Goal: Communication & Community: Answer question/provide support

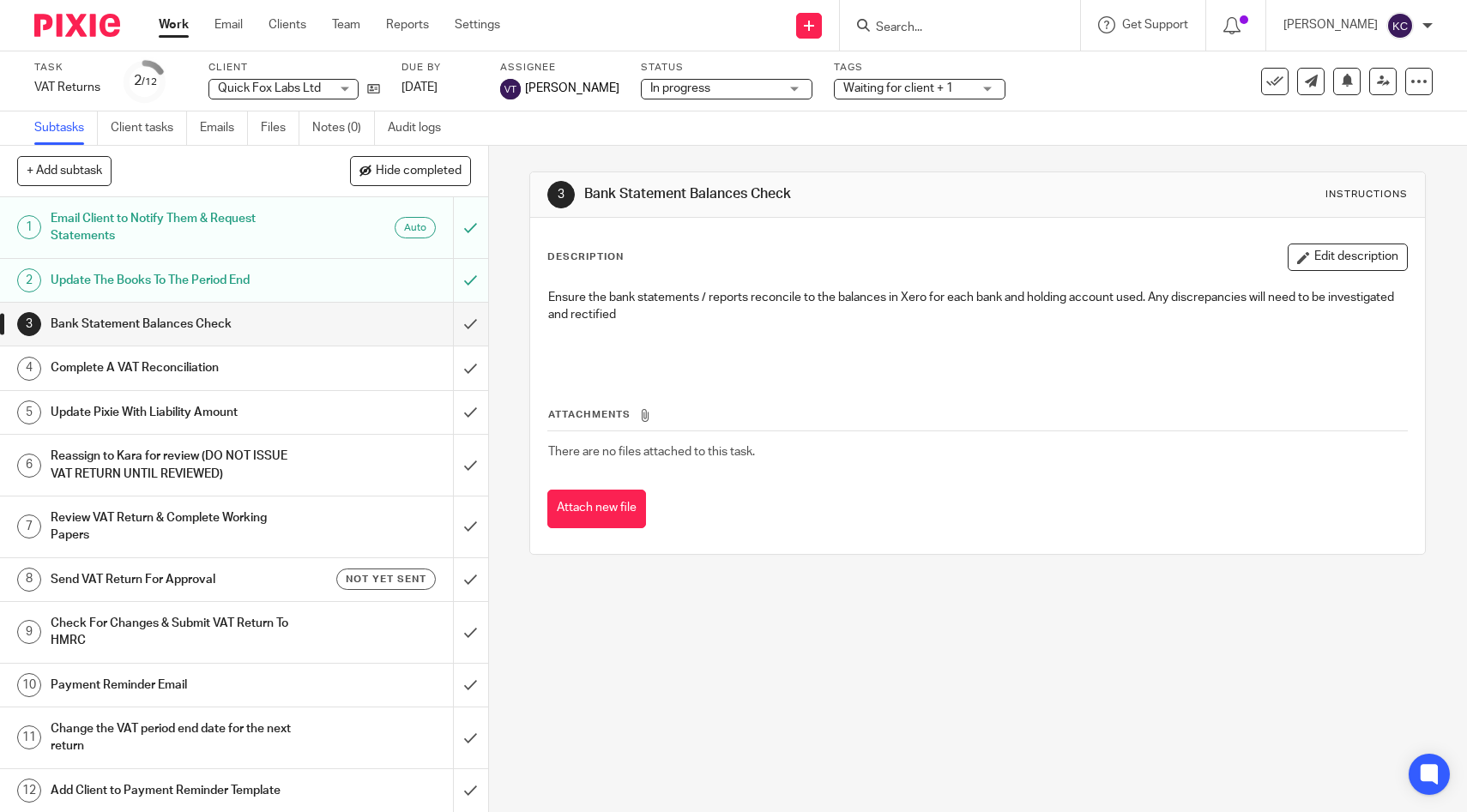
scroll to position [1, 0]
click at [907, 38] on div at bounding box center [959, 25] width 240 height 50
click at [932, 27] on input "Search" at bounding box center [951, 28] width 154 height 16
click at [932, 27] on input "s" at bounding box center [951, 28] width 154 height 16
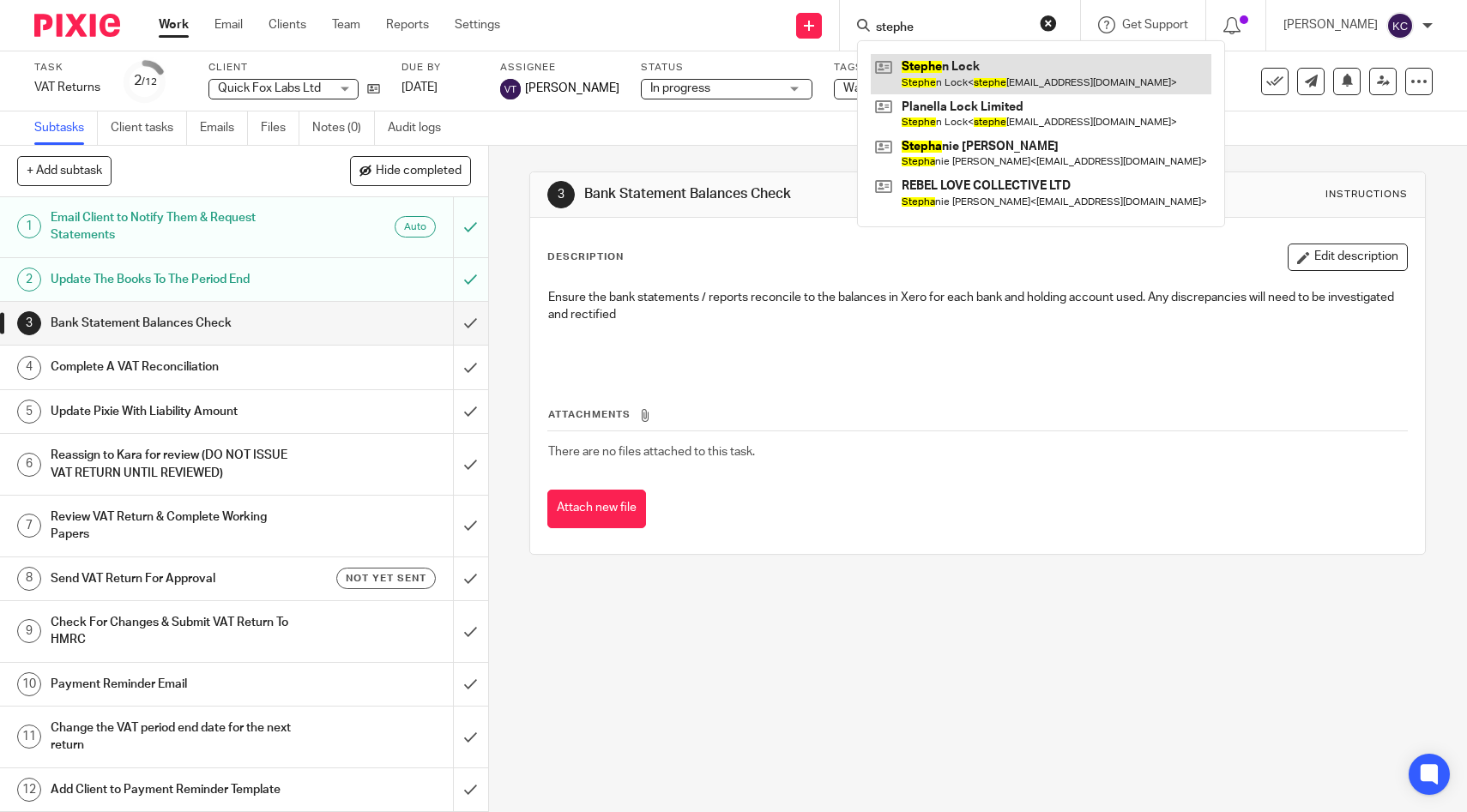
type input "stephe"
click at [1001, 72] on link at bounding box center [1041, 73] width 341 height 39
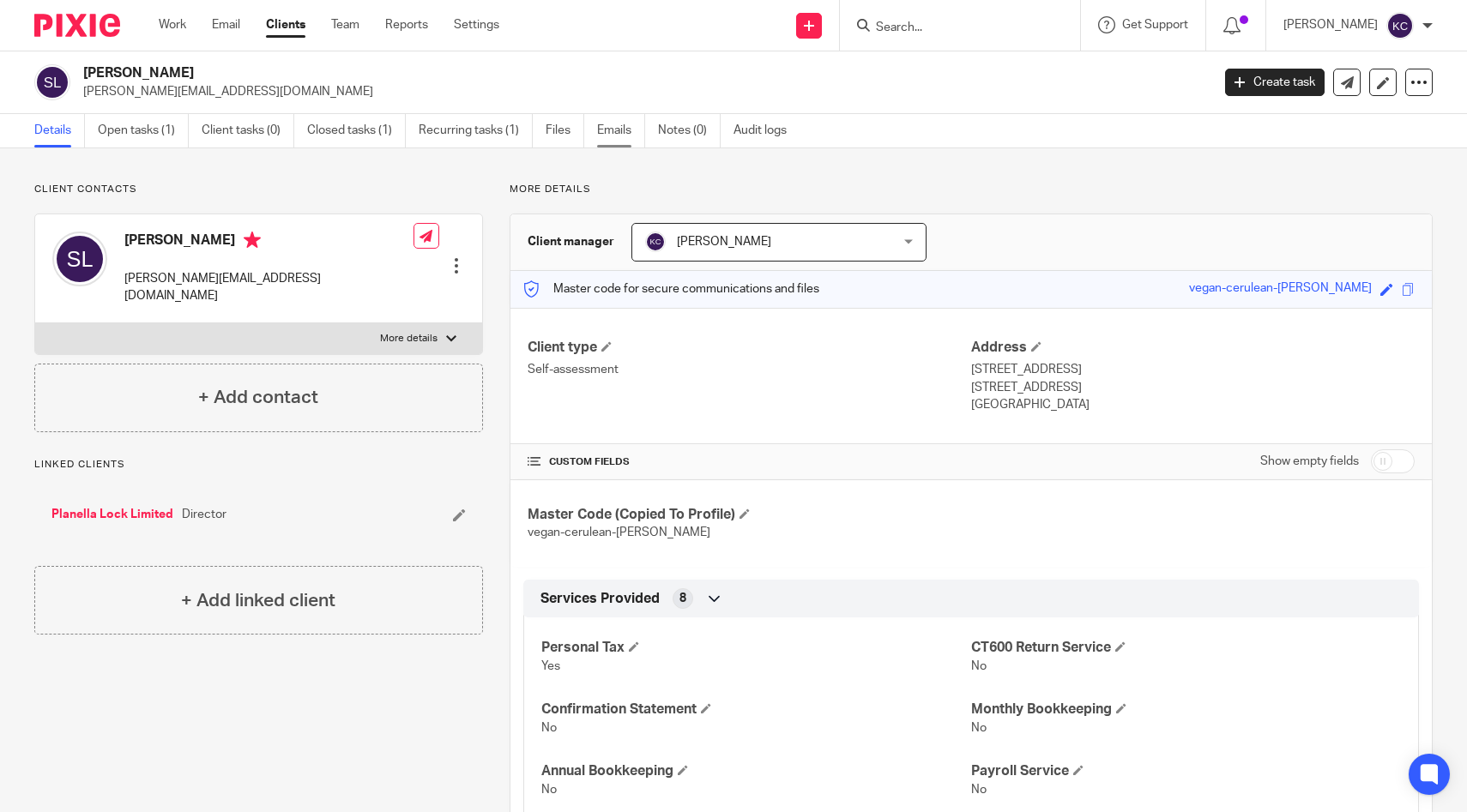
click at [607, 126] on link "Emails" at bounding box center [621, 130] width 48 height 34
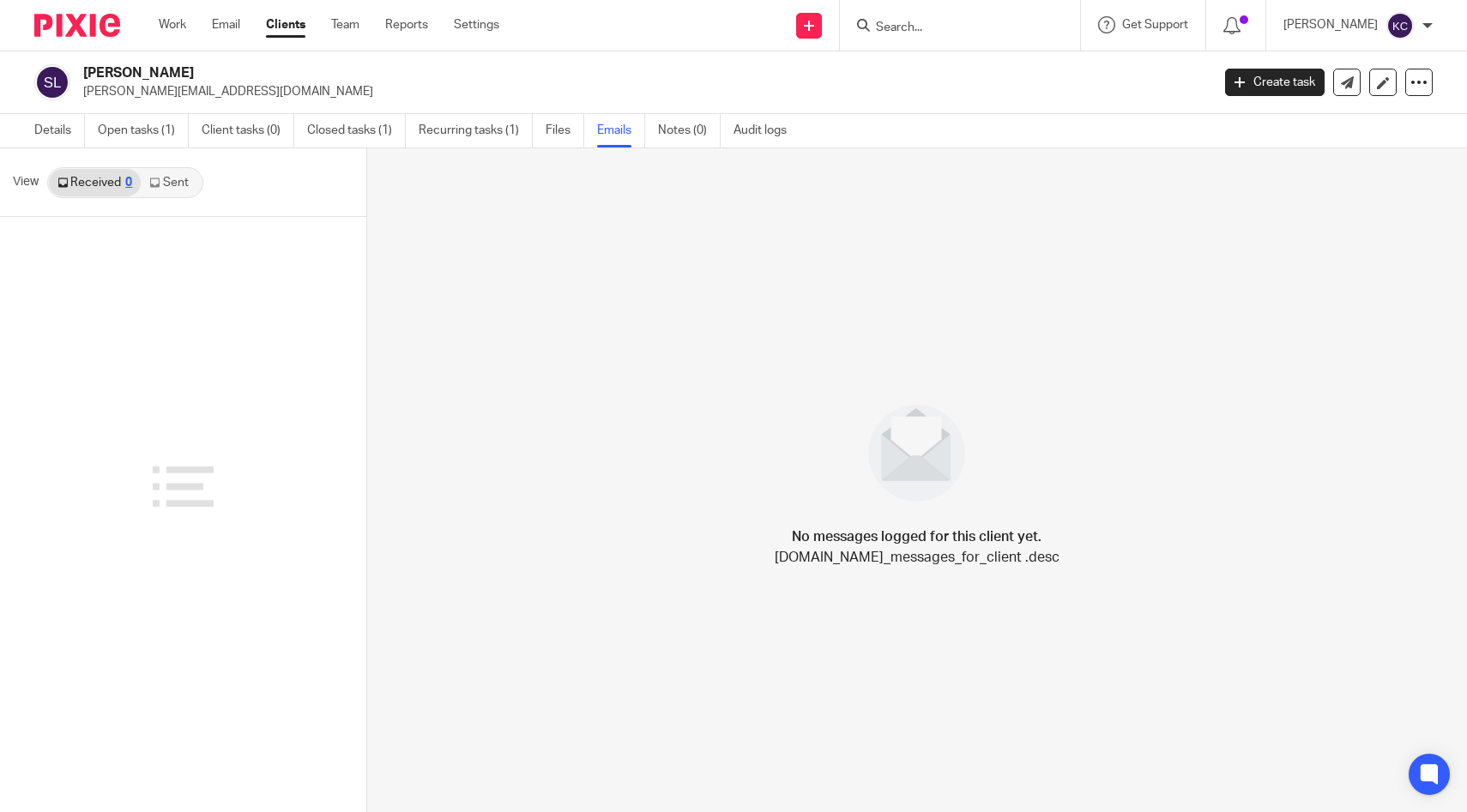
click at [152, 175] on link "Sent" at bounding box center [171, 182] width 60 height 27
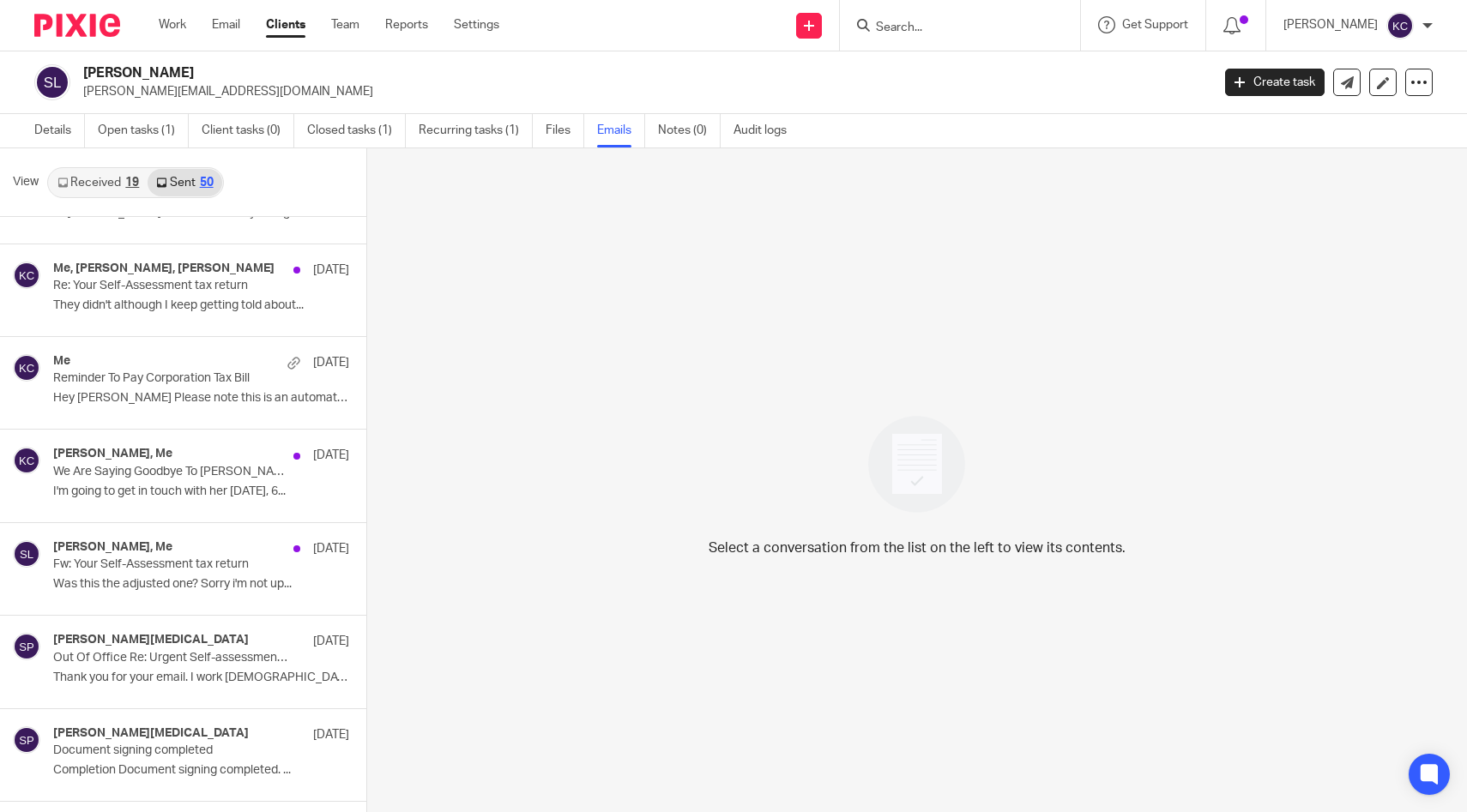
scroll to position [1710, 0]
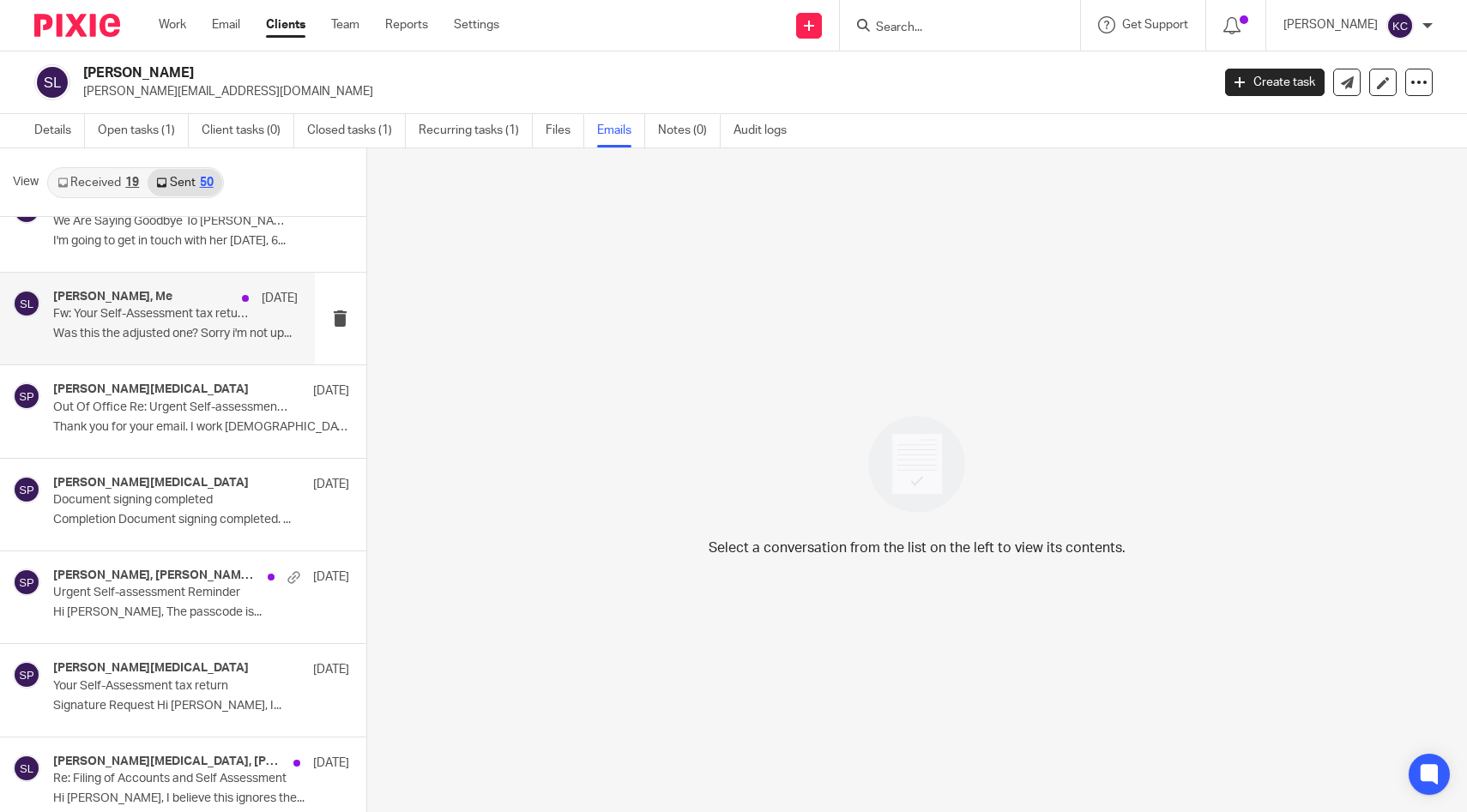
click at [170, 326] on div "[PERSON_NAME], Me [DATE] Fw: Your Self-Assessment tax return Was this the adjus…" at bounding box center [175, 318] width 245 height 57
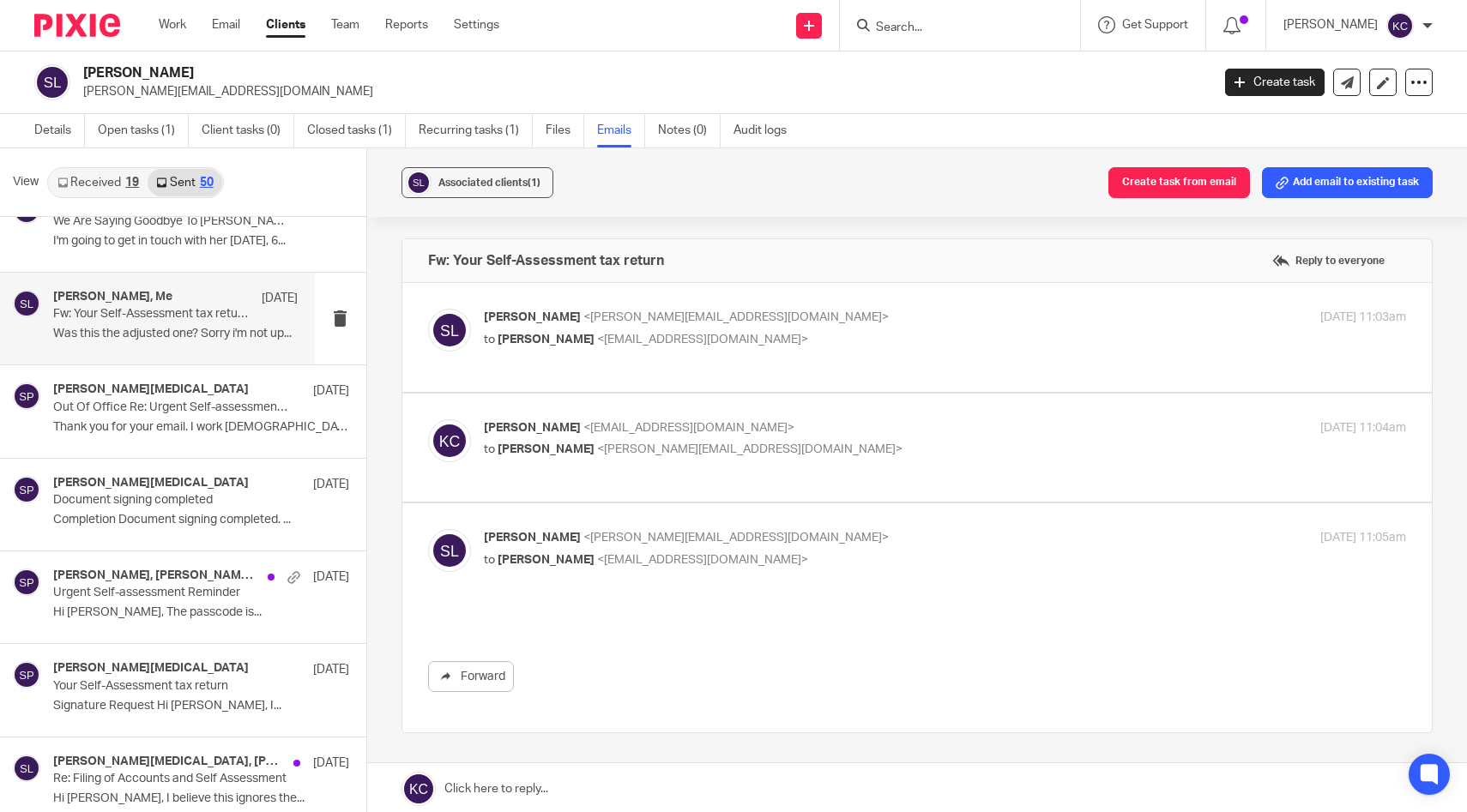
scroll to position [0, 0]
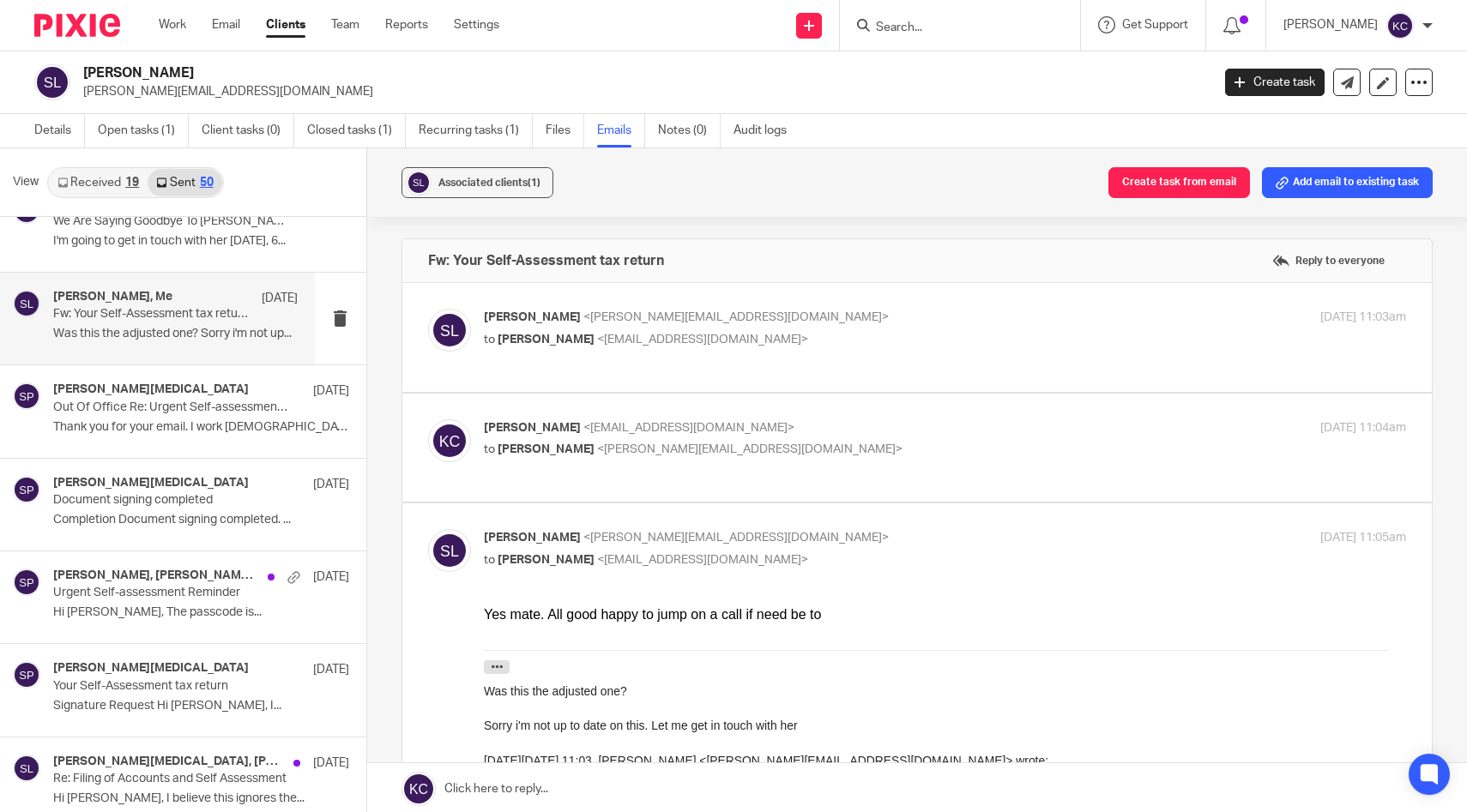
click at [785, 379] on label at bounding box center [917, 337] width 1031 height 109
click at [428, 308] on input "checkbox" at bounding box center [427, 307] width 1 height 1
checkbox input "true"
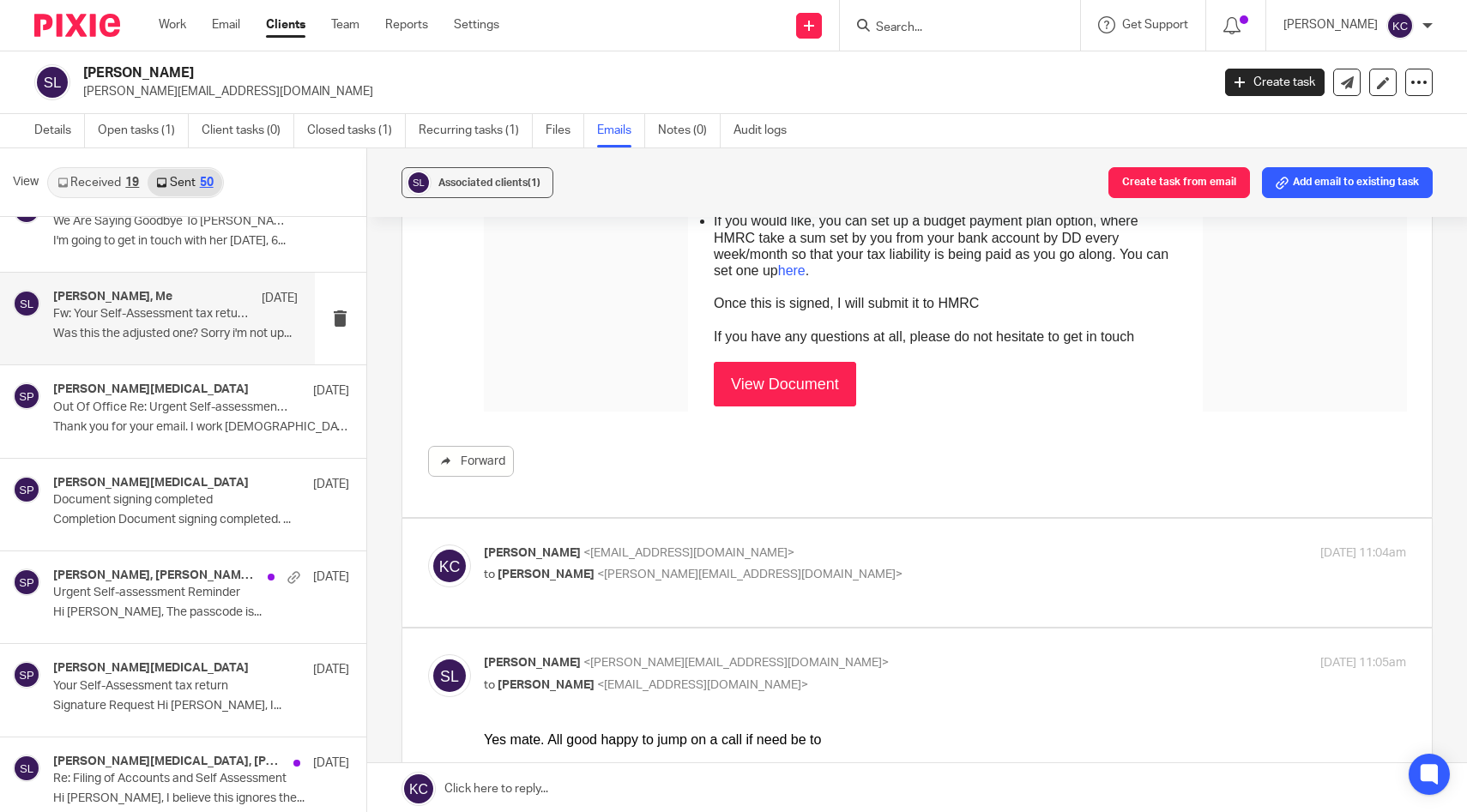
scroll to position [1347, 0]
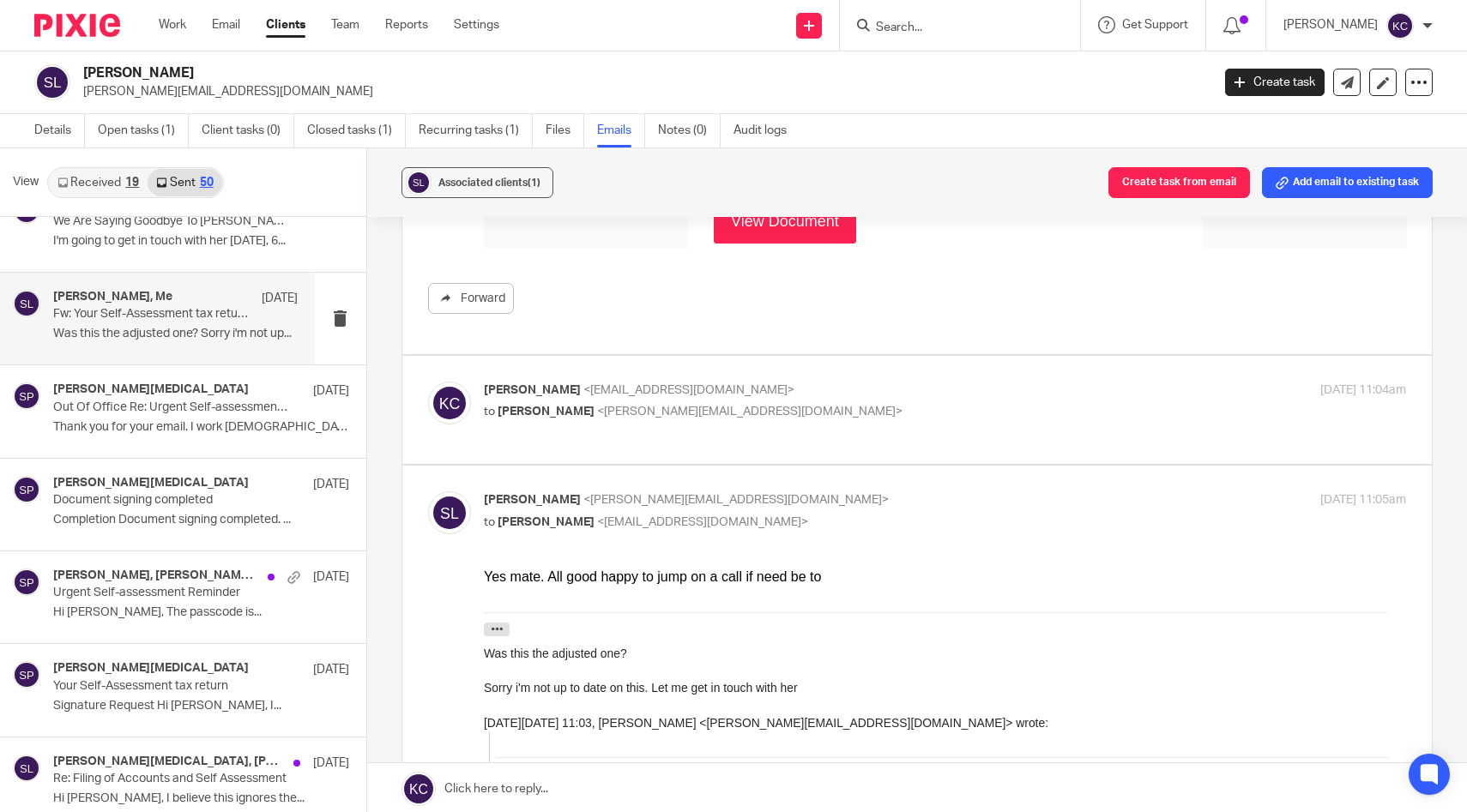
click at [814, 417] on p "to Stephen Lock <stephen.lock@zacharyparker.co.uk>" at bounding box center [791, 412] width 615 height 18
checkbox input "true"
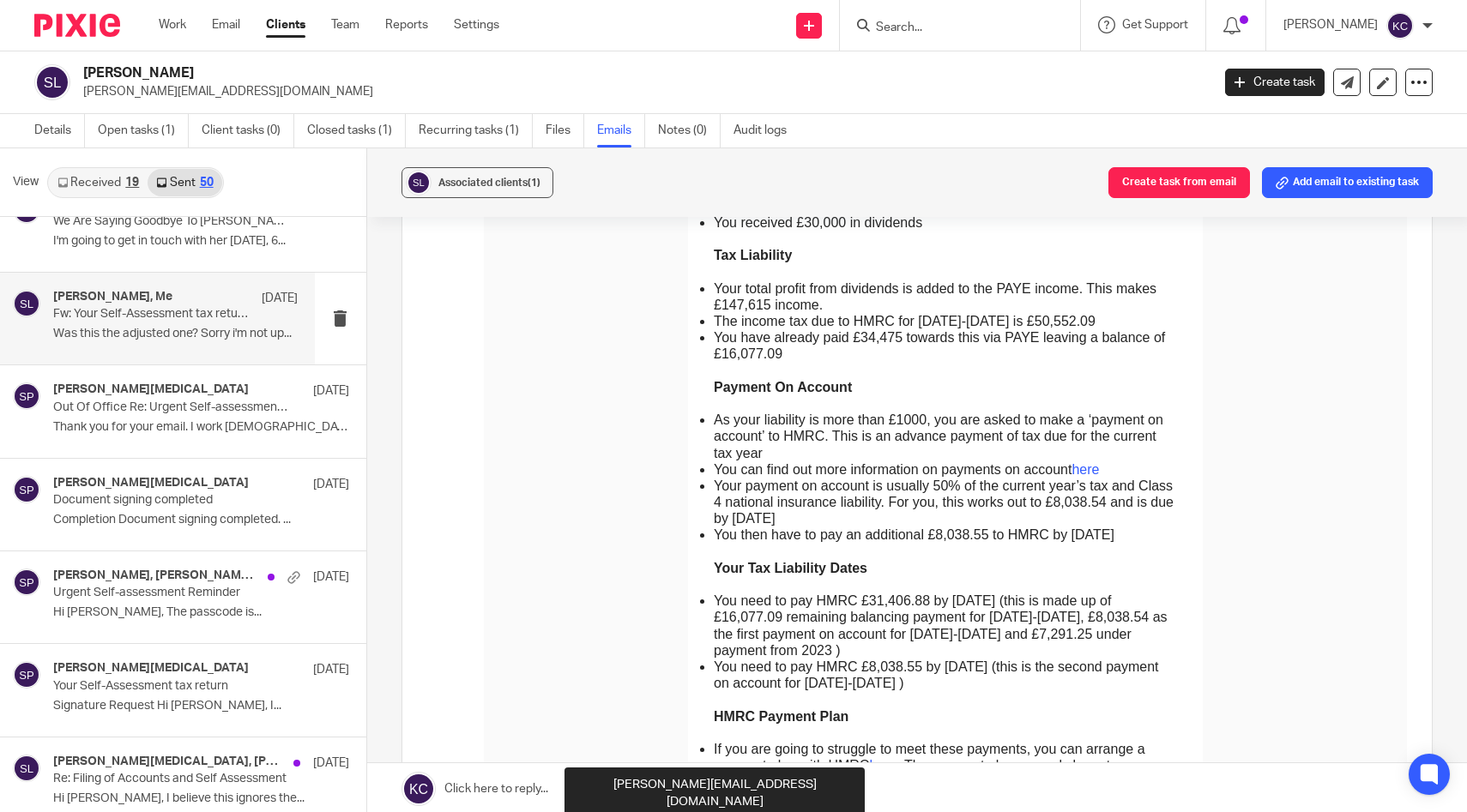
scroll to position [598, 0]
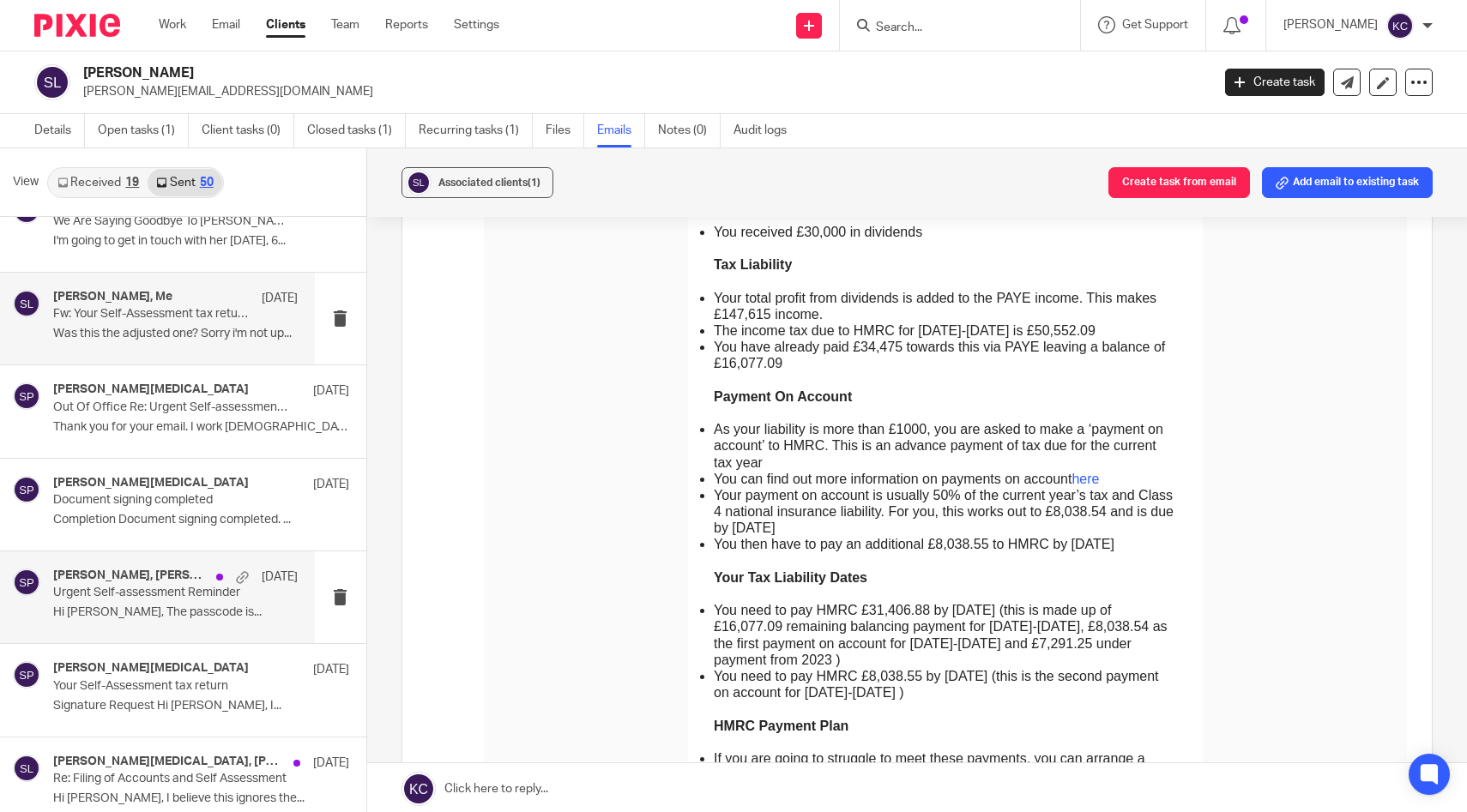
click at [177, 588] on p "Urgent Self-assessment Reminder" at bounding box center [151, 593] width 195 height 15
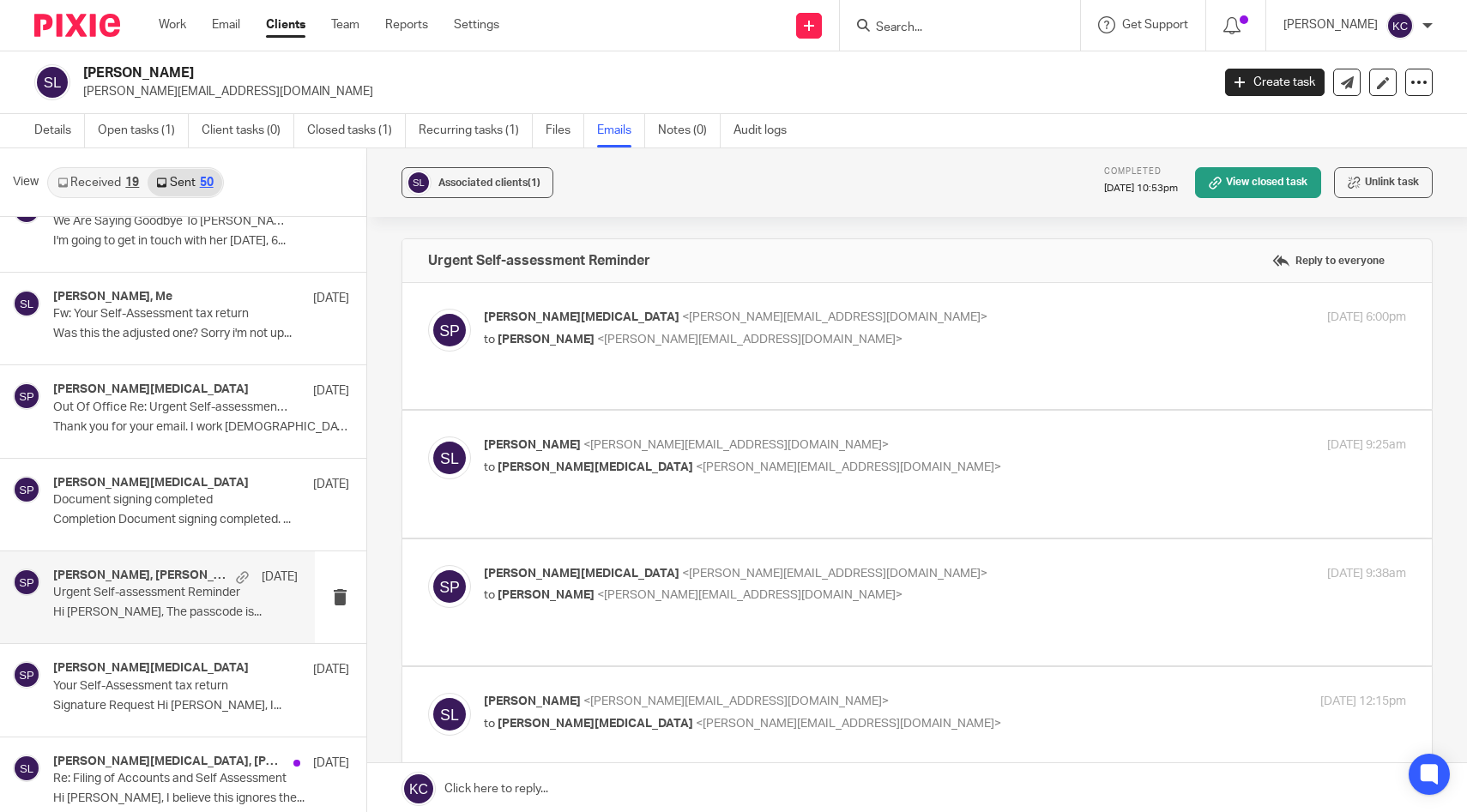
scroll to position [0, 0]
click at [774, 324] on p "Stacey Parkinson <stacey@karaccounts.com>" at bounding box center [791, 318] width 615 height 18
checkbox input "true"
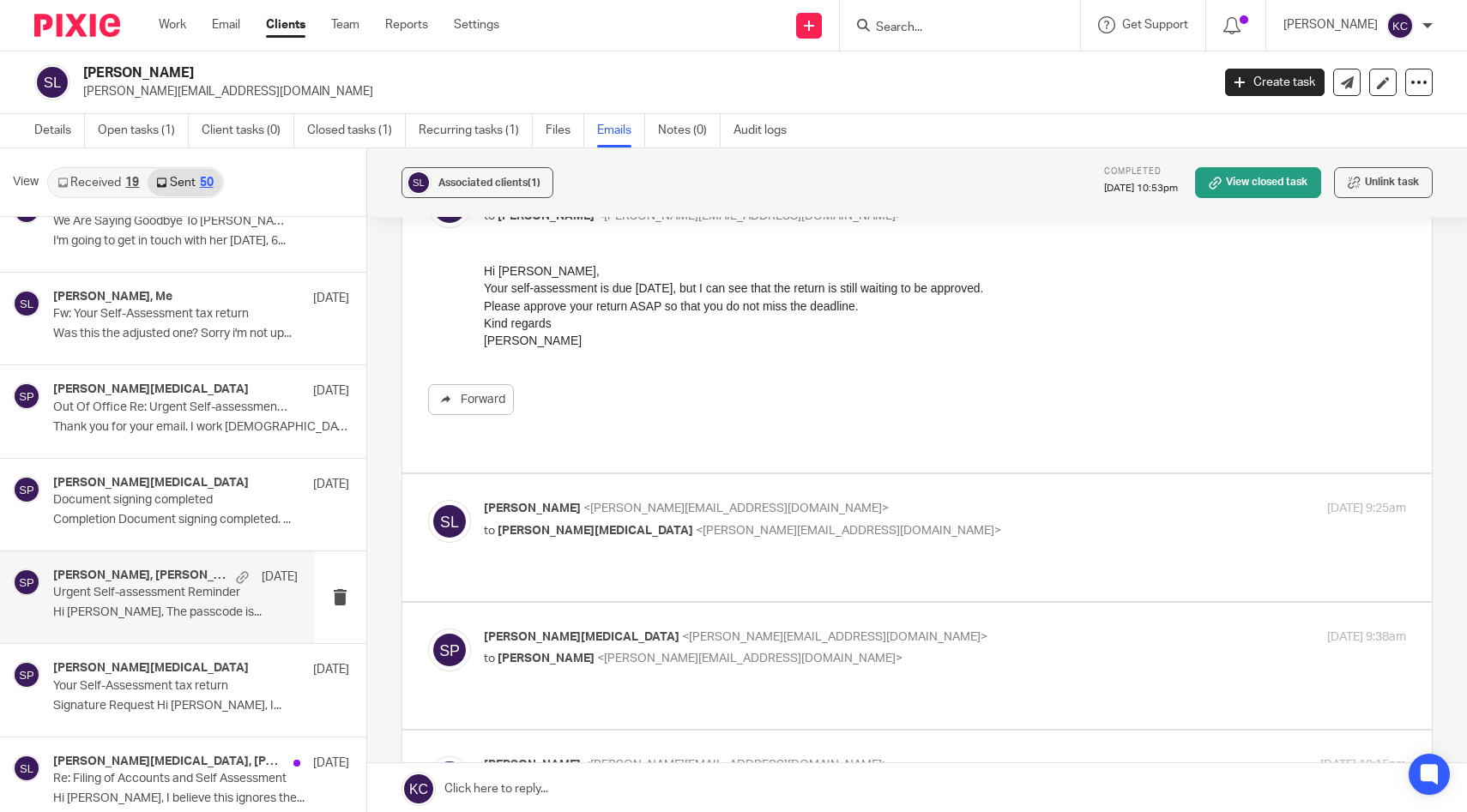
scroll to position [209, 0]
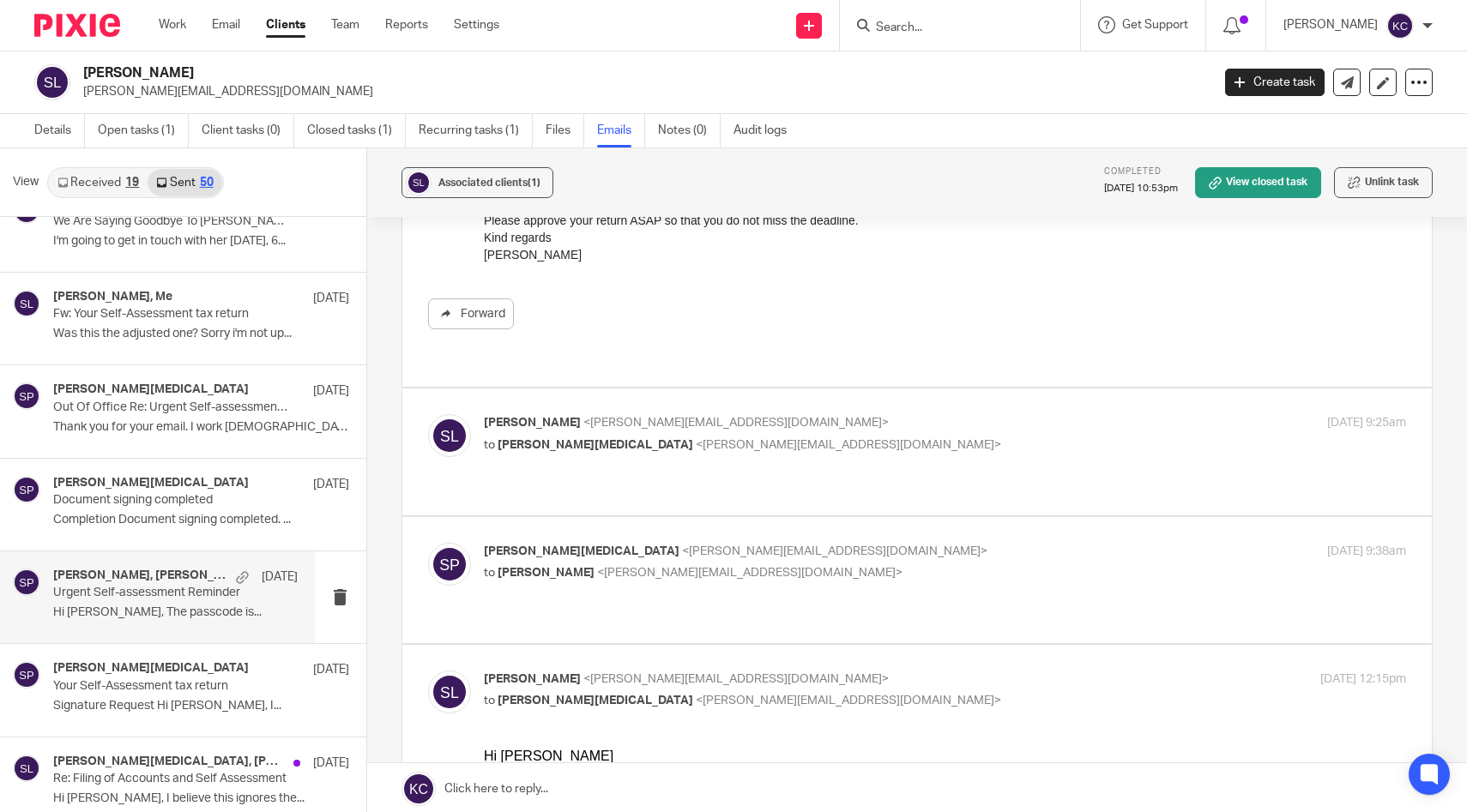
click at [883, 443] on div "Stephen Lock <stephen.lock@zacharyparker.co.uk> to Stacey Parkinson <stacey@kar…" at bounding box center [917, 452] width 979 height 75
click at [876, 414] on p "Stephen Lock <stephen.lock@zacharyparker.co.uk>" at bounding box center [791, 423] width 615 height 18
checkbox input "true"
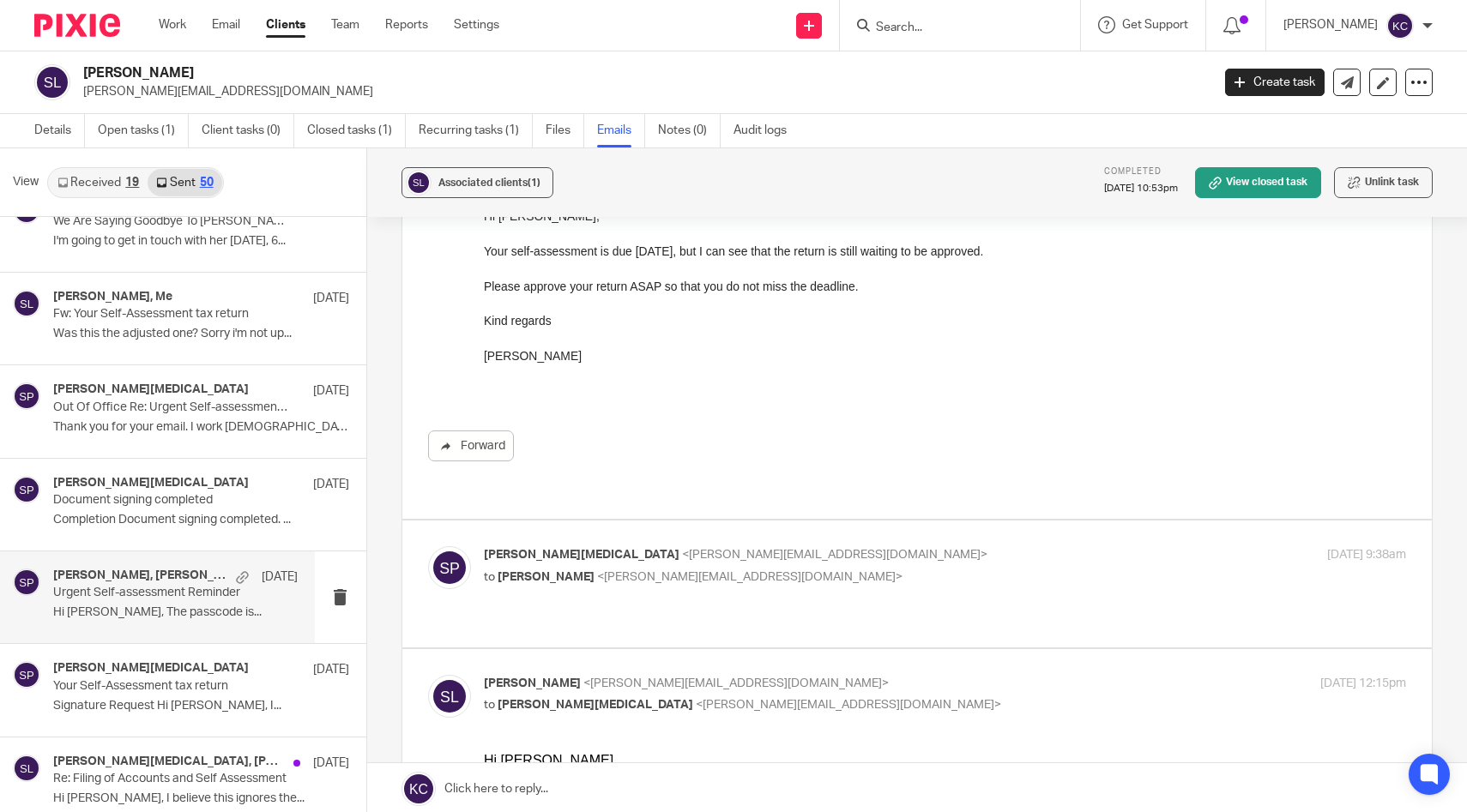
scroll to position [678, 0]
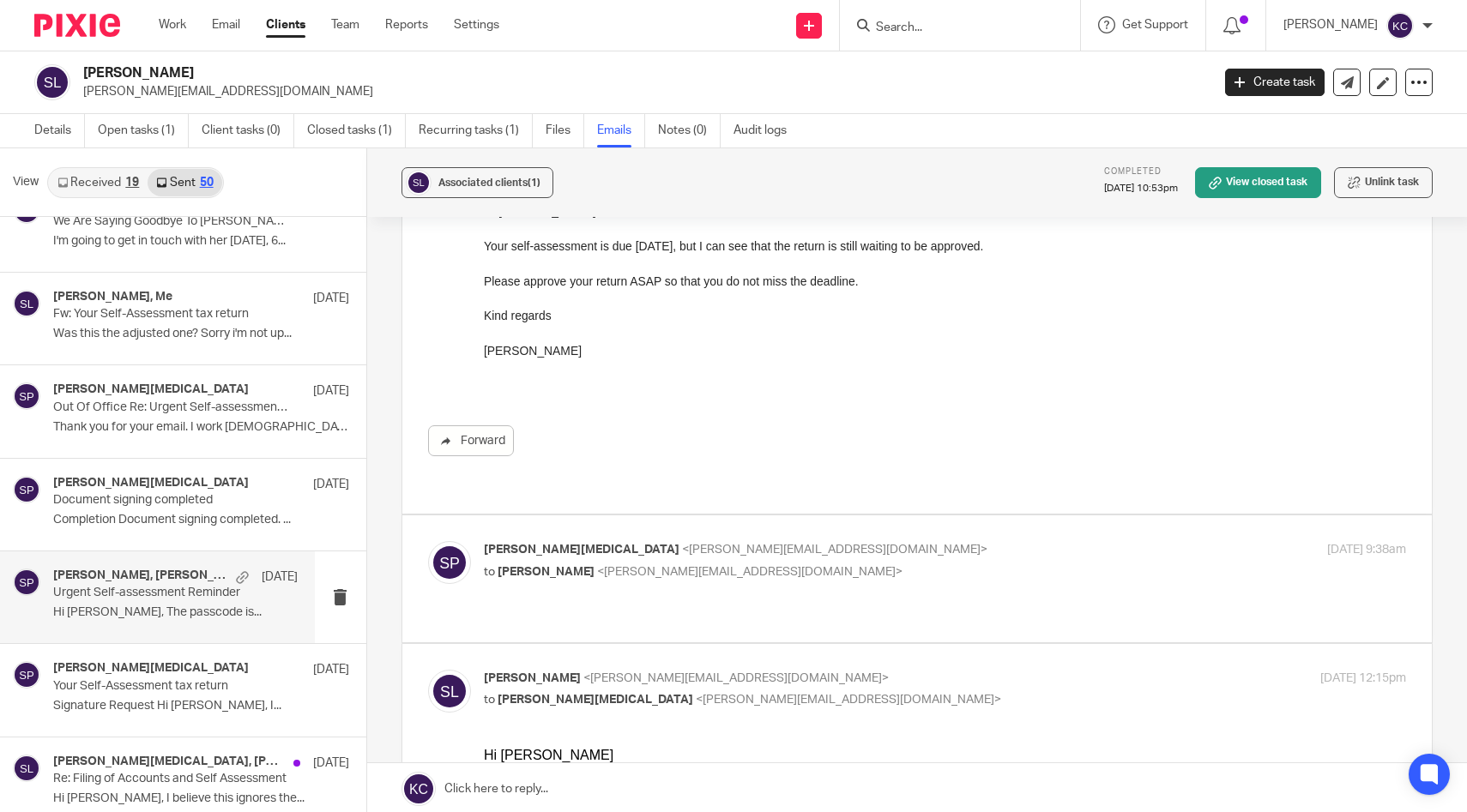
click at [775, 541] on p "Stacey Parkinson <stacey@karaccounts.com>" at bounding box center [791, 550] width 615 height 18
checkbox input "true"
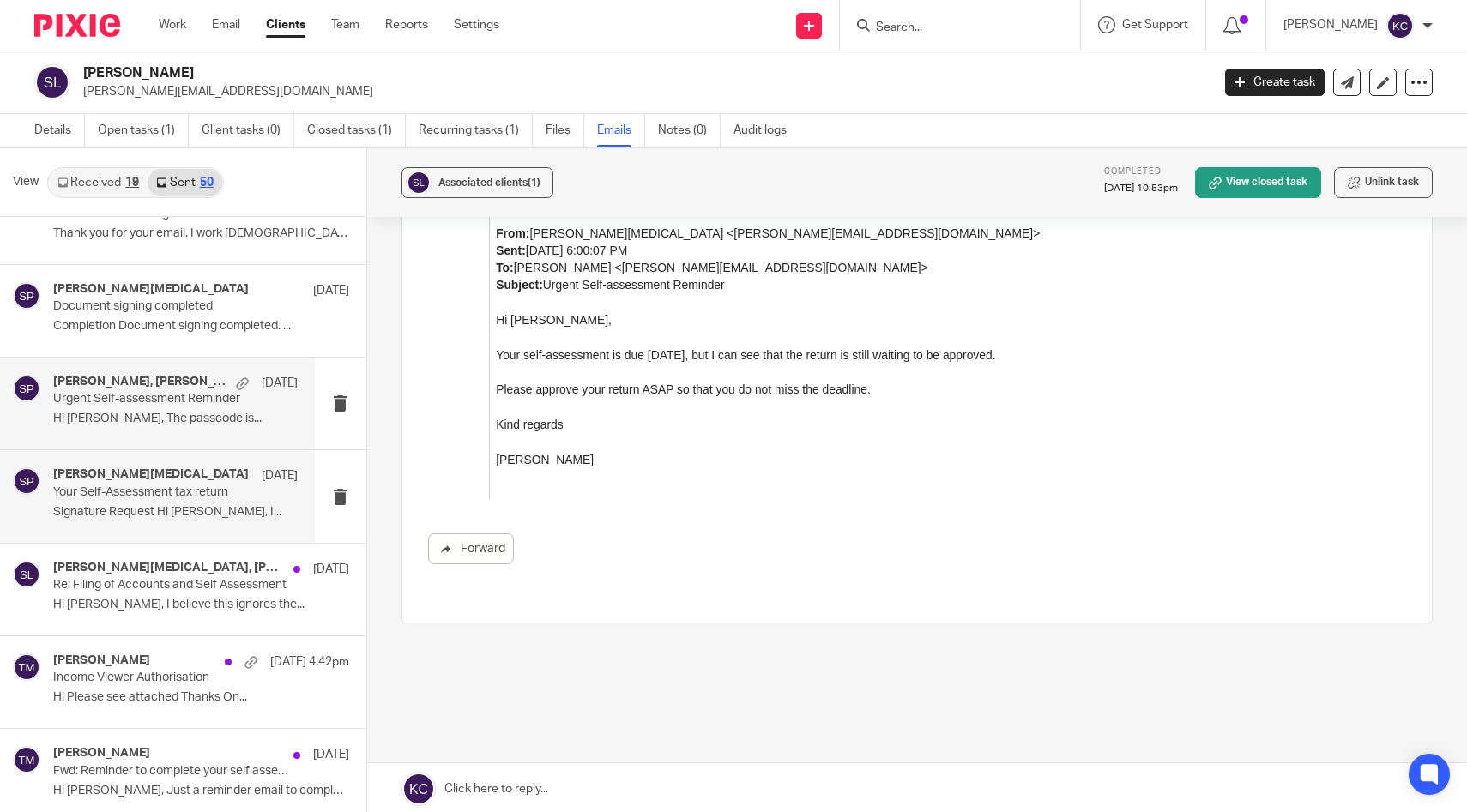
scroll to position [1922, 0]
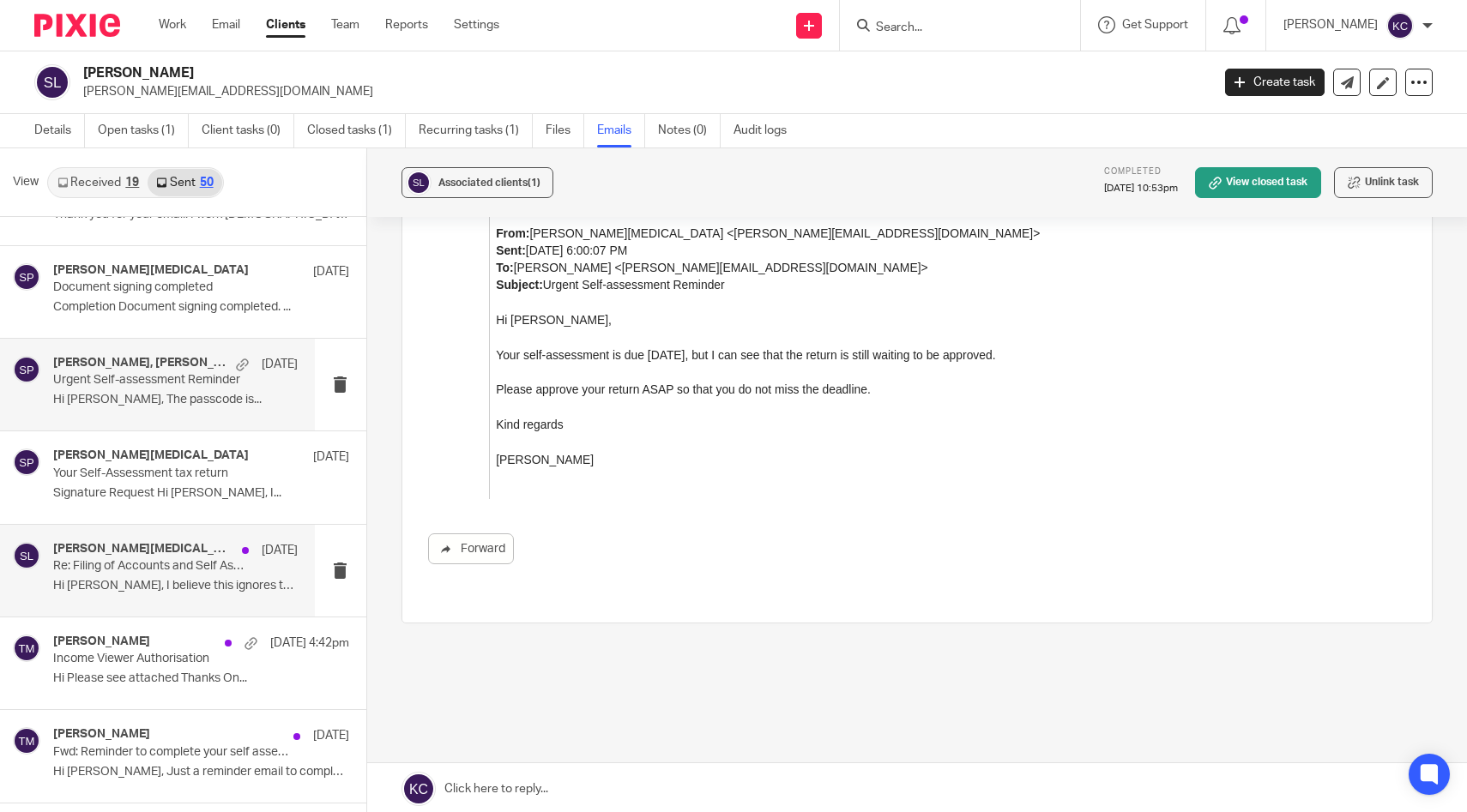
click at [130, 583] on p "Hi Stephen, I believe this ignores the..." at bounding box center [175, 586] width 245 height 15
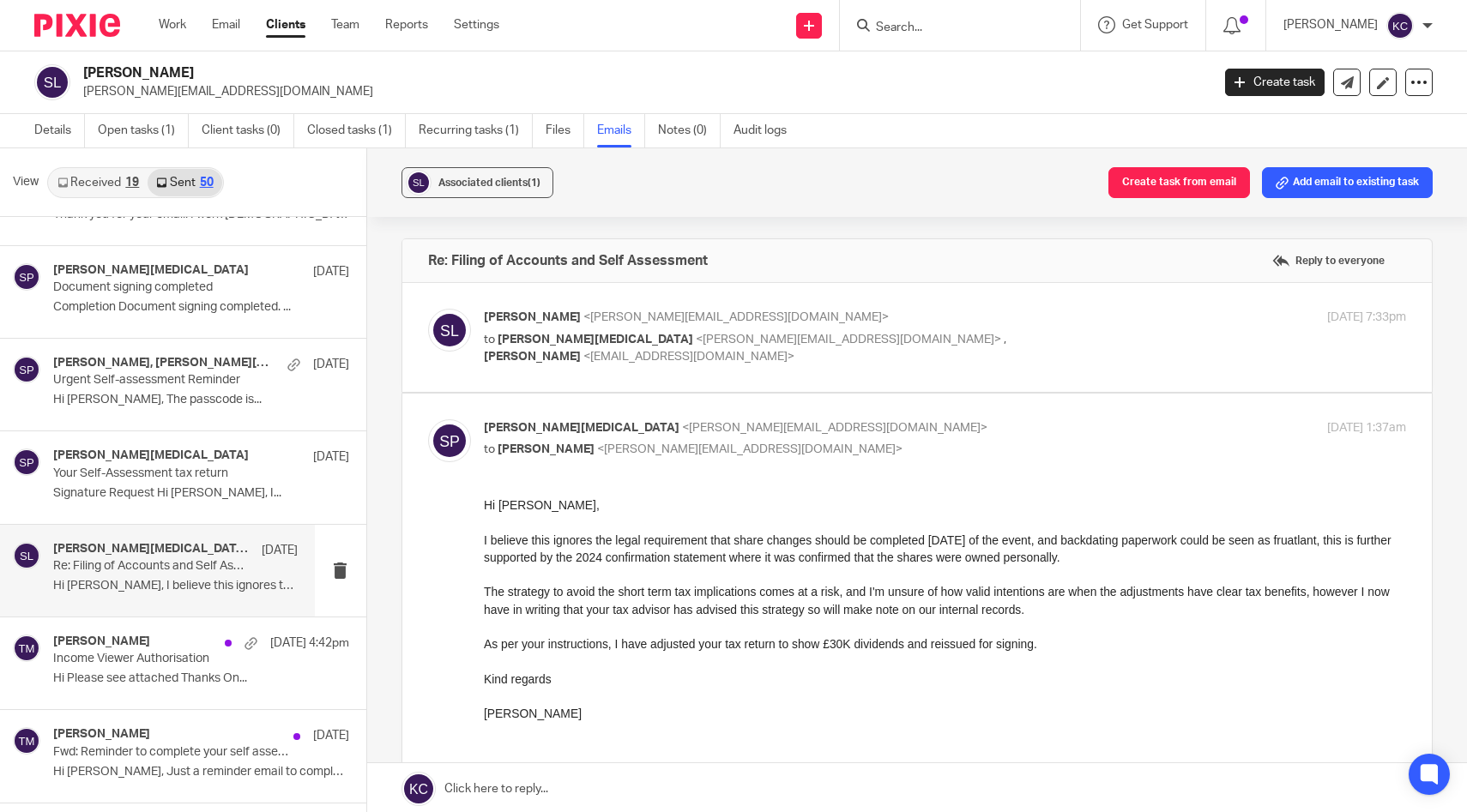
scroll to position [0, 0]
click at [1076, 351] on div "Stephen Lock <stephen.lock@zacharyparker.co.uk> to Stacey Parkinson <stacey@kar…" at bounding box center [917, 337] width 979 height 57
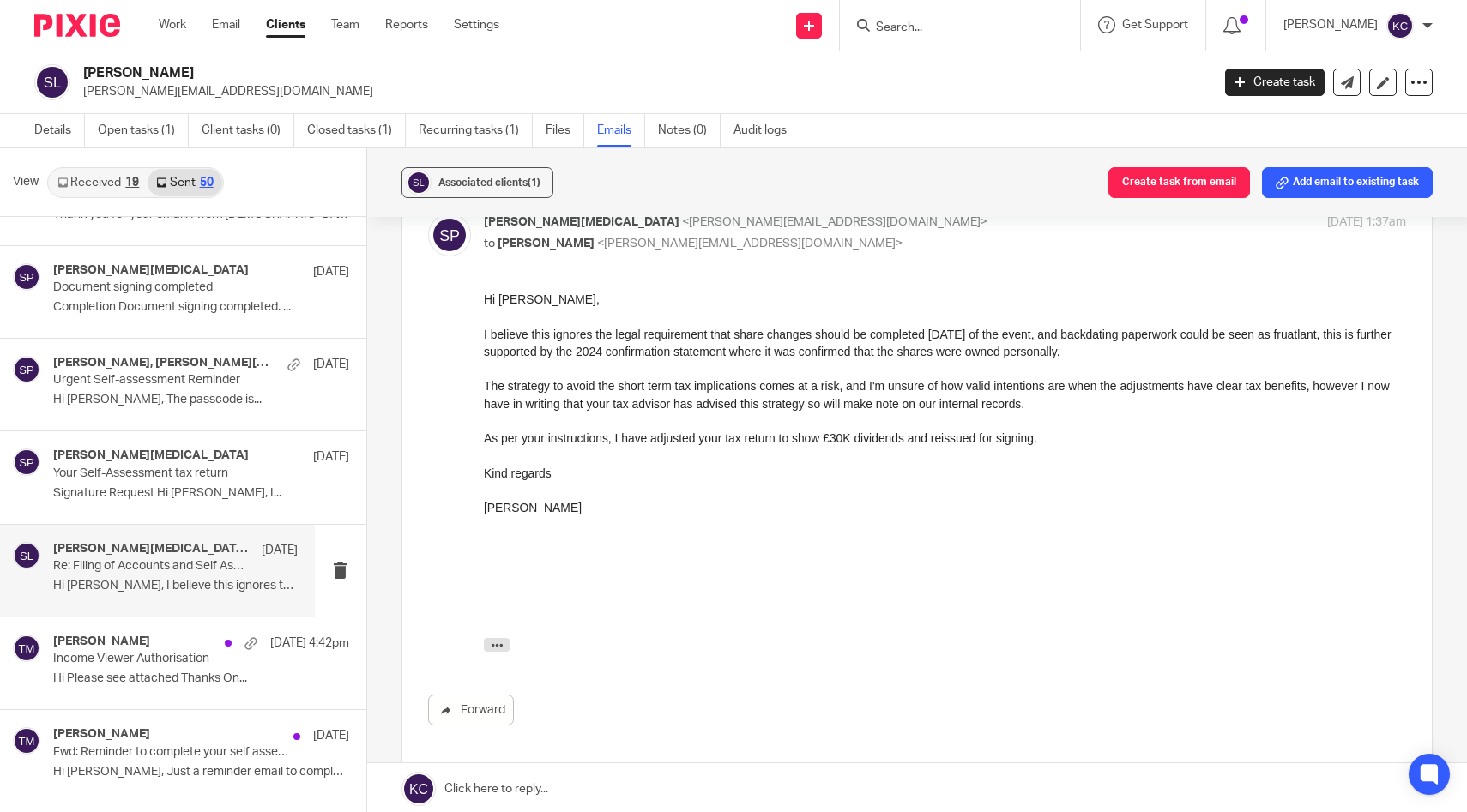
scroll to position [160, 0]
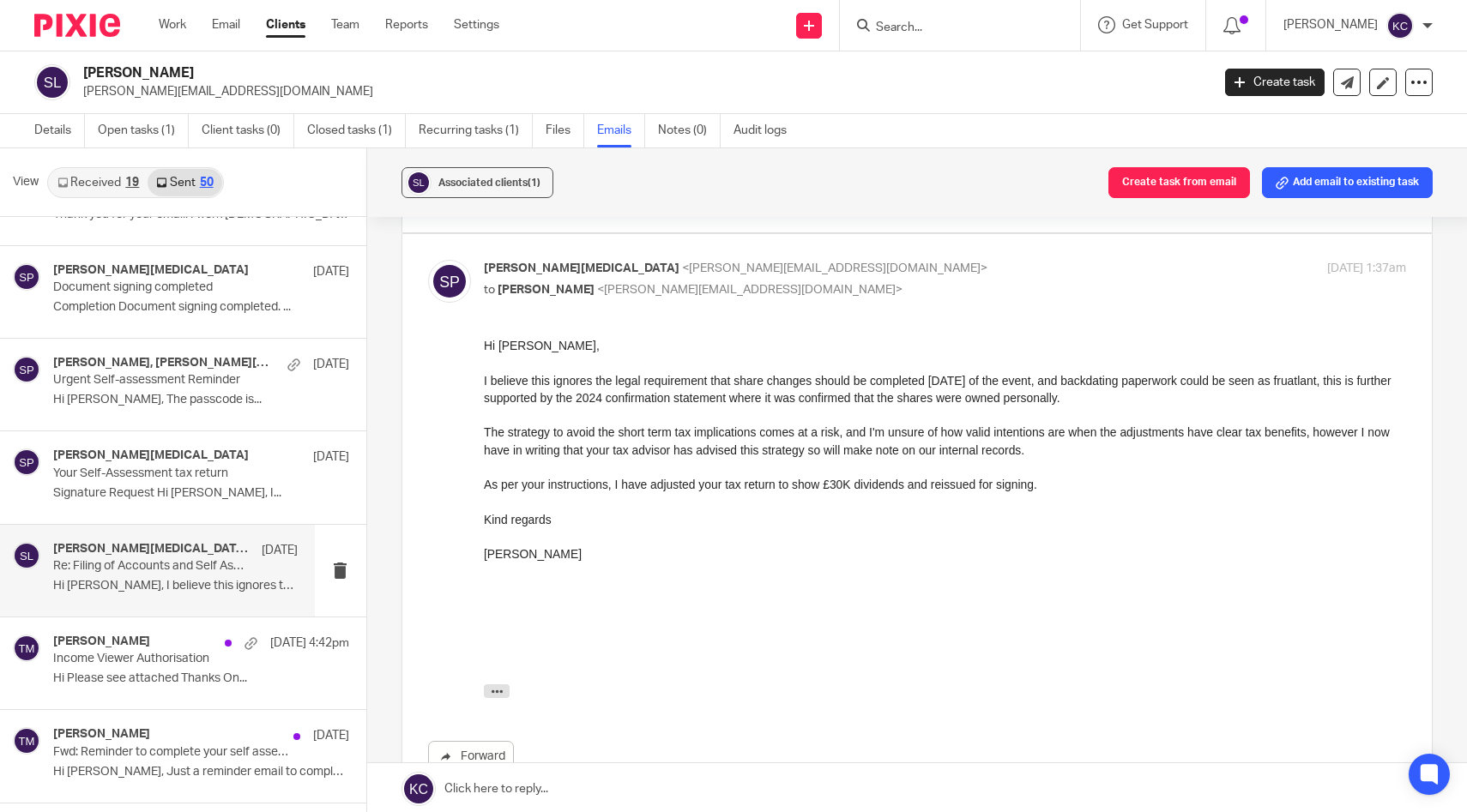
click at [134, 567] on p "Re: Filing of Accounts and Self Assessment" at bounding box center [151, 567] width 195 height 15
click at [1420, 88] on icon at bounding box center [1419, 82] width 17 height 17
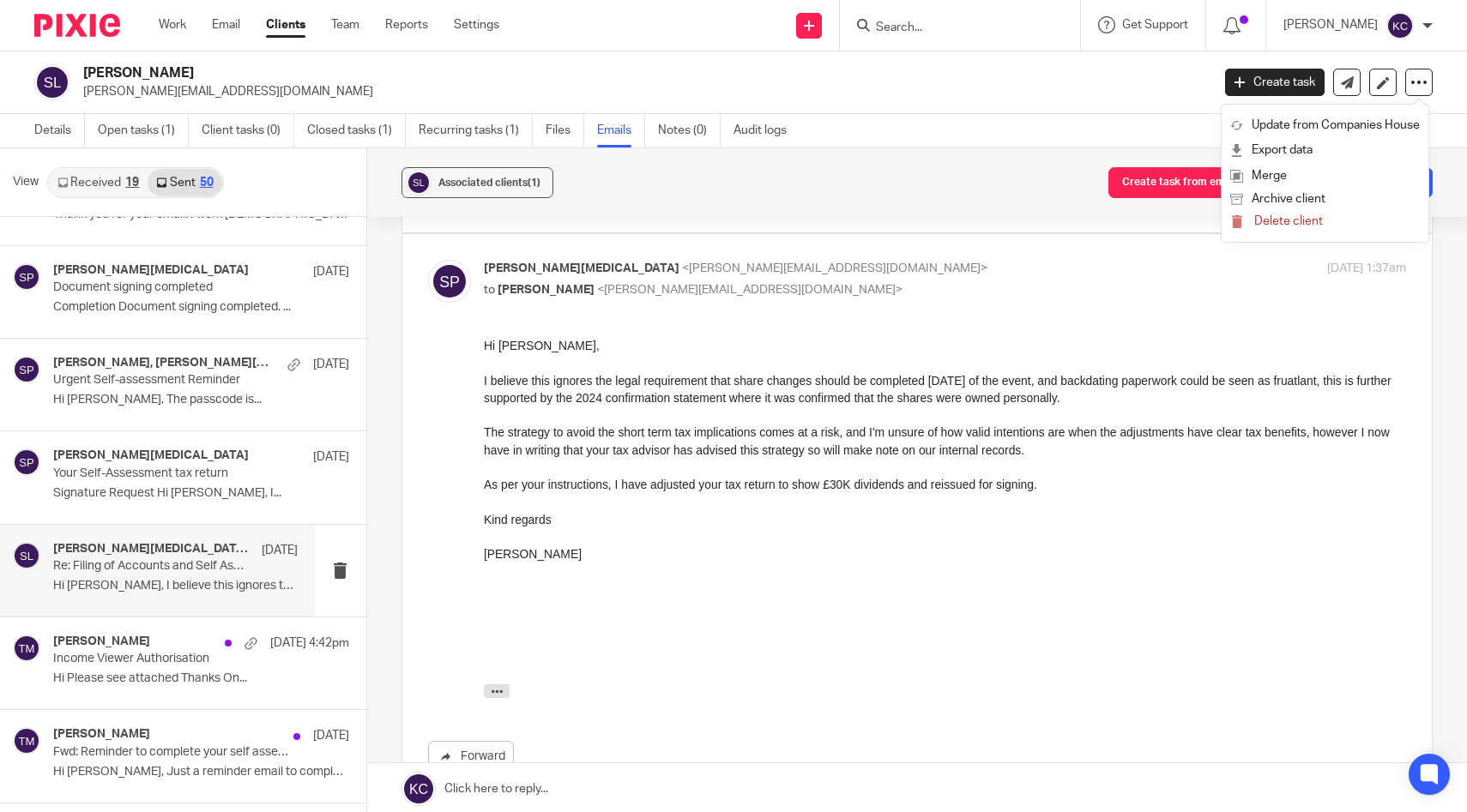
click at [1101, 606] on div at bounding box center [944, 605] width 923 height 17
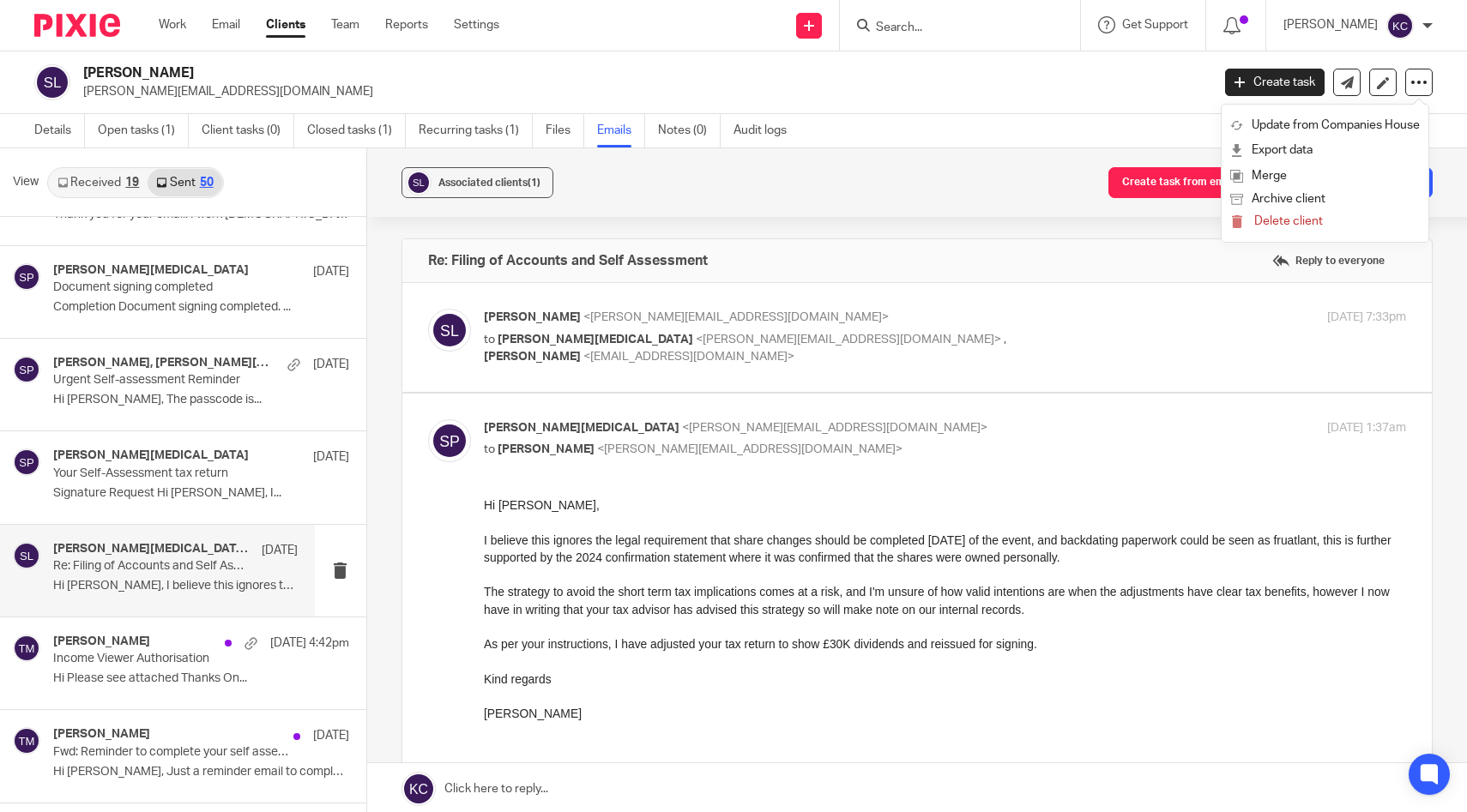
scroll to position [381, 0]
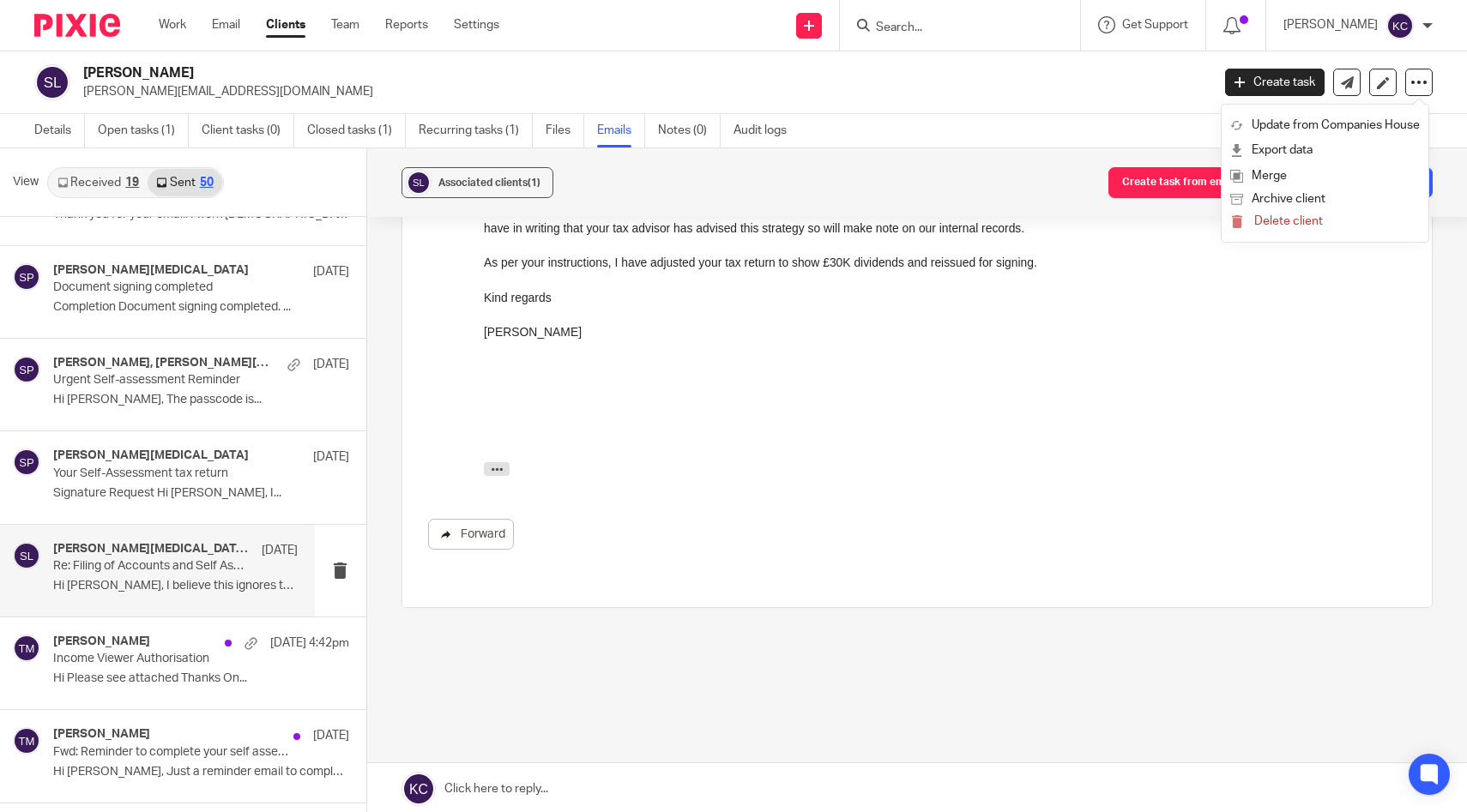
click at [500, 532] on link "Forward" at bounding box center [471, 535] width 86 height 31
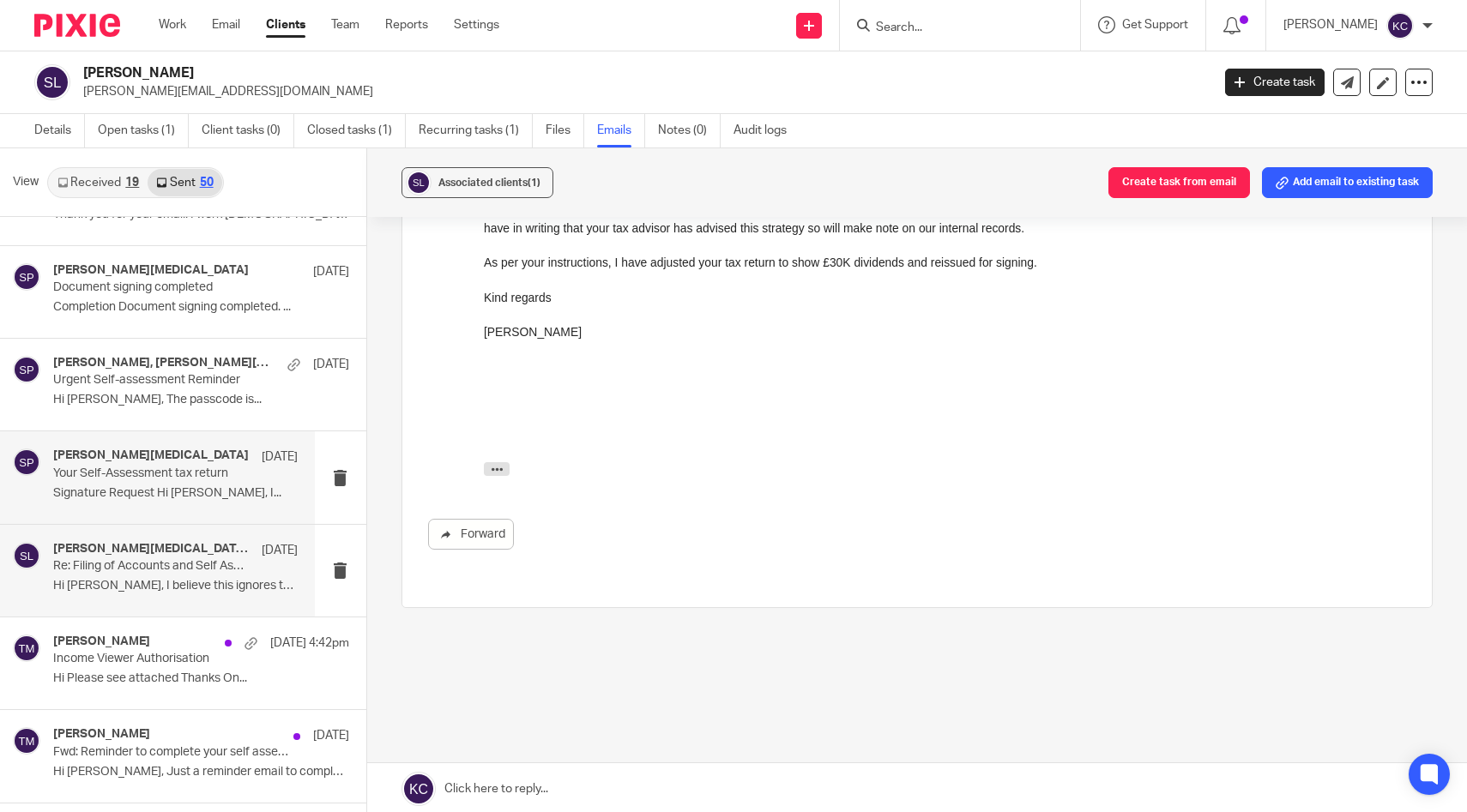
click at [138, 496] on p "Signature Request Hi Stephen, I..." at bounding box center [175, 494] width 245 height 15
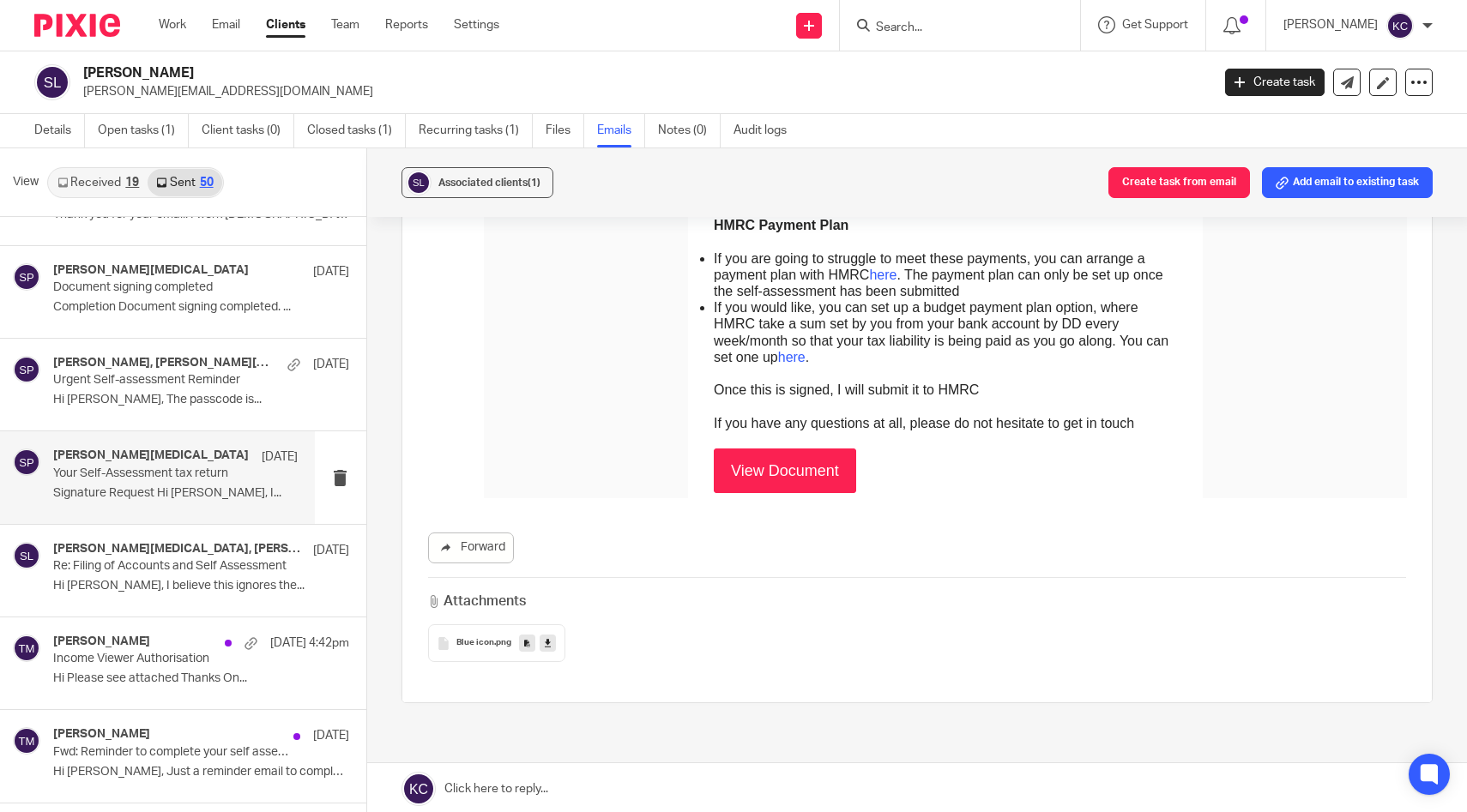
scroll to position [1136, 0]
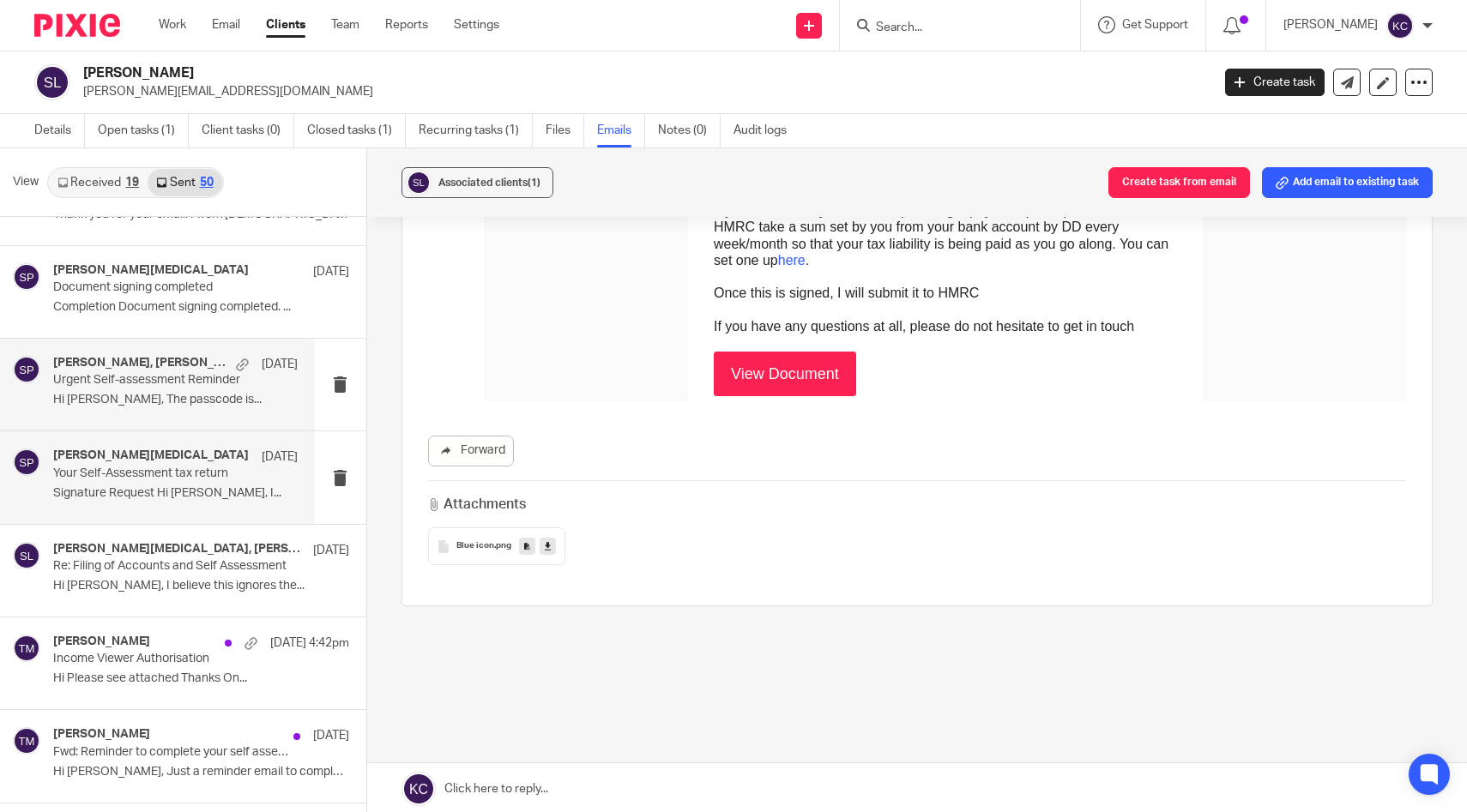
click at [163, 386] on p "Urgent Self-assessment Reminder" at bounding box center [151, 380] width 195 height 15
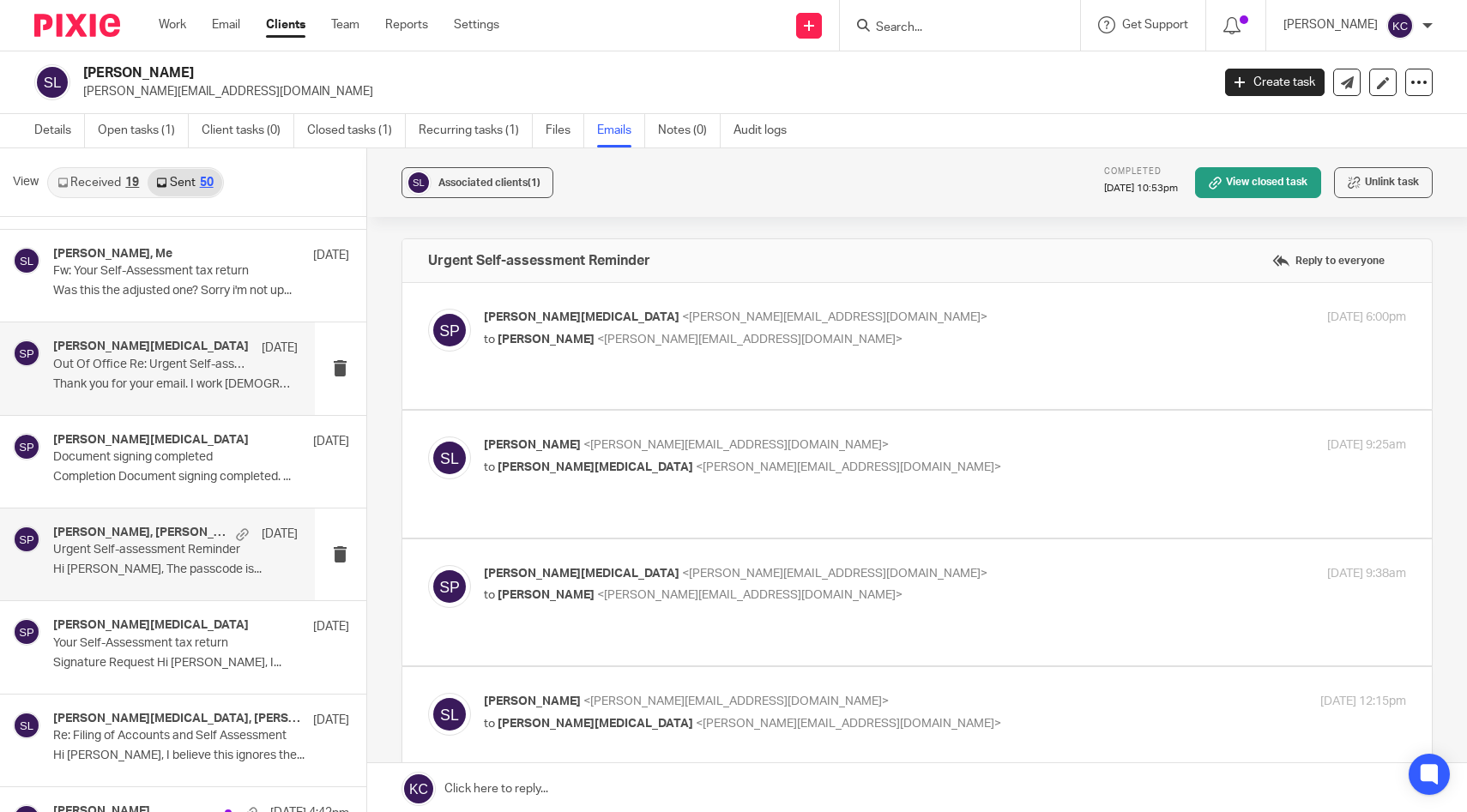
scroll to position [1742, 0]
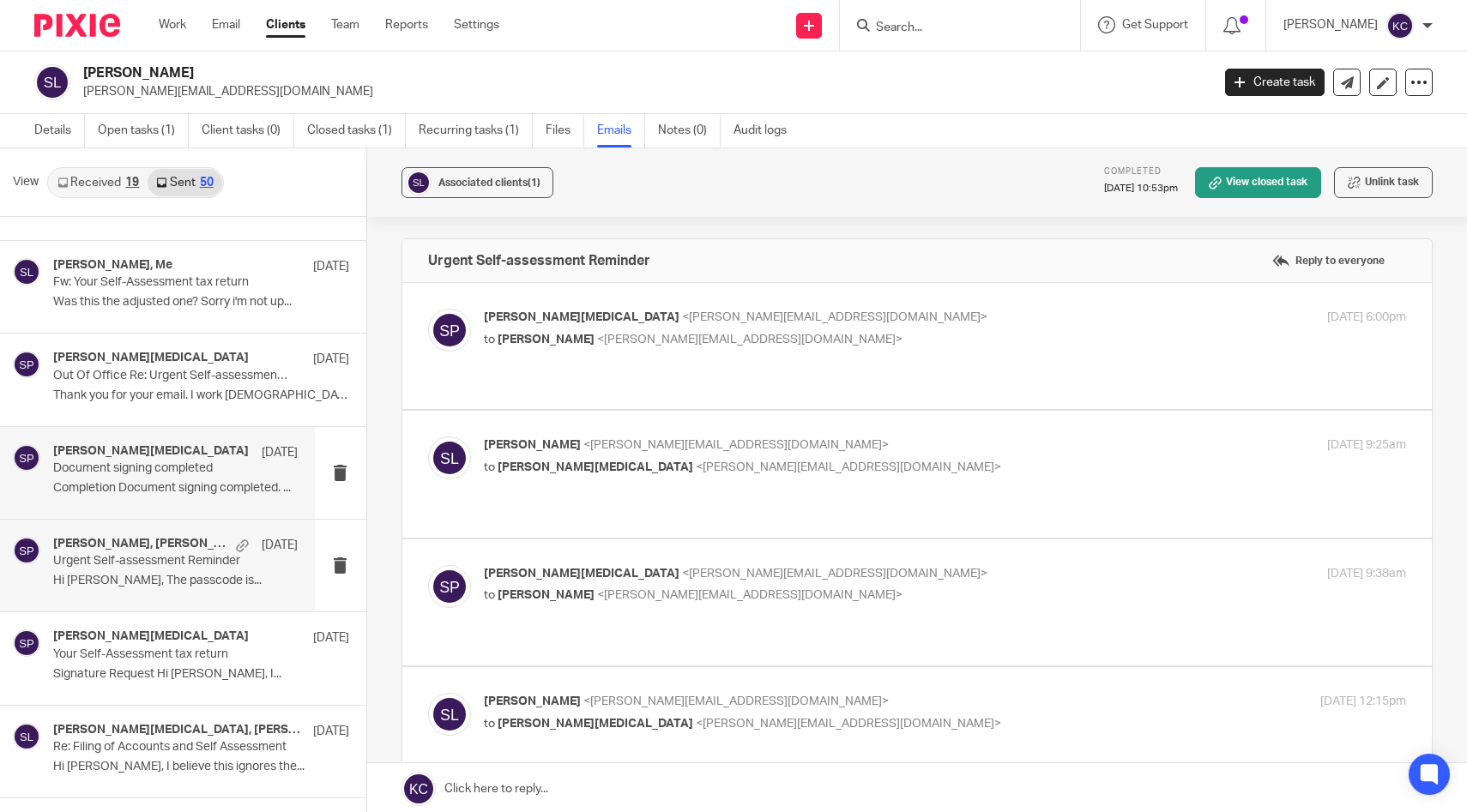
click at [135, 501] on div "Stacey Parkinson 31 Jan Document signing completed Completion Document signing …" at bounding box center [175, 473] width 245 height 57
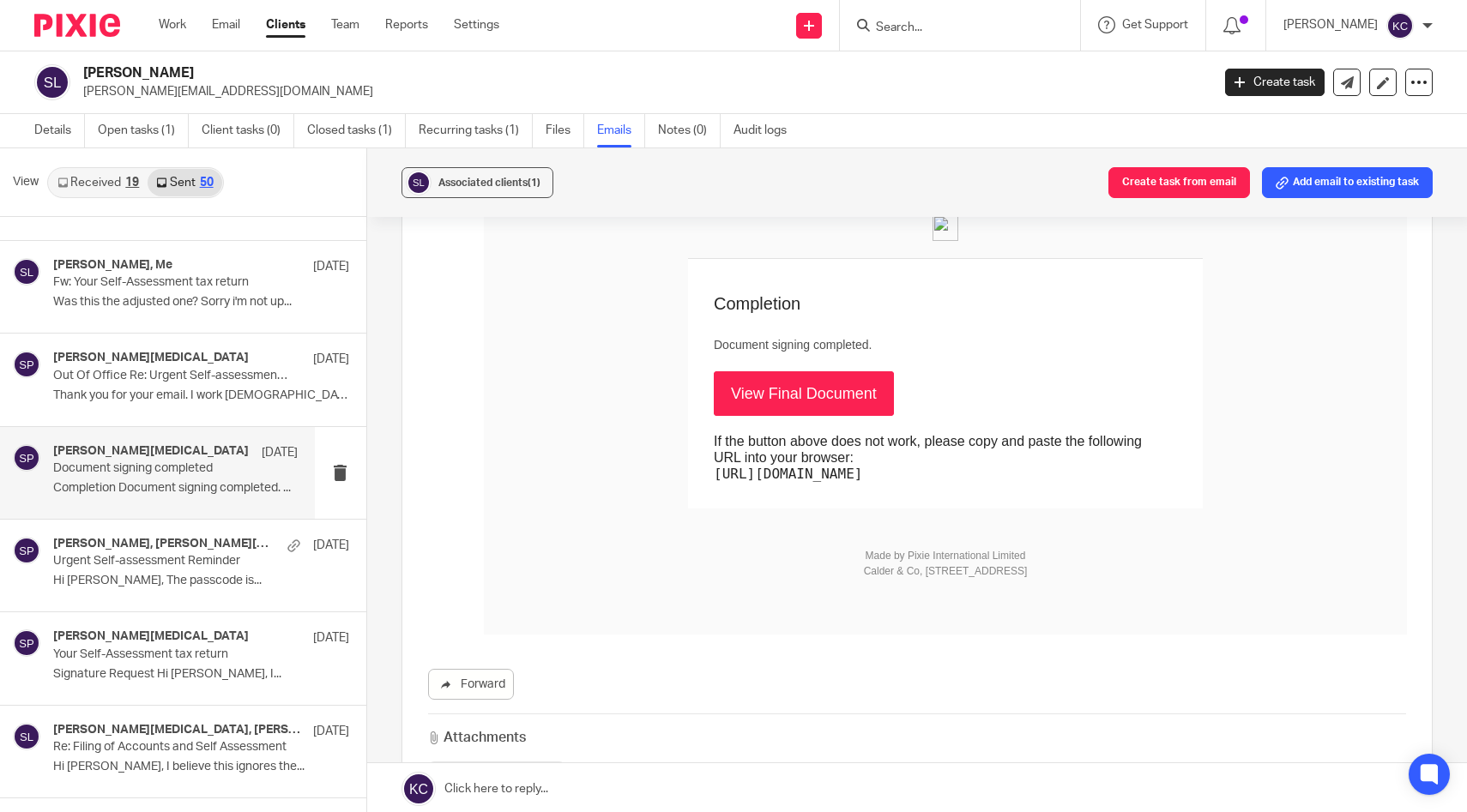
scroll to position [0, 0]
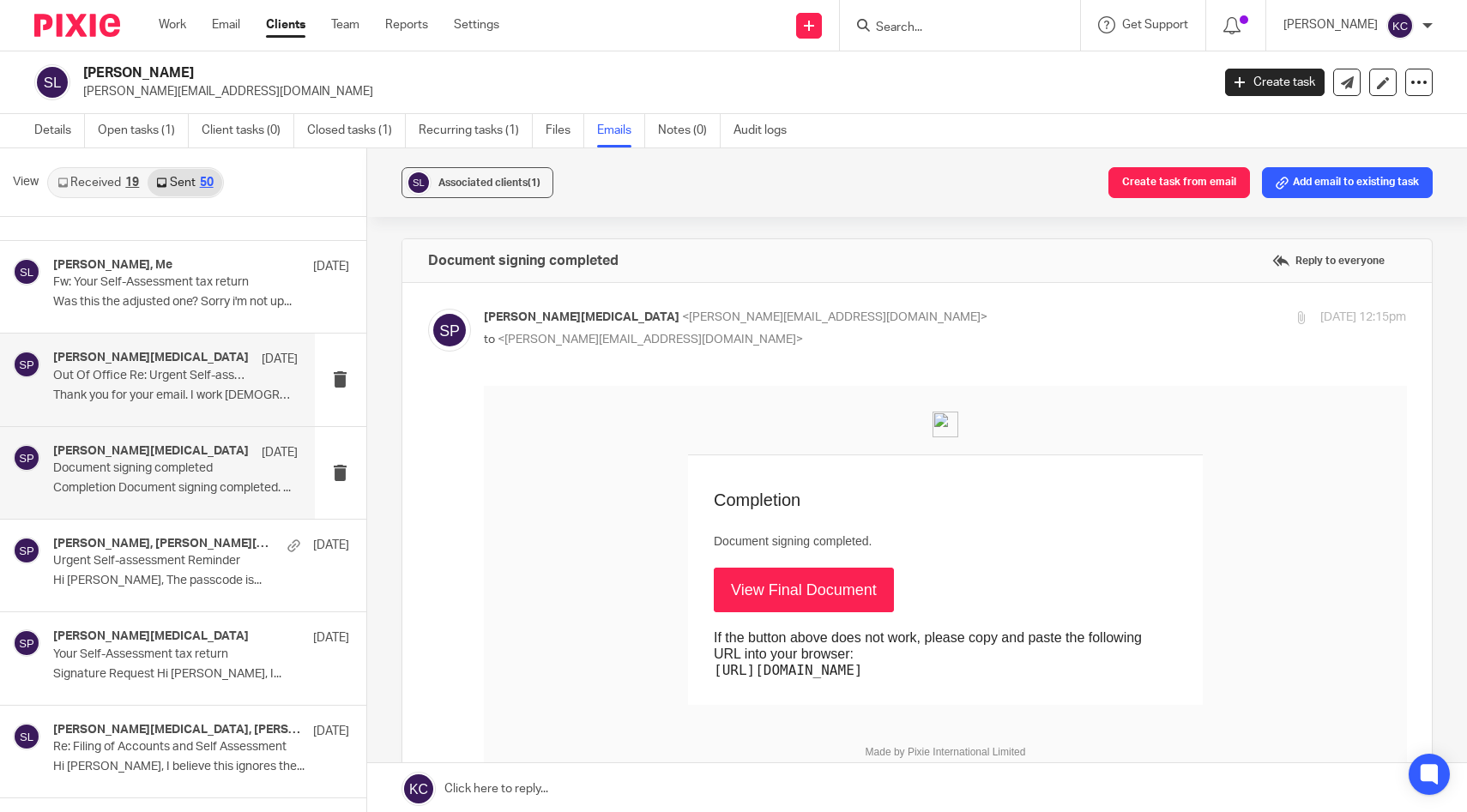
click at [106, 399] on p "Thank you for your email. I work part-time, my..." at bounding box center [175, 396] width 245 height 15
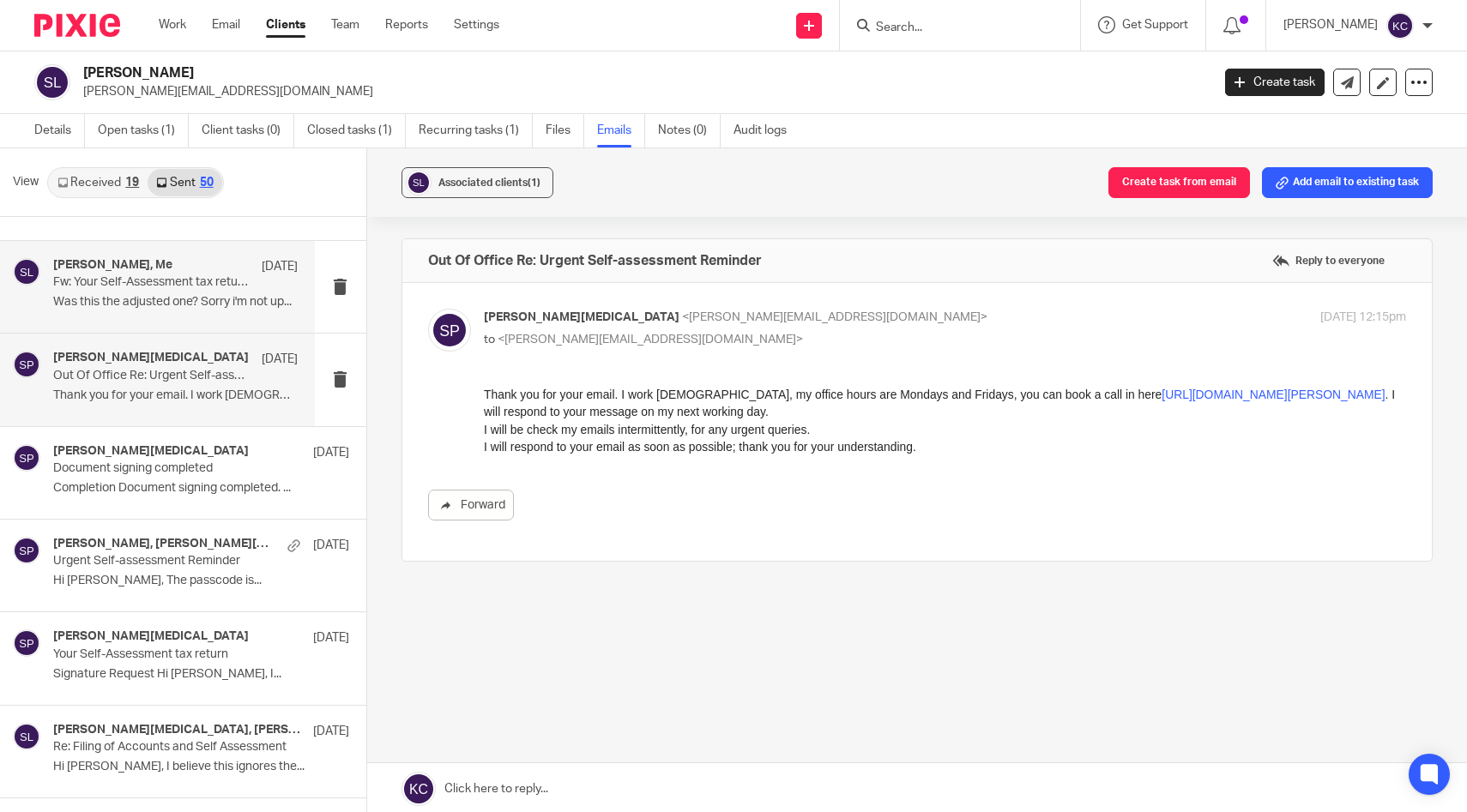
click at [86, 303] on p "Was this the adjusted one? Sorry i'm not up..." at bounding box center [175, 302] width 245 height 15
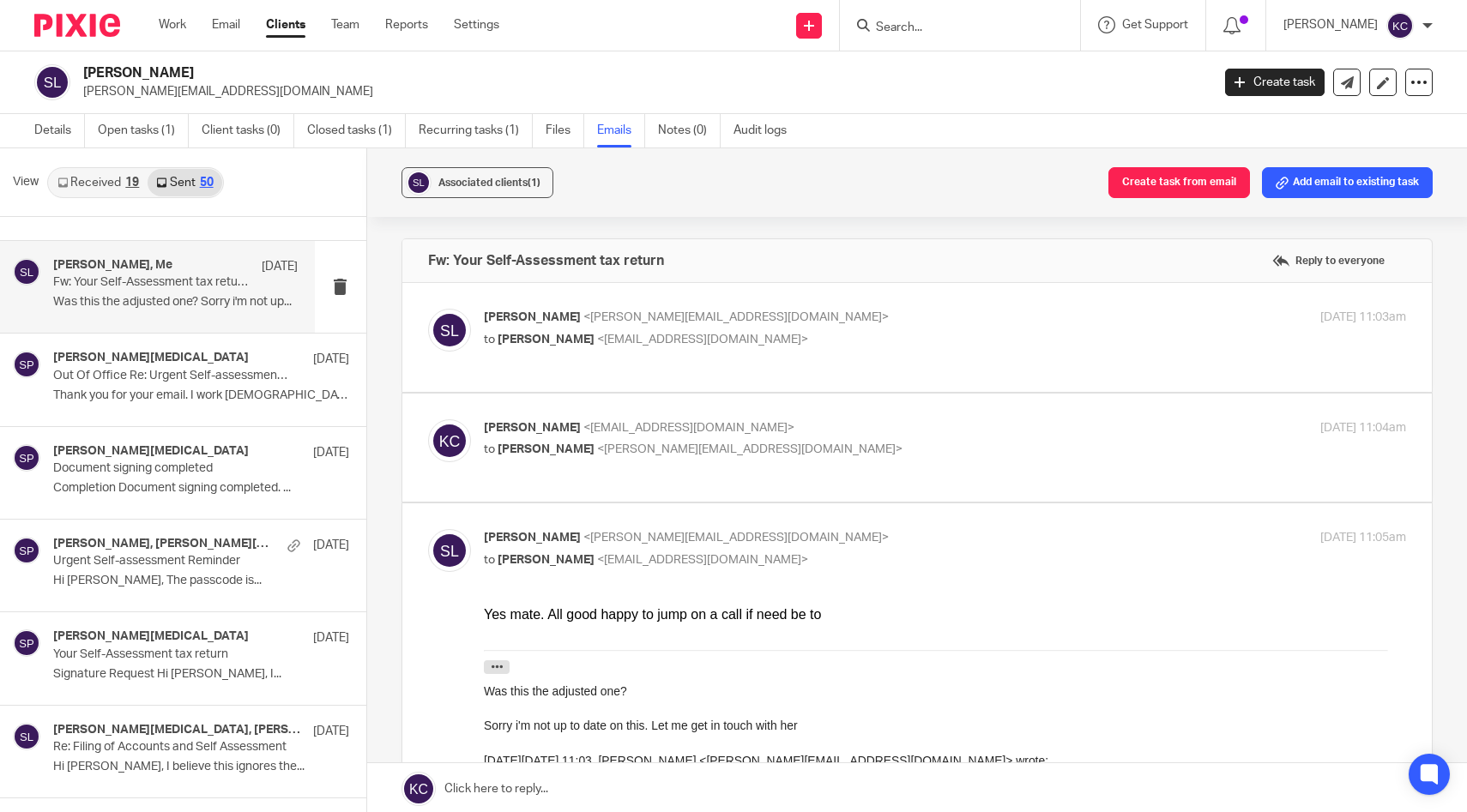
click at [859, 431] on p "Kara Curtayne <kara@karaccounts.com>" at bounding box center [791, 429] width 615 height 18
checkbox input "true"
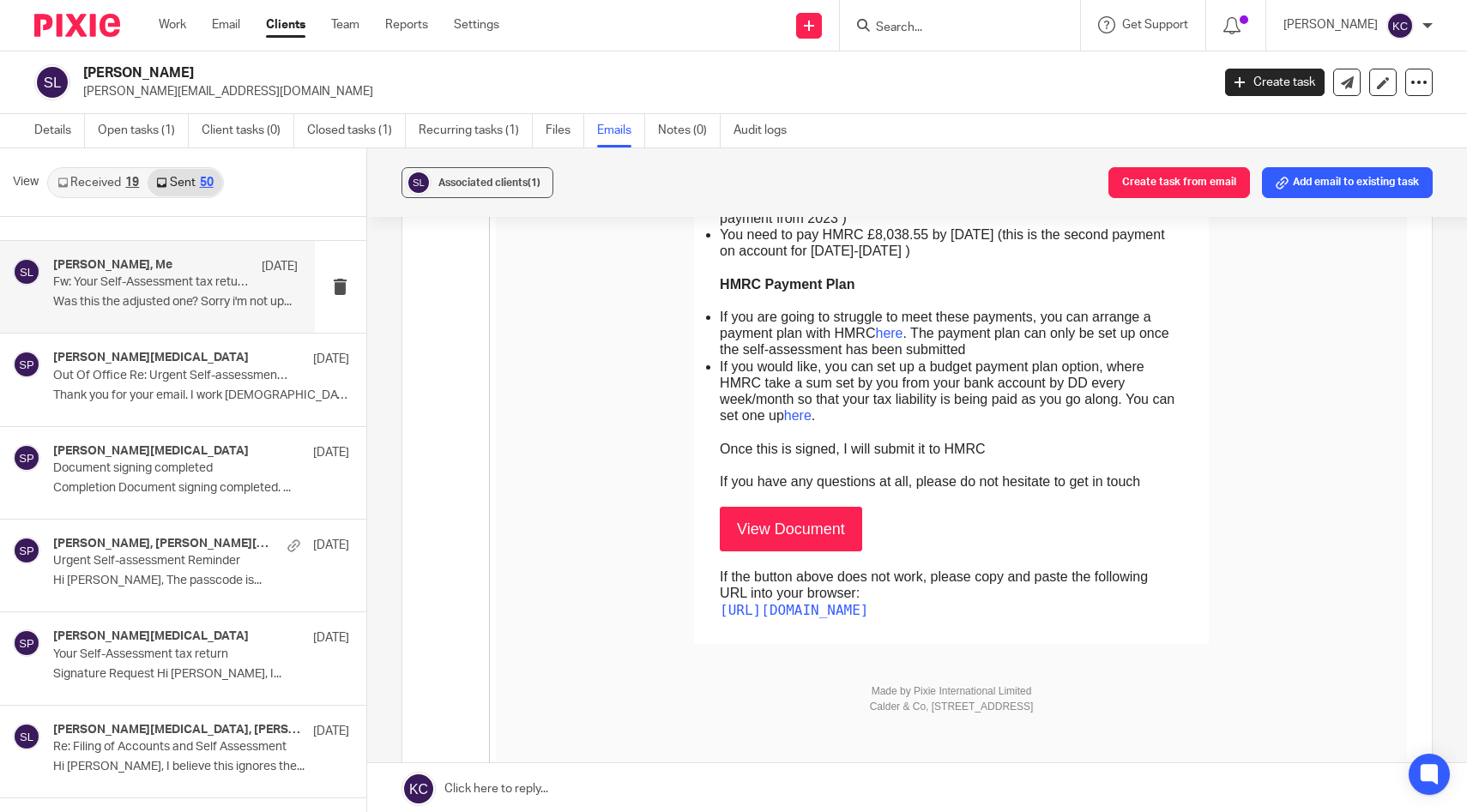
scroll to position [2795, 0]
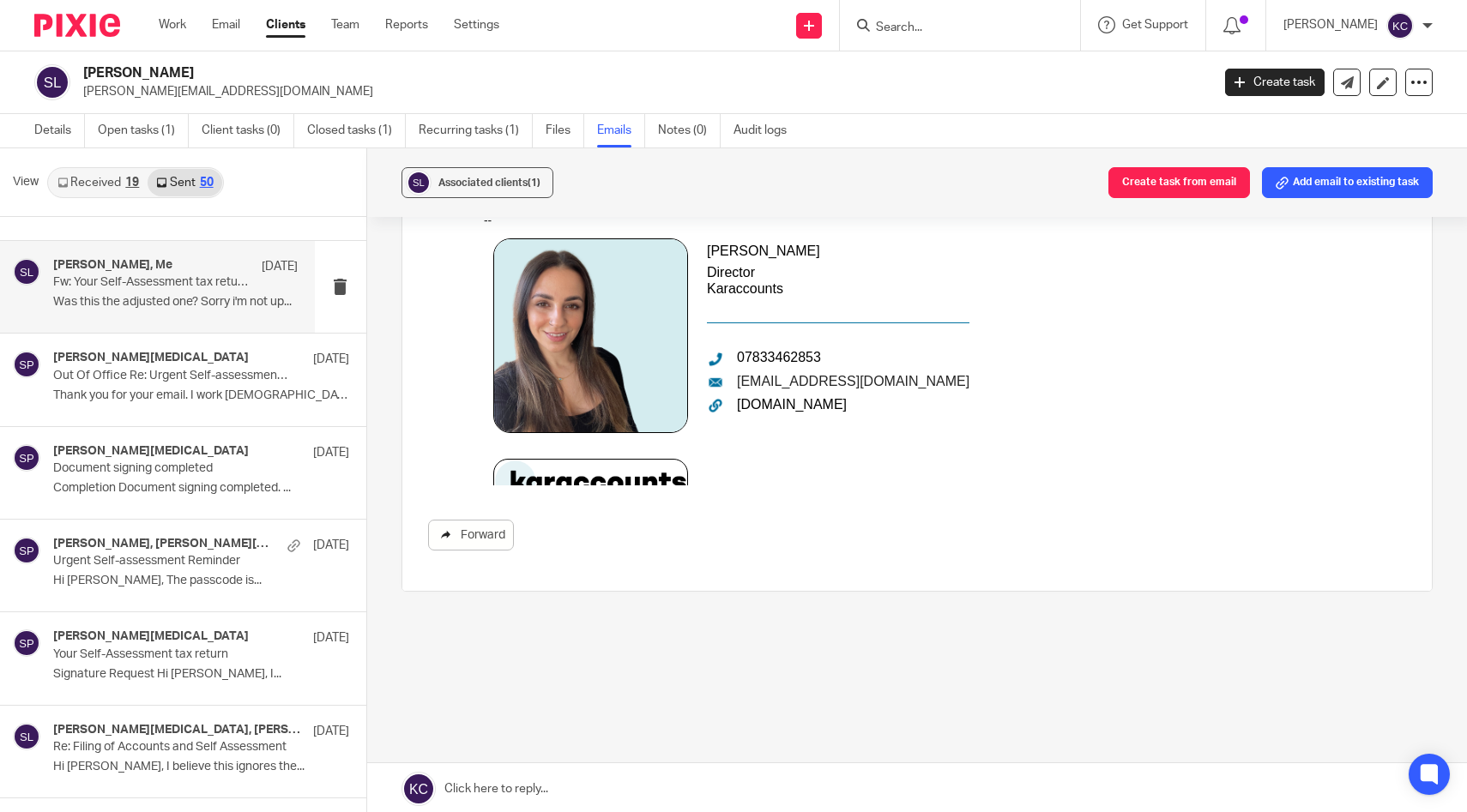
click at [472, 536] on link "Forward" at bounding box center [471, 536] width 86 height 31
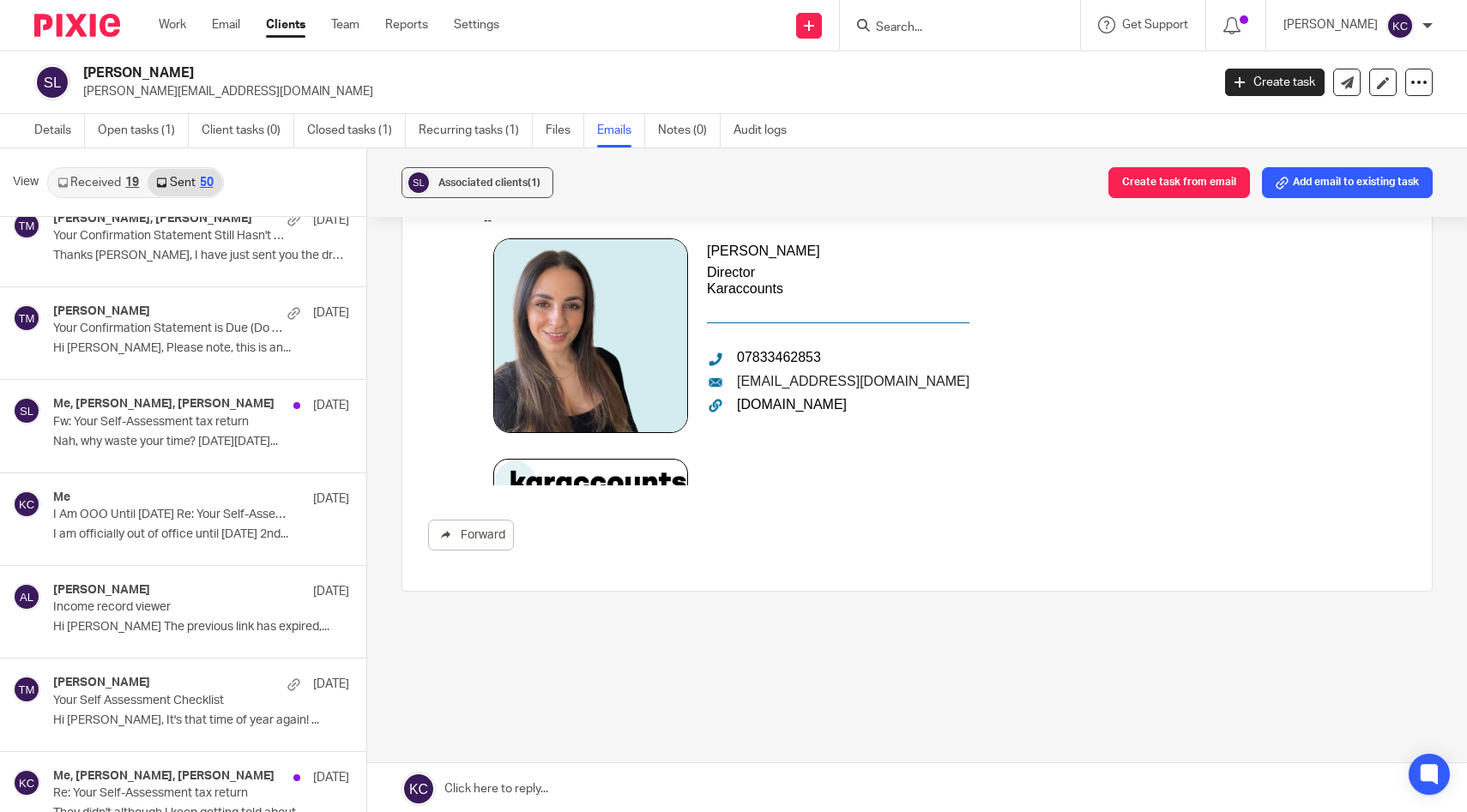
scroll to position [0, 0]
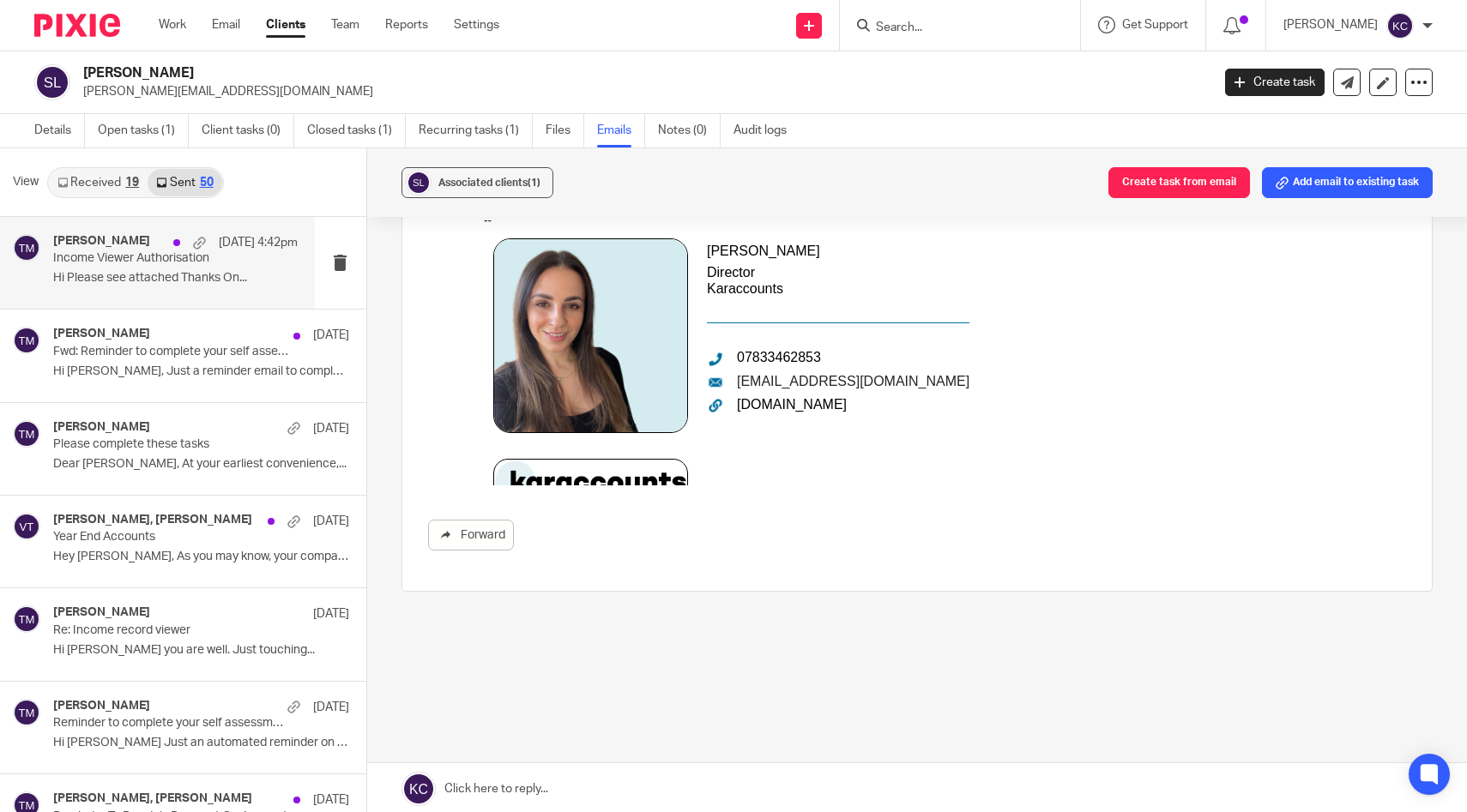
click at [118, 274] on p "Hi Please see attached Thanks On..." at bounding box center [175, 278] width 245 height 15
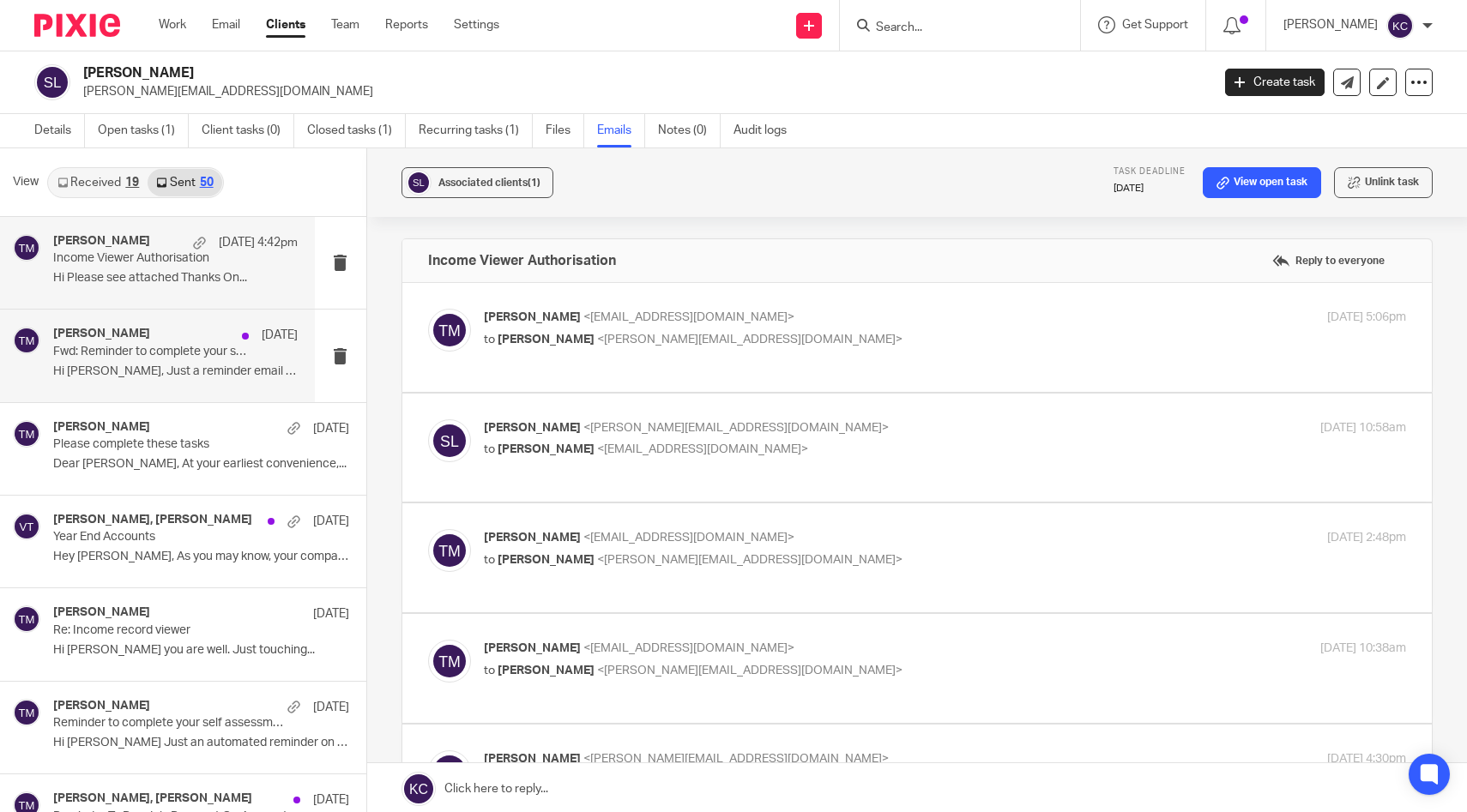
click at [141, 400] on div "Taylor Moss 10 Sep Fwd: Reminder to complete your self assessment form Hi Steph…" at bounding box center [157, 355] width 315 height 92
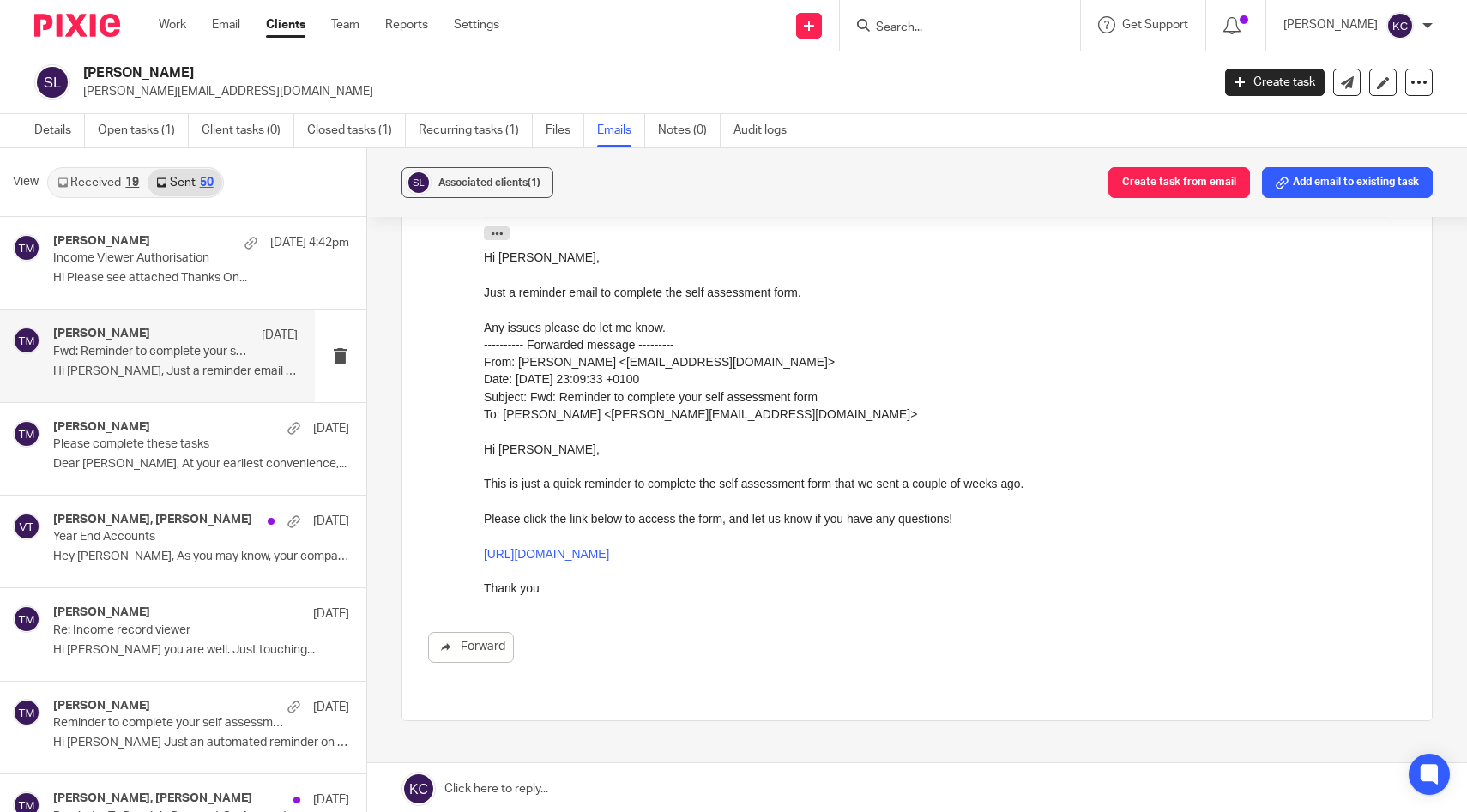
scroll to position [401, 0]
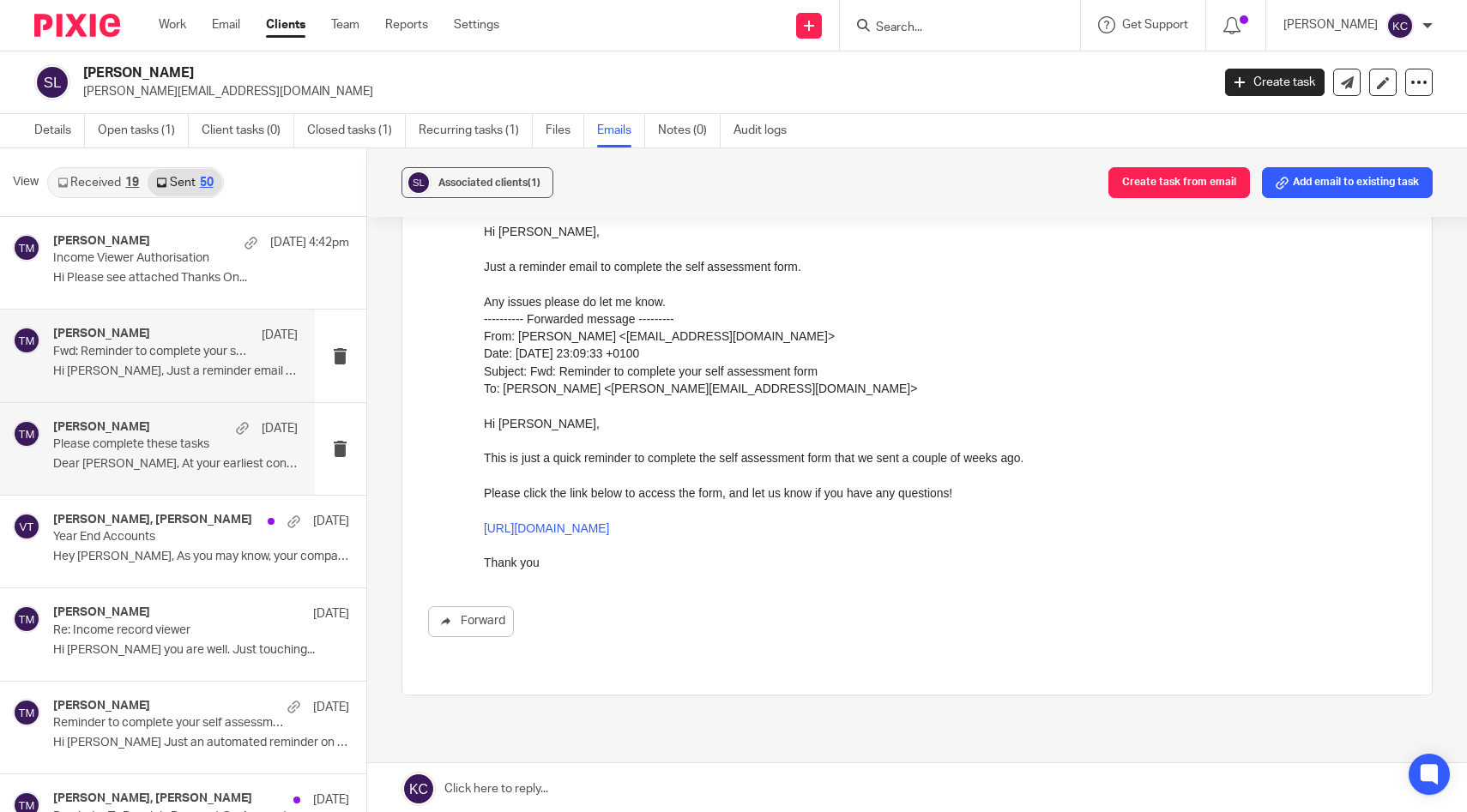
click at [139, 460] on p "Dear Stephen, At your earliest convenience,..." at bounding box center [175, 464] width 245 height 15
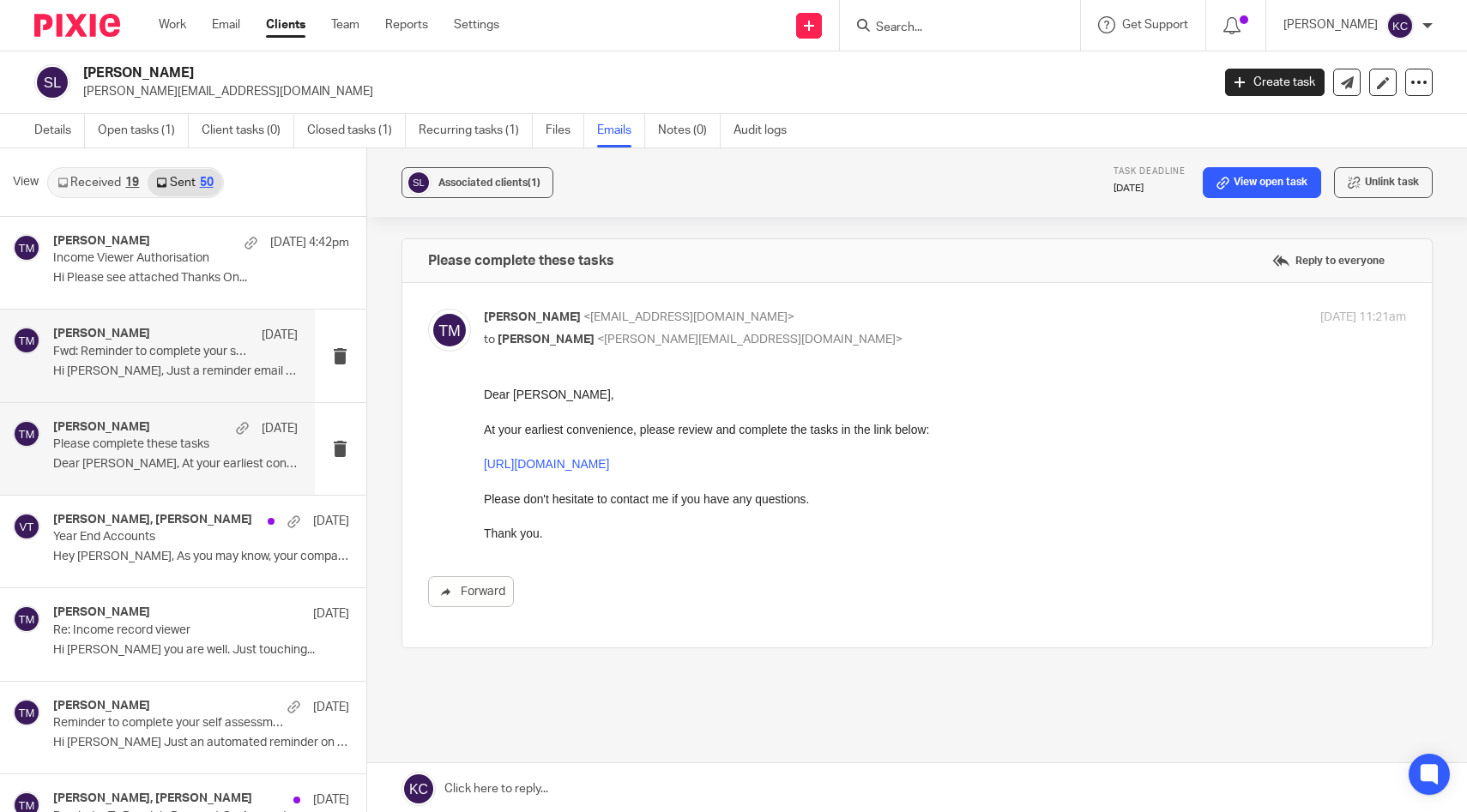
scroll to position [0, 0]
click at [152, 380] on div "Taylor Moss 10 Sep Fwd: Reminder to complete your self assessment form Hi Steph…" at bounding box center [175, 355] width 245 height 57
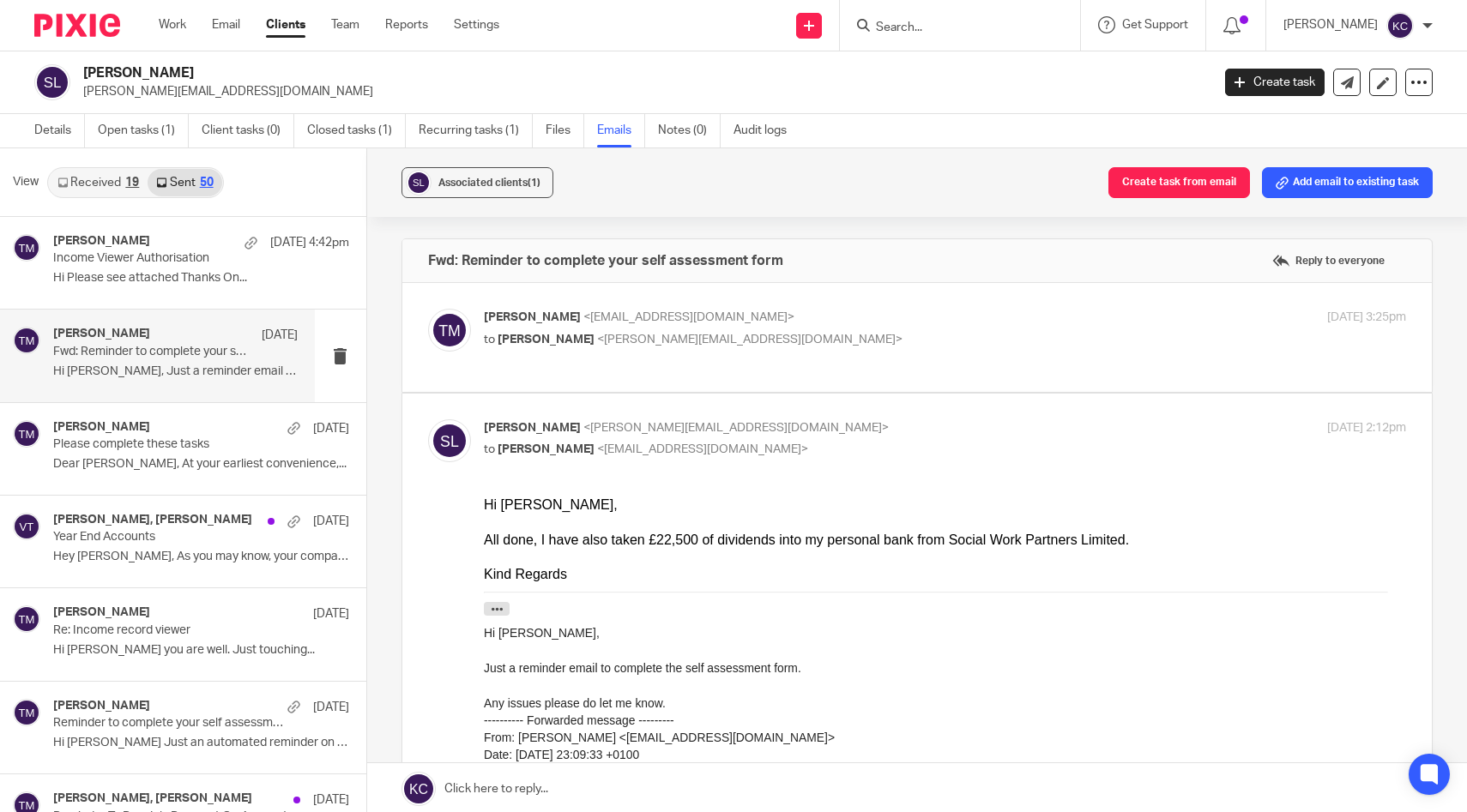
click at [114, 188] on link "Received 19" at bounding box center [99, 182] width 99 height 27
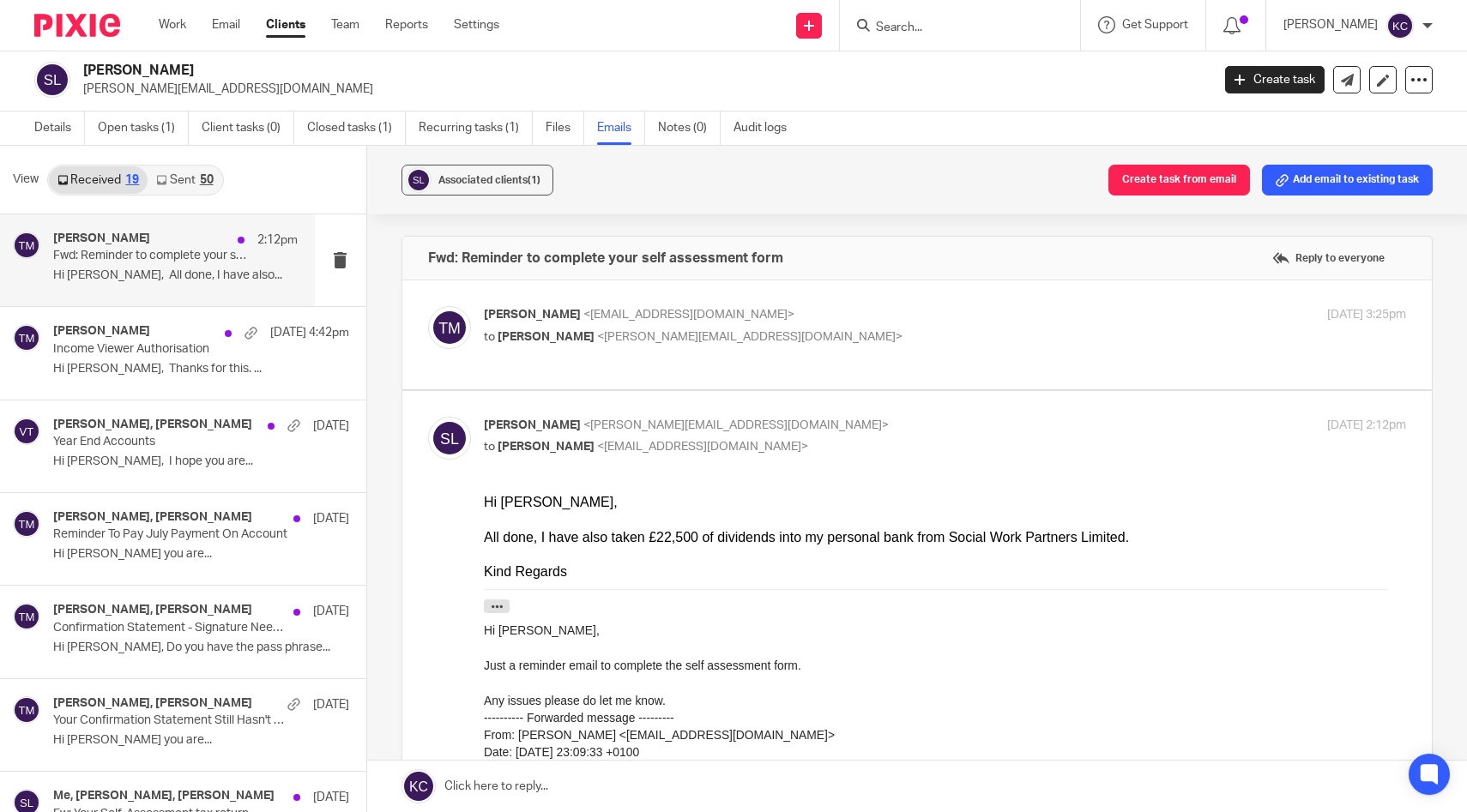
click at [123, 257] on p "Fwd: Reminder to complete your self assessment form" at bounding box center [151, 256] width 195 height 15
click at [864, 349] on div "Taylor Moss <admin@karaccounts.com> to Stephen Lock <stephen.lock@zacharyparker…" at bounding box center [917, 335] width 979 height 57
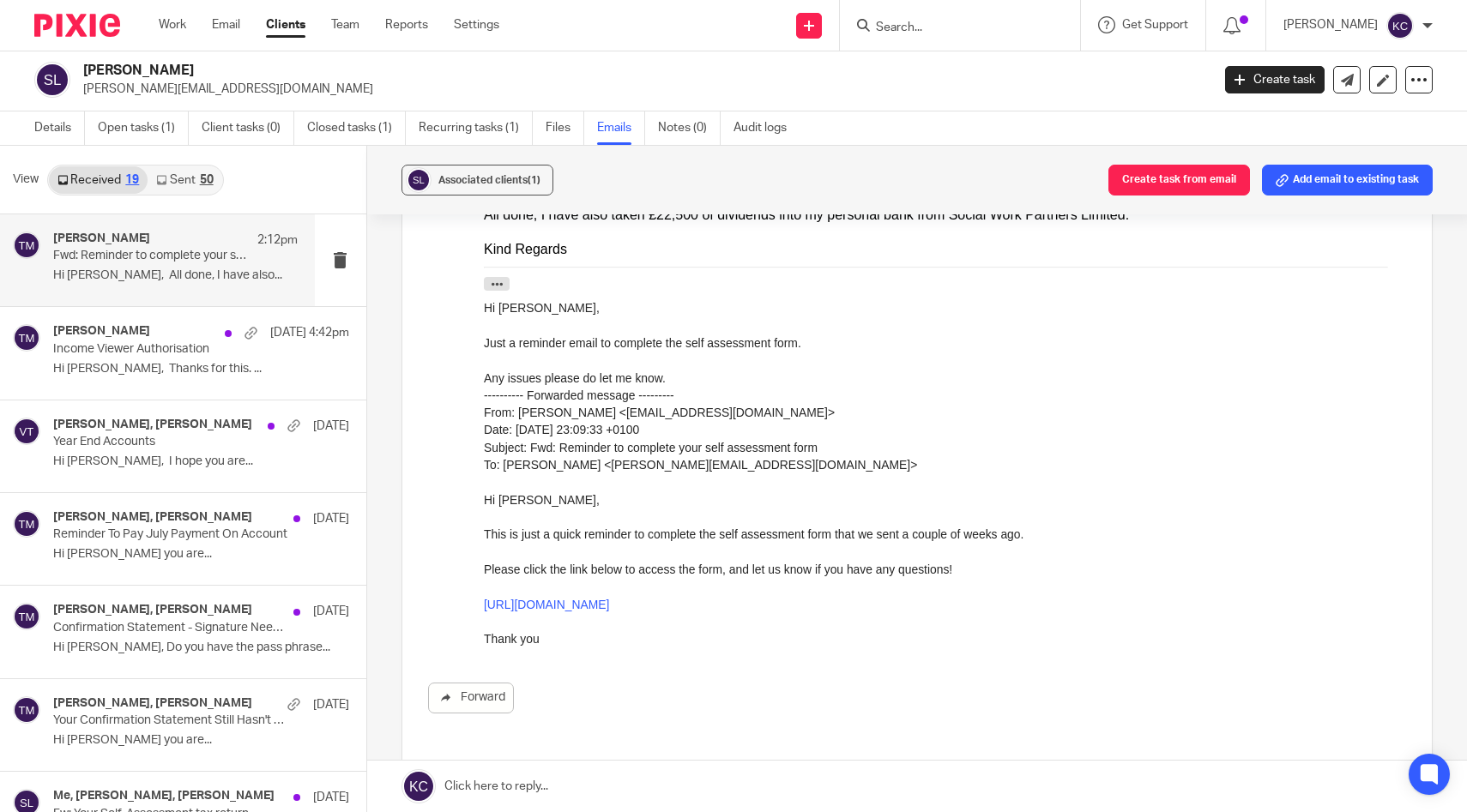
scroll to position [489, 0]
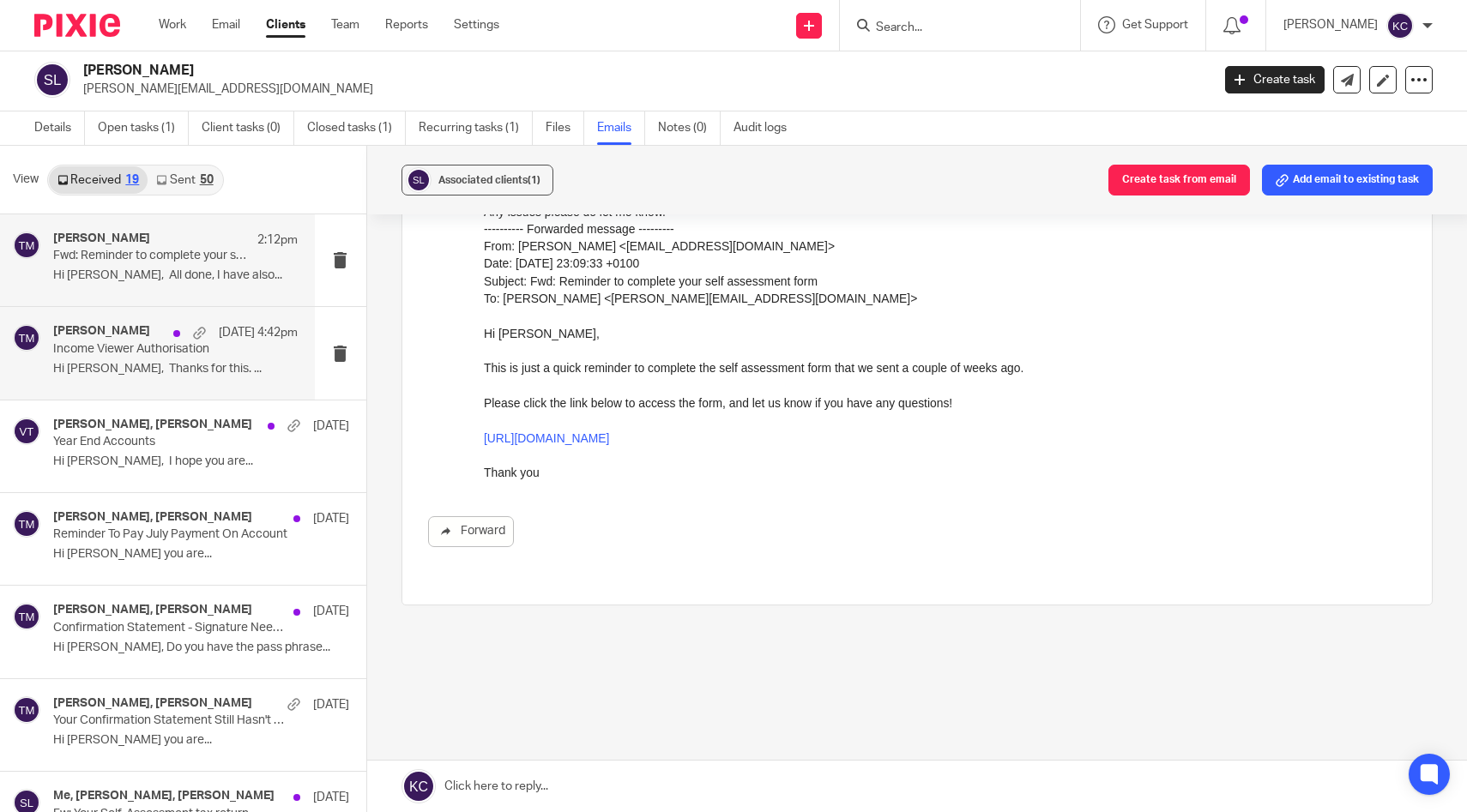
click at [117, 362] on p "Hi Taylor, Thanks for this. ..." at bounding box center [175, 370] width 245 height 15
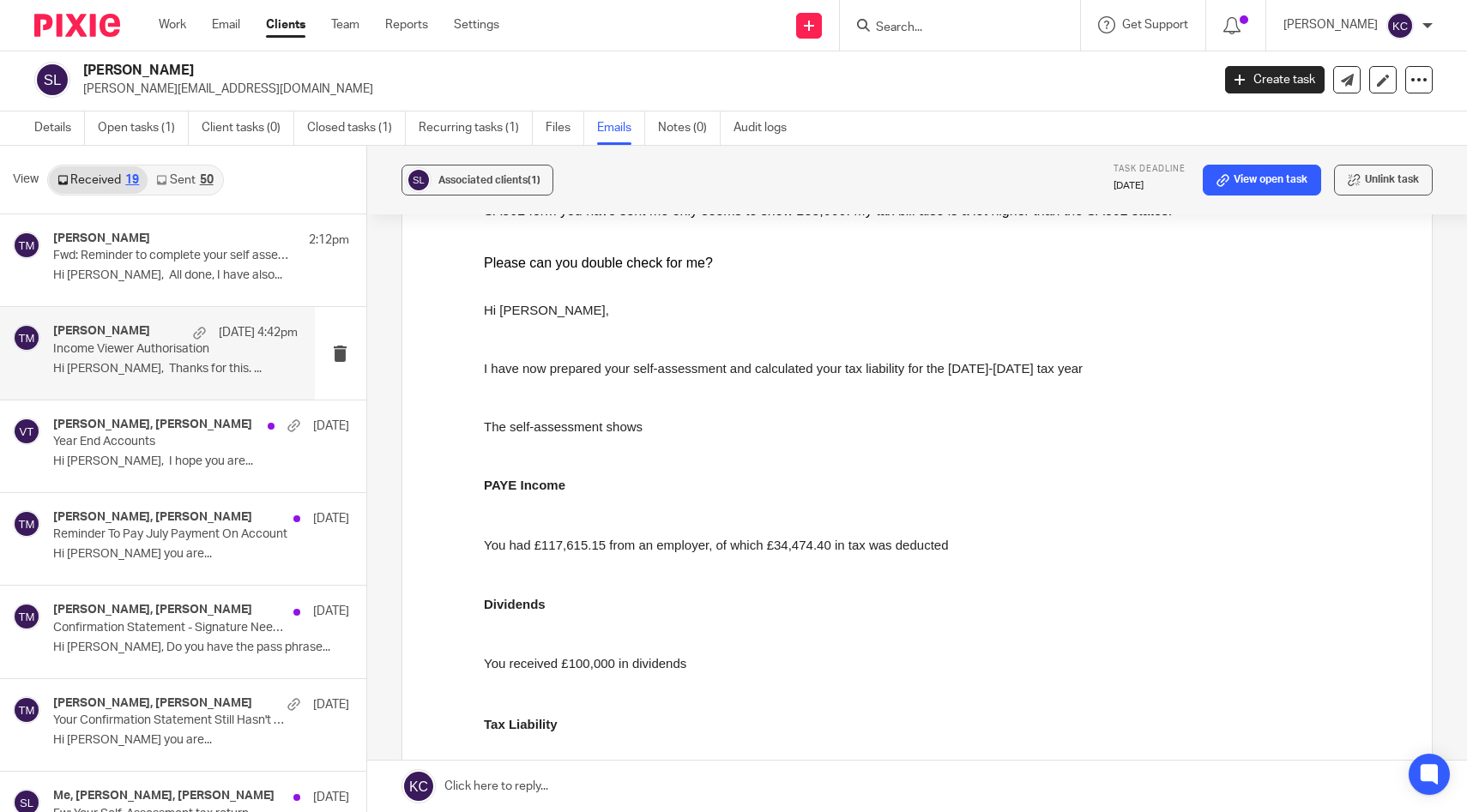
scroll to position [488, 0]
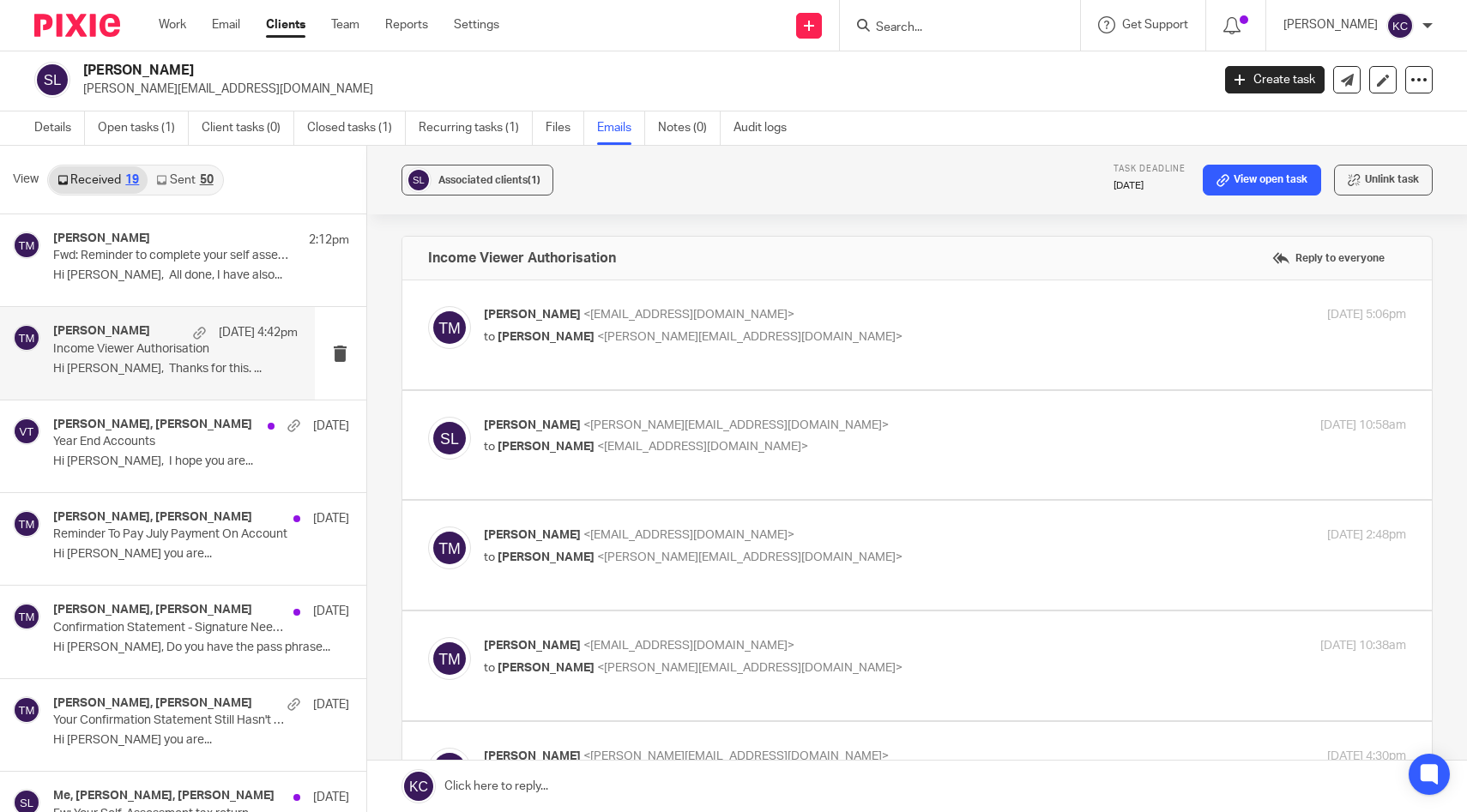
click at [758, 363] on div "Taylor Moss <admin@karaccounts.com> to Stephen Lock <stephen.lock@zacharyparker…" at bounding box center [917, 335] width 979 height 57
click at [759, 312] on p "Taylor Moss <admin@karaccounts.com>" at bounding box center [791, 316] width 615 height 18
checkbox input "true"
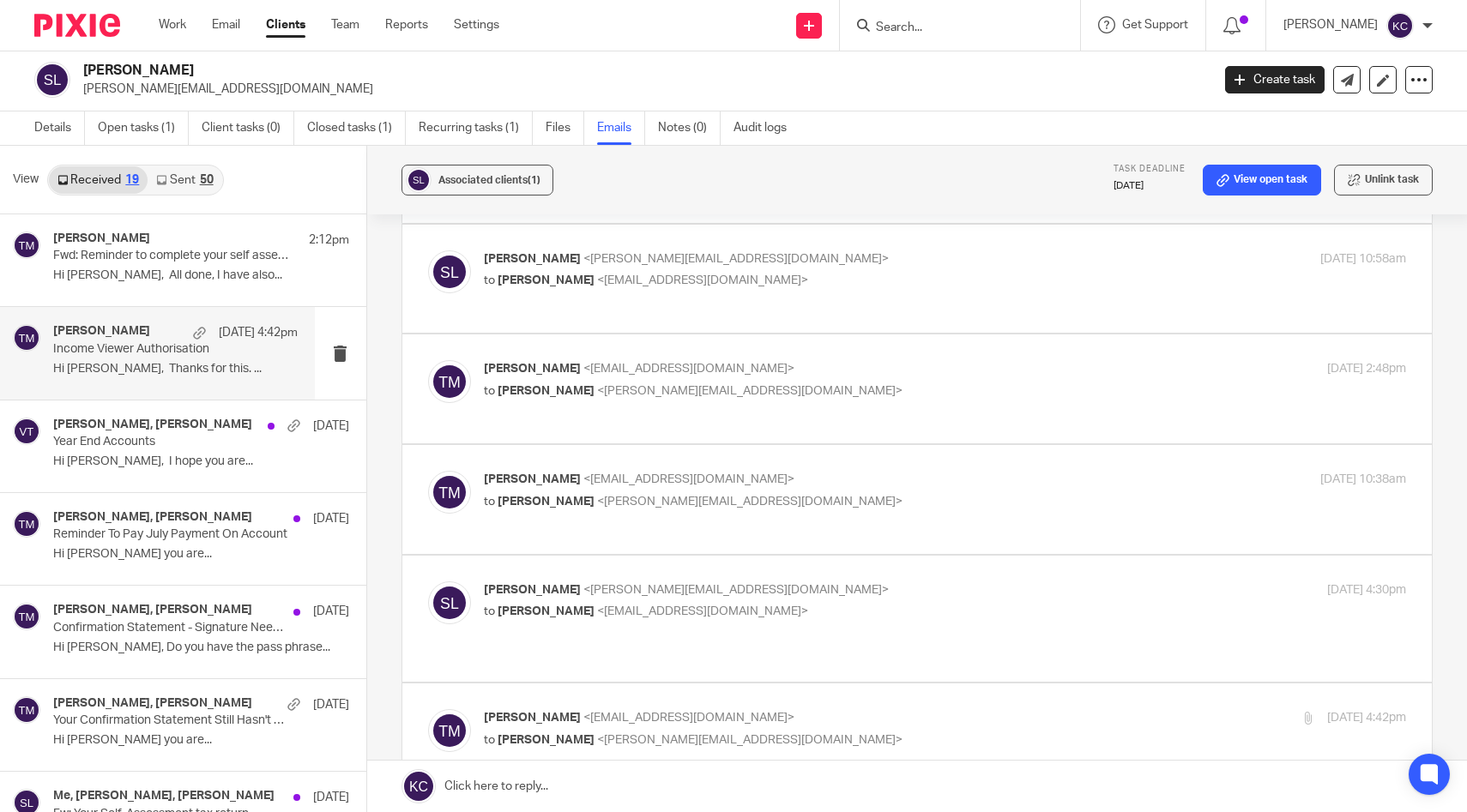
scroll to position [636, 0]
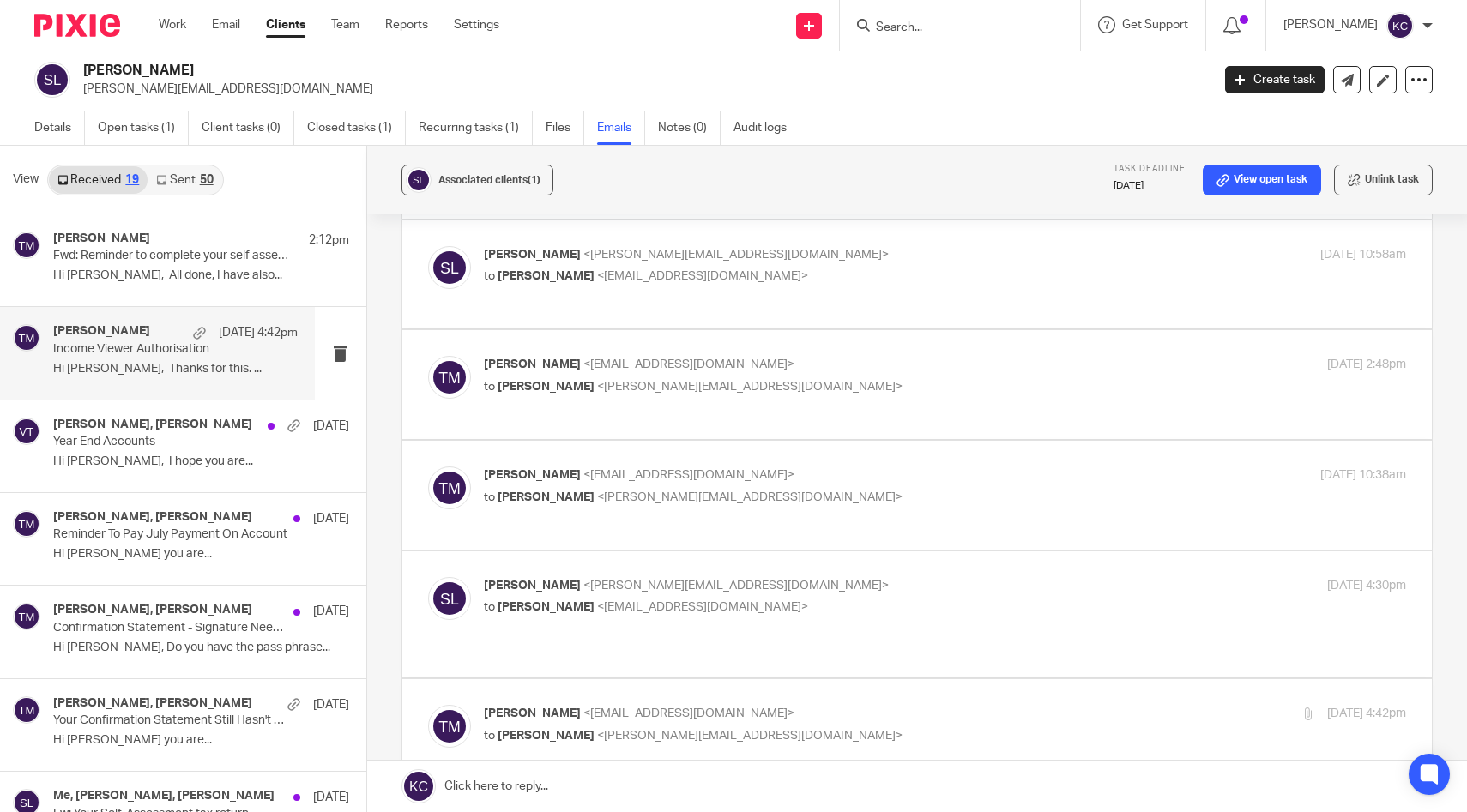
click at [762, 474] on p "Taylor Moss <admin@karaccounts.com>" at bounding box center [791, 475] width 615 height 18
checkbox input "true"
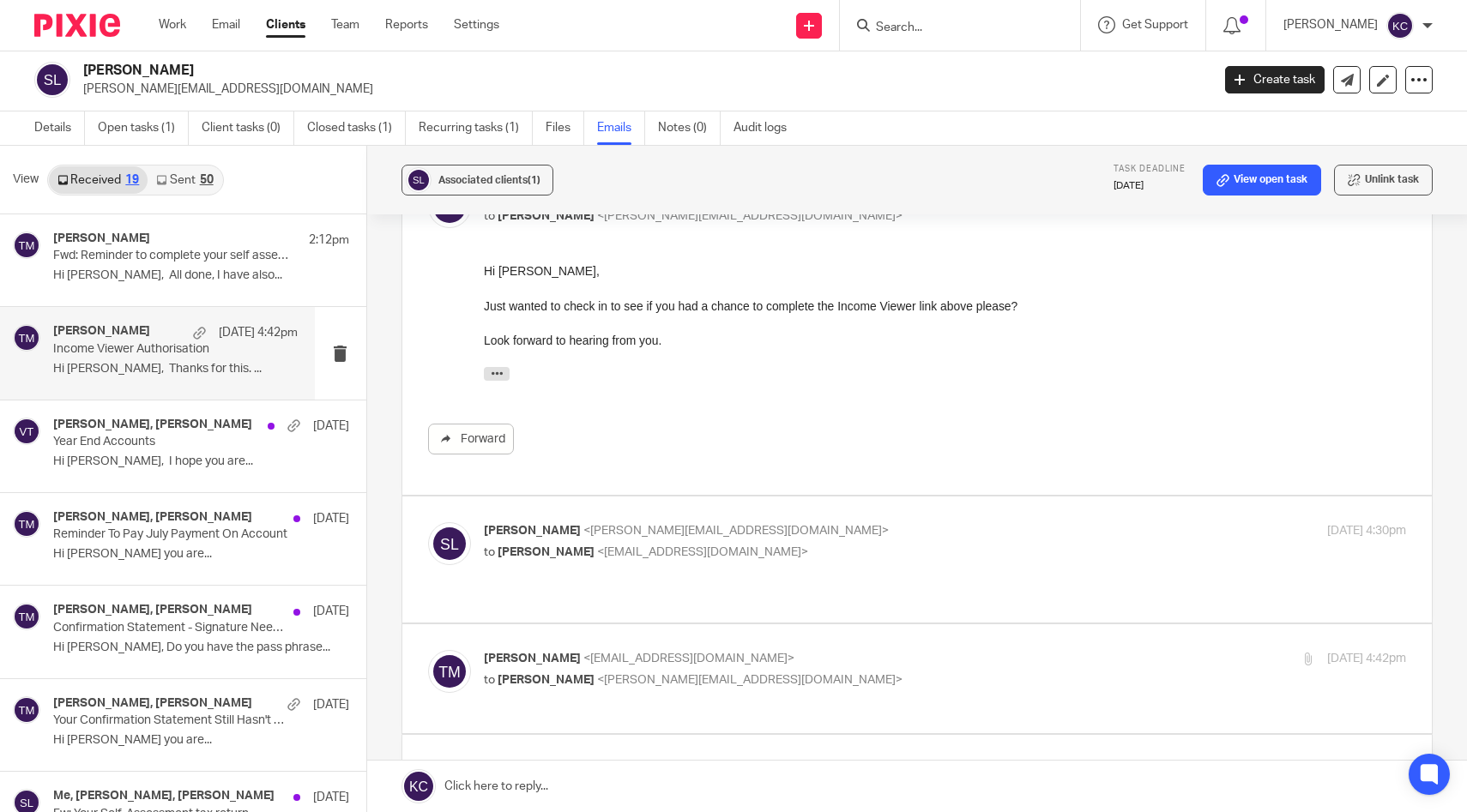
scroll to position [1033, 0]
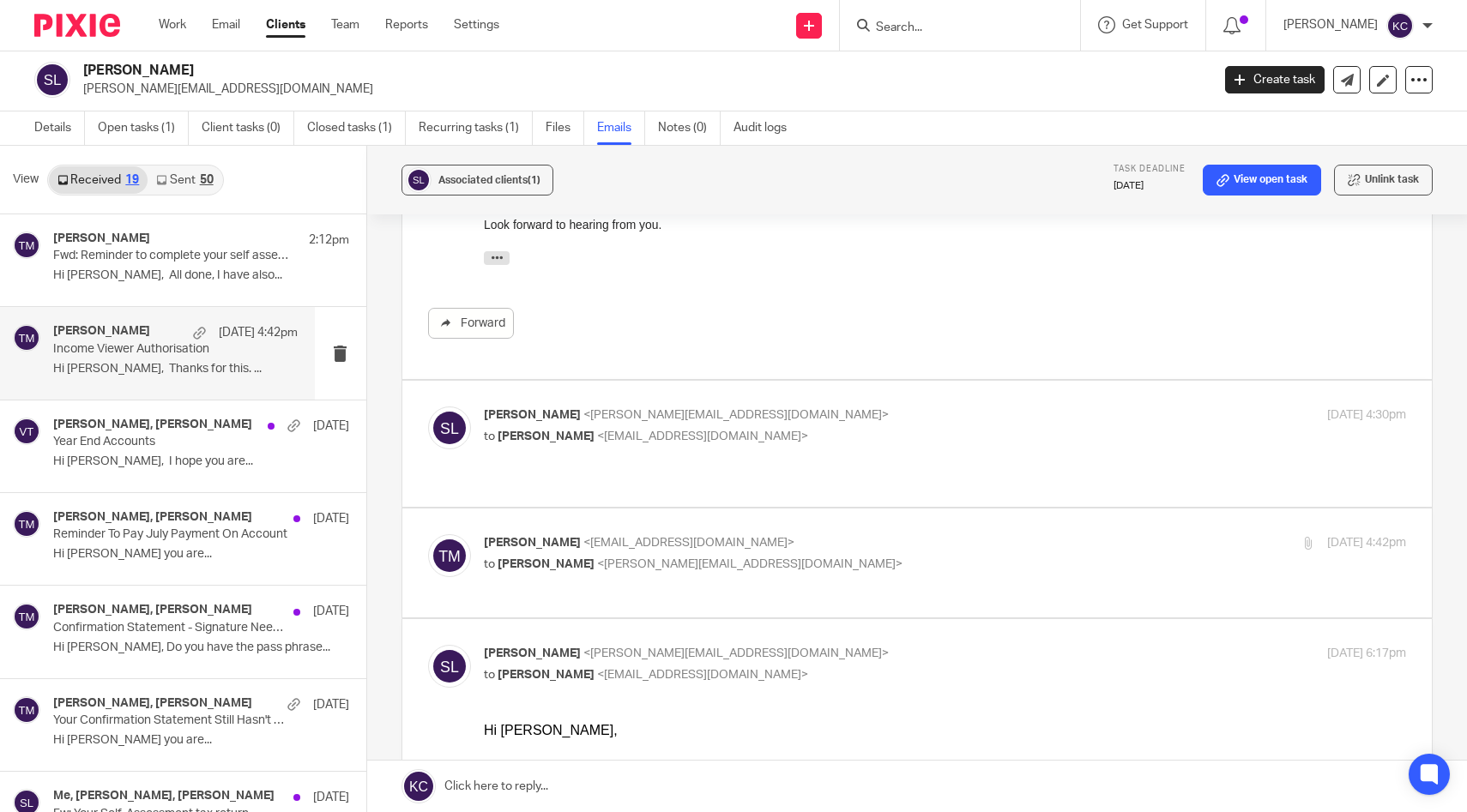
click at [762, 414] on span "<stephen.lock@zacharyparker.co.uk>" at bounding box center [736, 414] width 306 height 12
checkbox input "true"
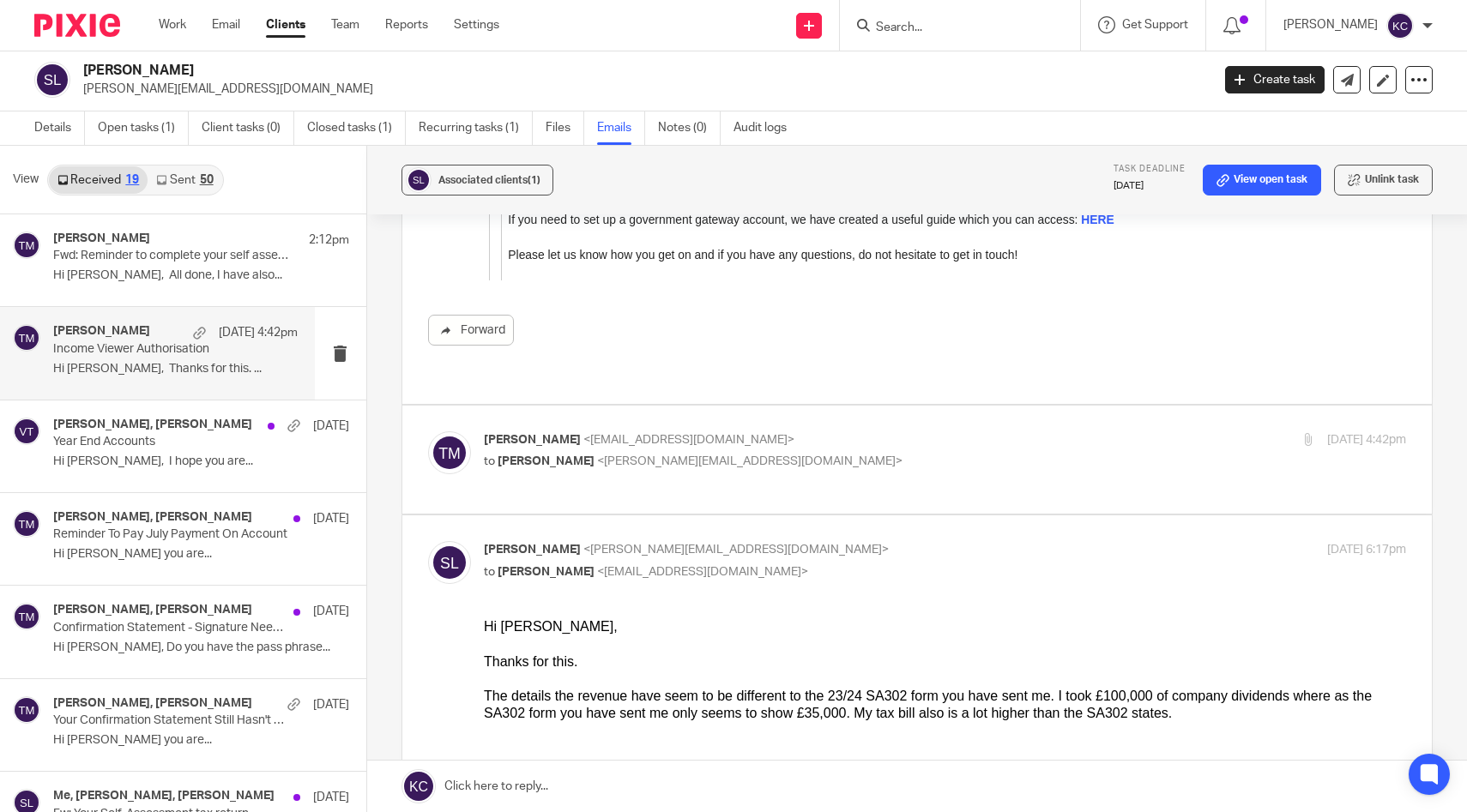
scroll to position [2195, 0]
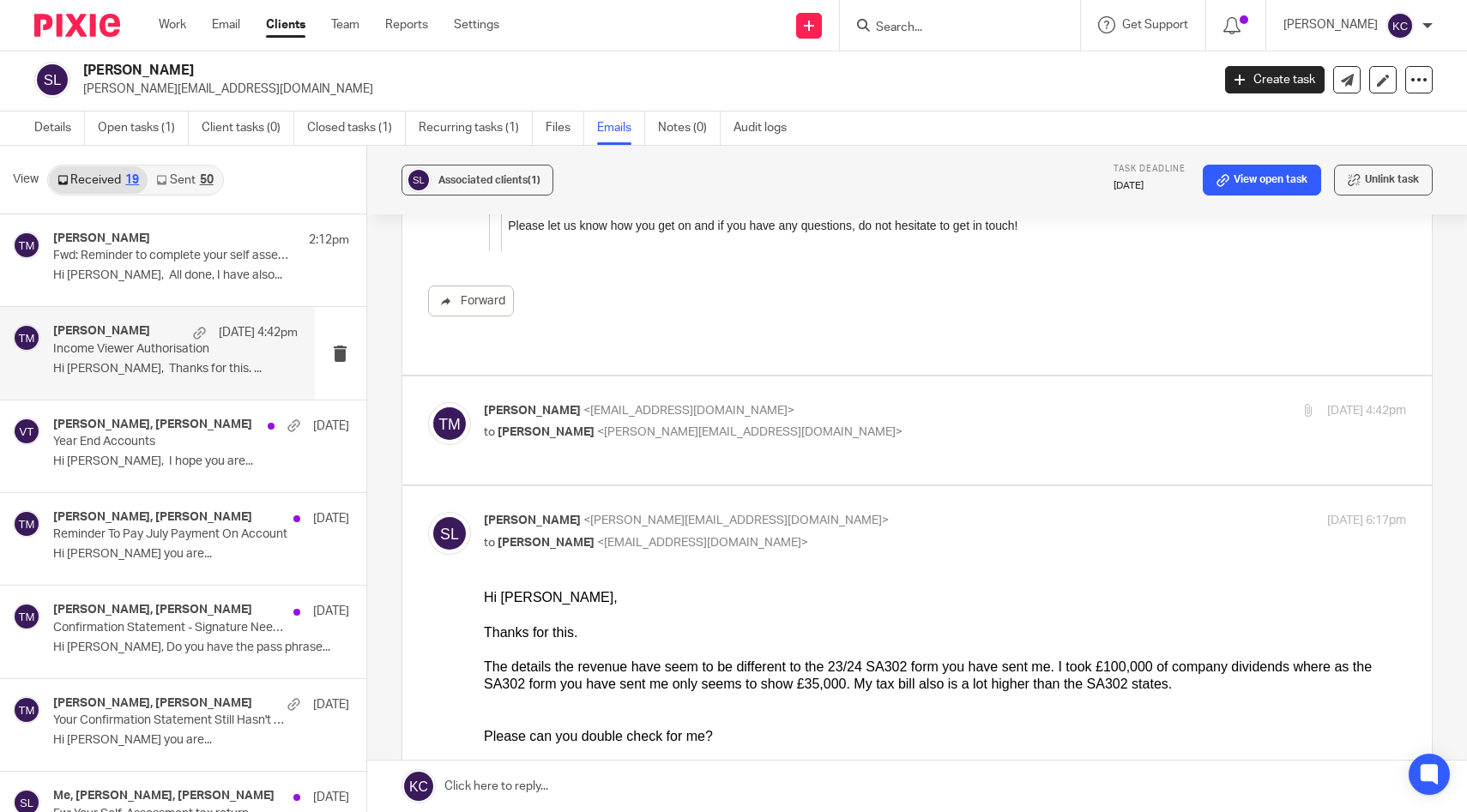
click at [776, 404] on p "Taylor Moss <admin@karaccounts.com>" at bounding box center [791, 411] width 615 height 18
checkbox input "true"
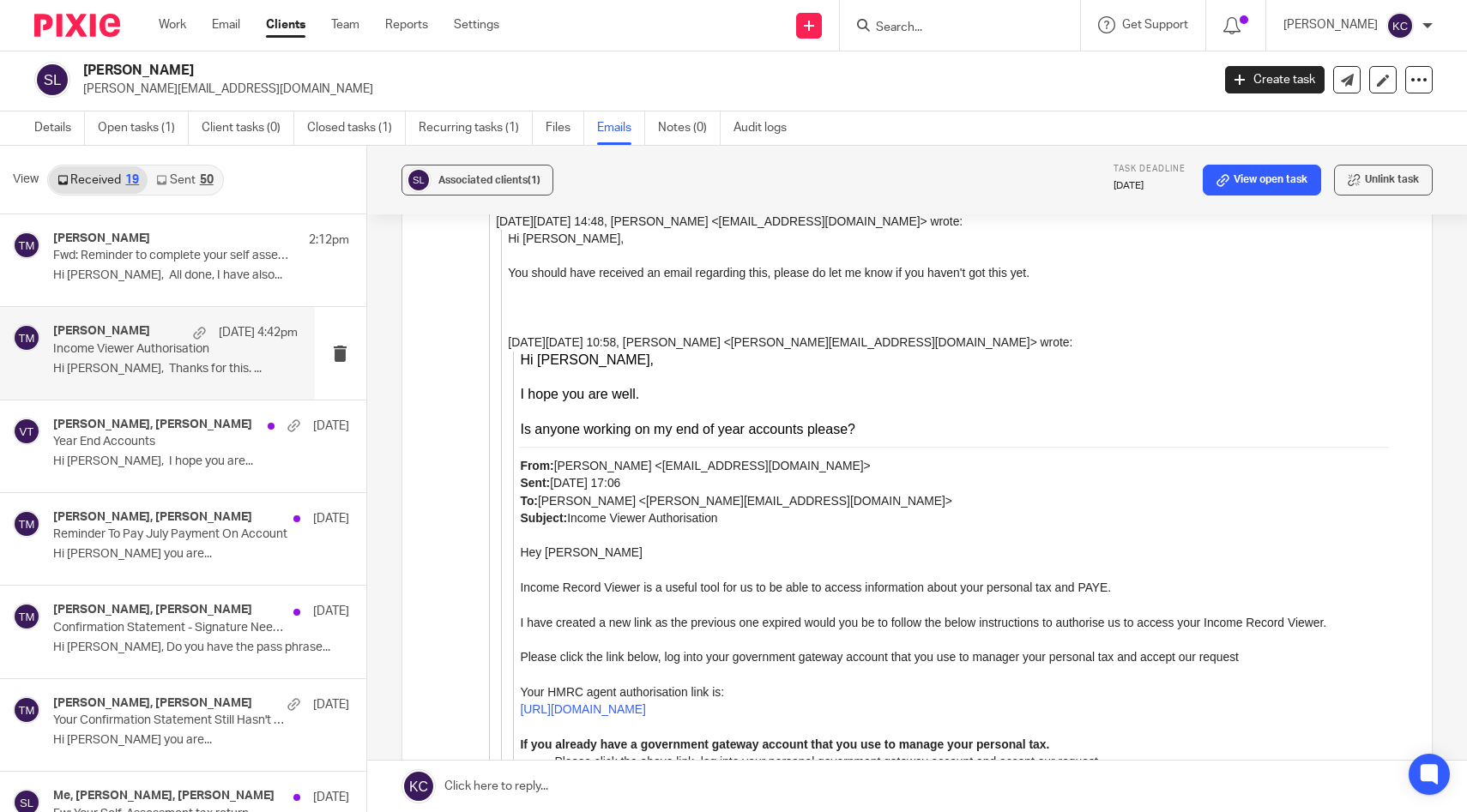
scroll to position [5214, 0]
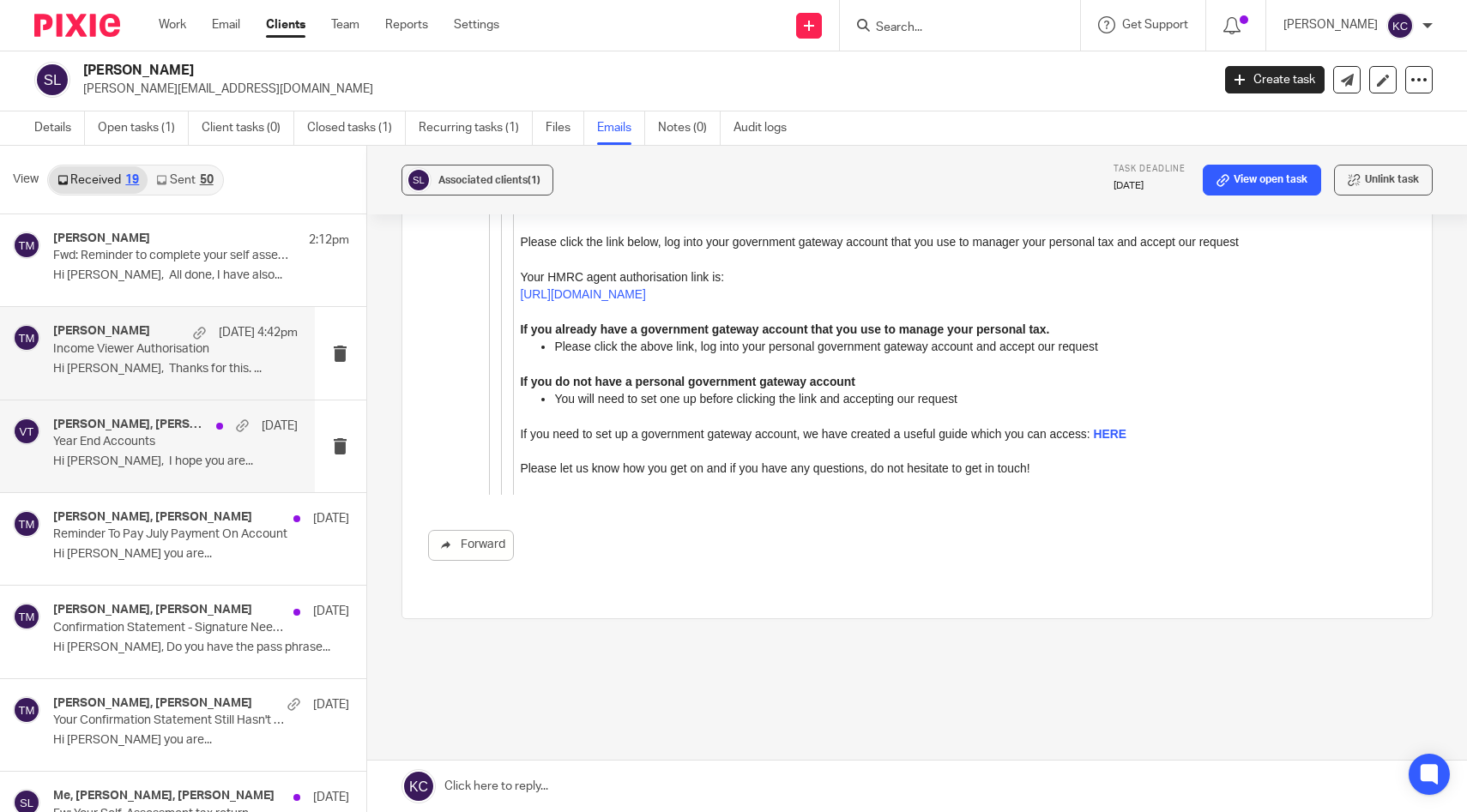
click at [156, 429] on h4 "Stephen Lock, Victoria Thorpe" at bounding box center [130, 425] width 154 height 15
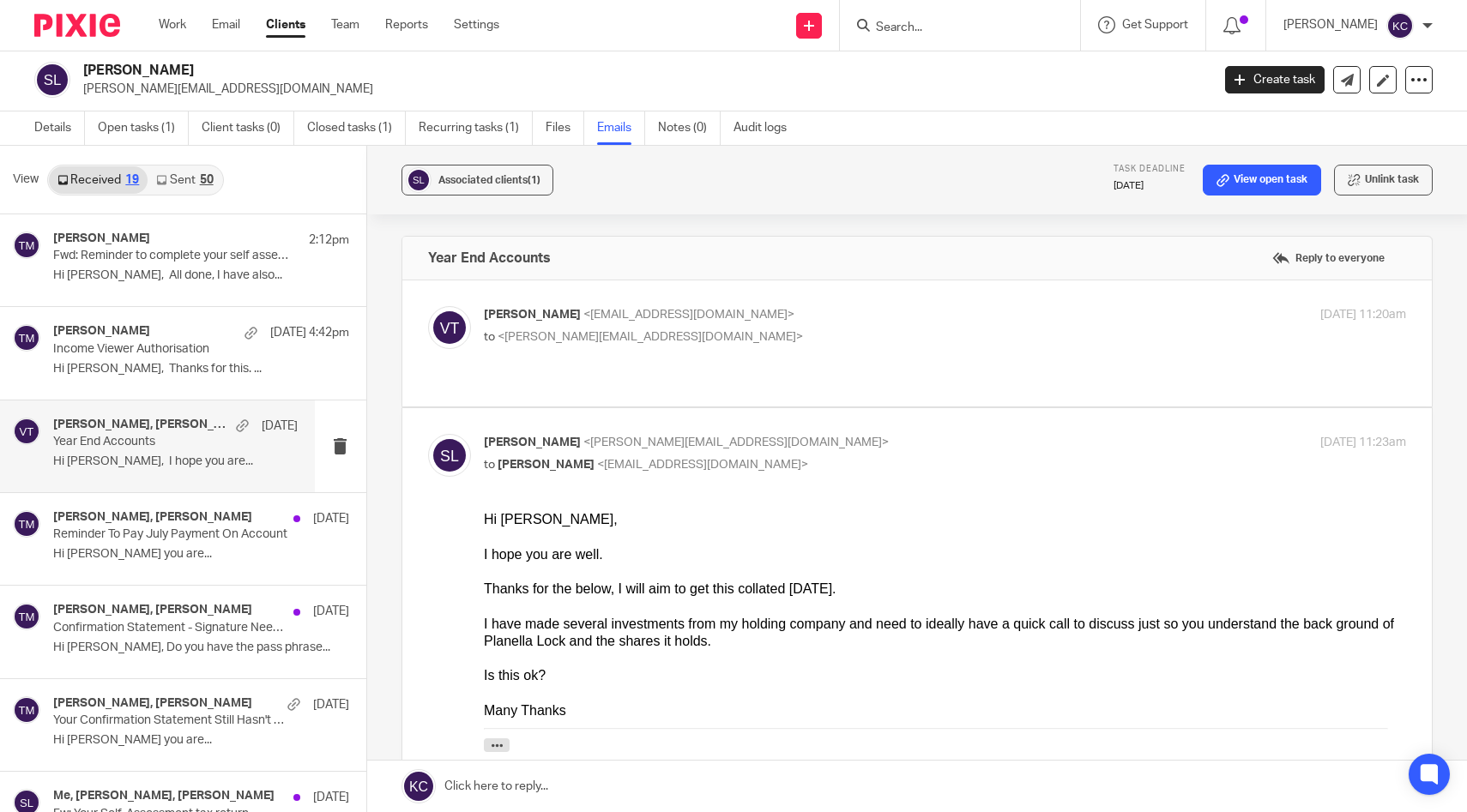
click at [804, 305] on label at bounding box center [917, 343] width 1031 height 126
click at [428, 306] on input "checkbox" at bounding box center [427, 306] width 1 height 1
checkbox input "true"
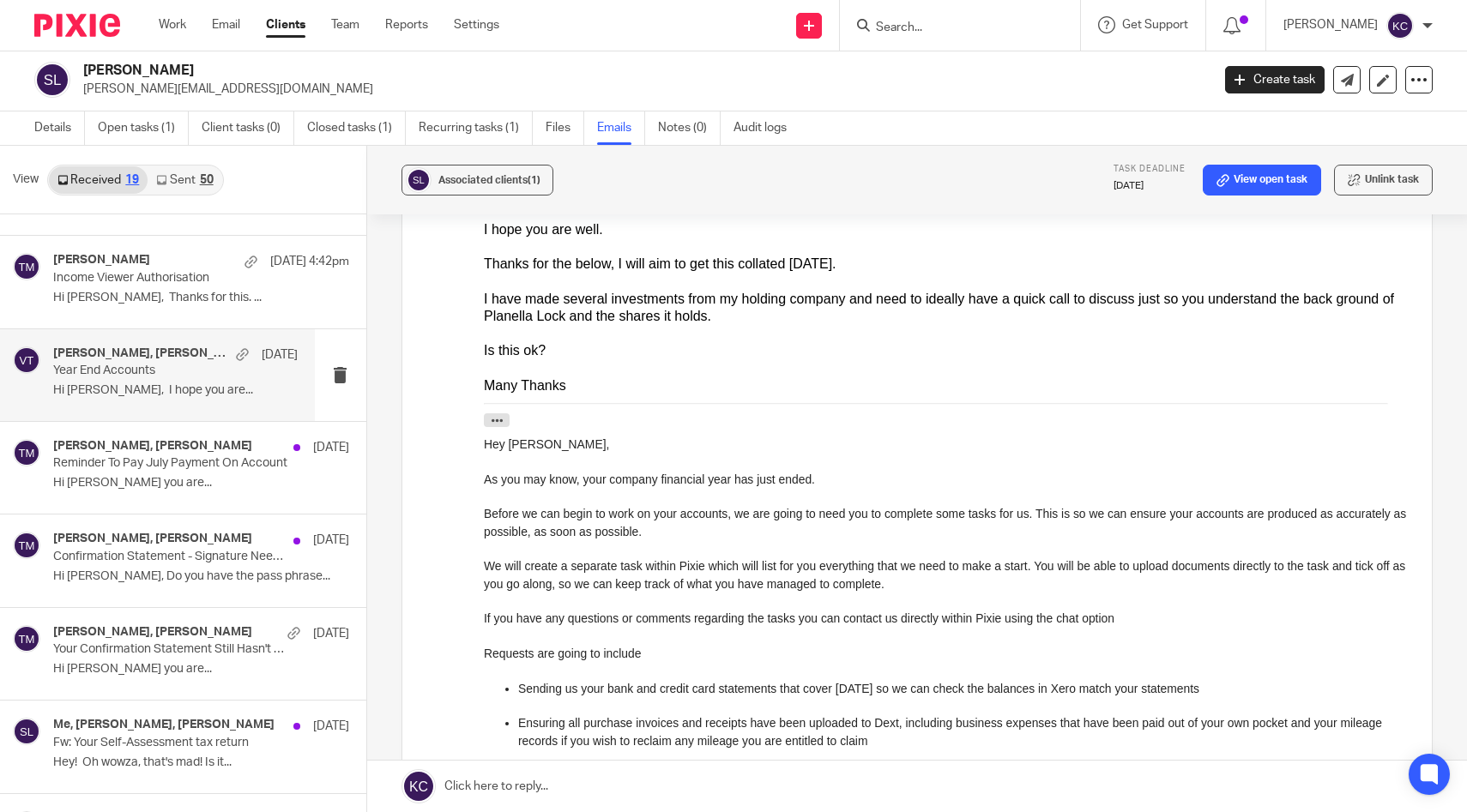
scroll to position [332, 0]
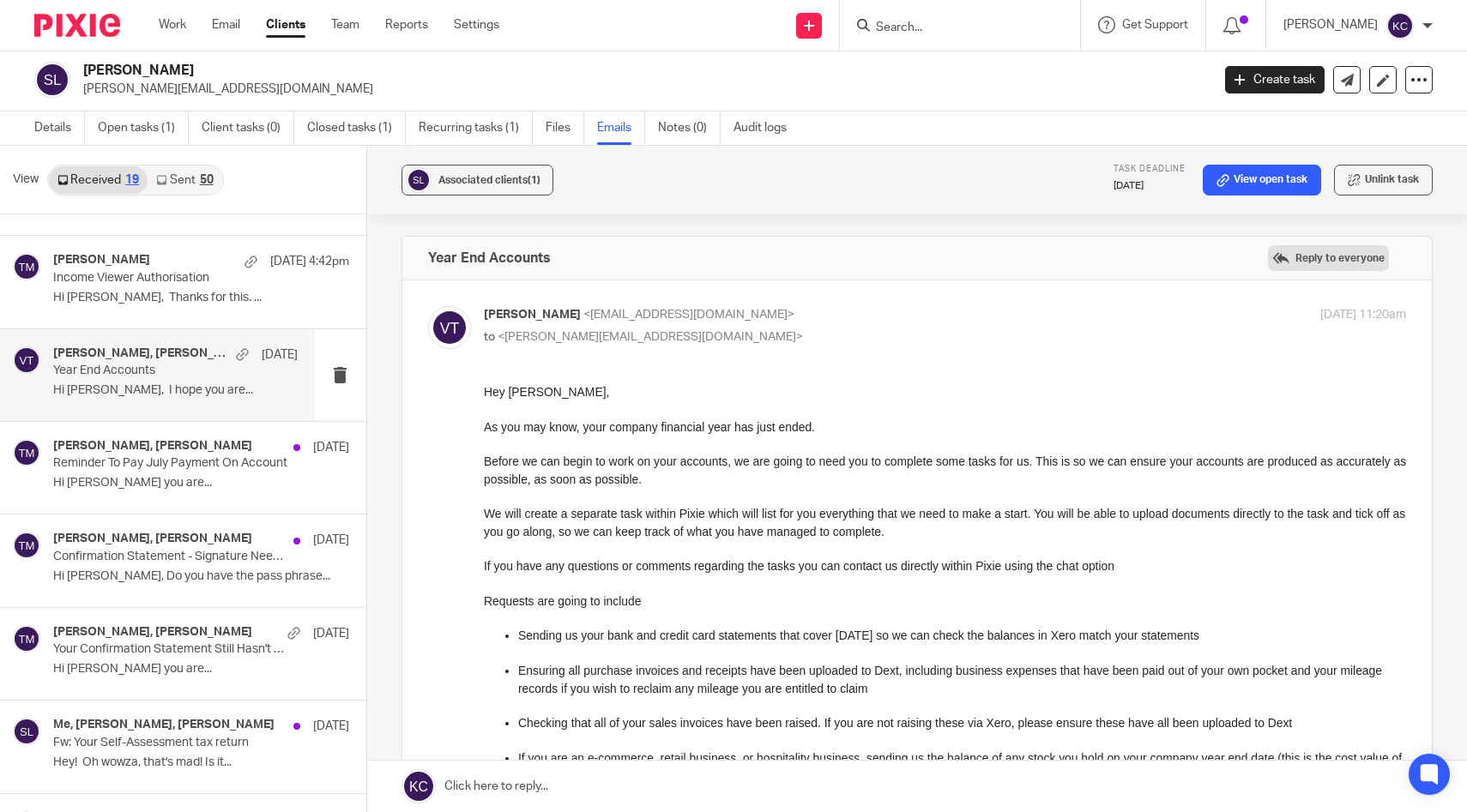
click at [1298, 253] on label "Reply to everyone" at bounding box center [1328, 258] width 121 height 26
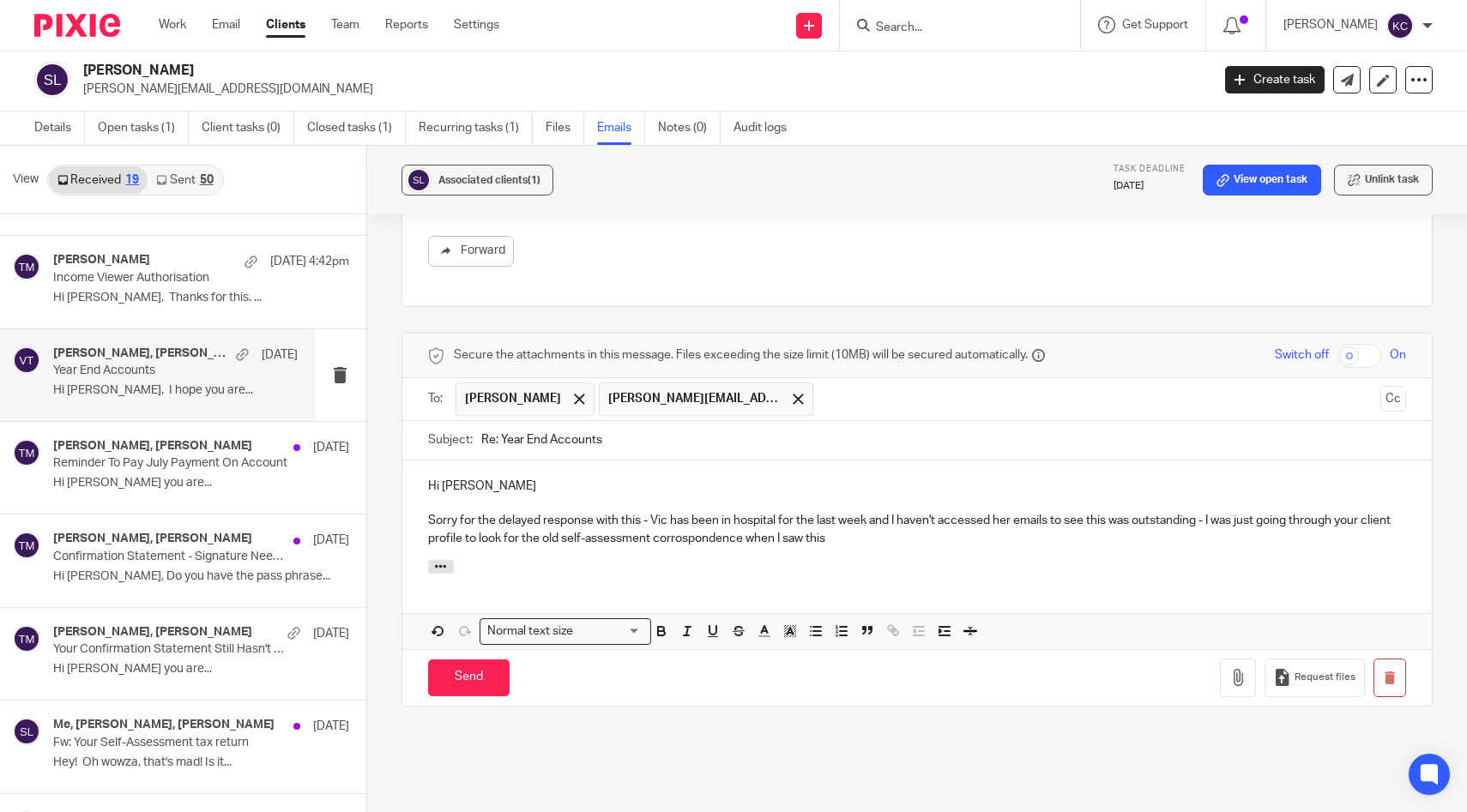
click at [707, 520] on p "Sorry for the delayed response with this - Vic has been in hospital for the las…" at bounding box center [917, 529] width 979 height 36
click at [917, 534] on div "Hi Stephen Sorry for the delayed response with this - Vic has been in hospital …" at bounding box center [917, 510] width 1031 height 99
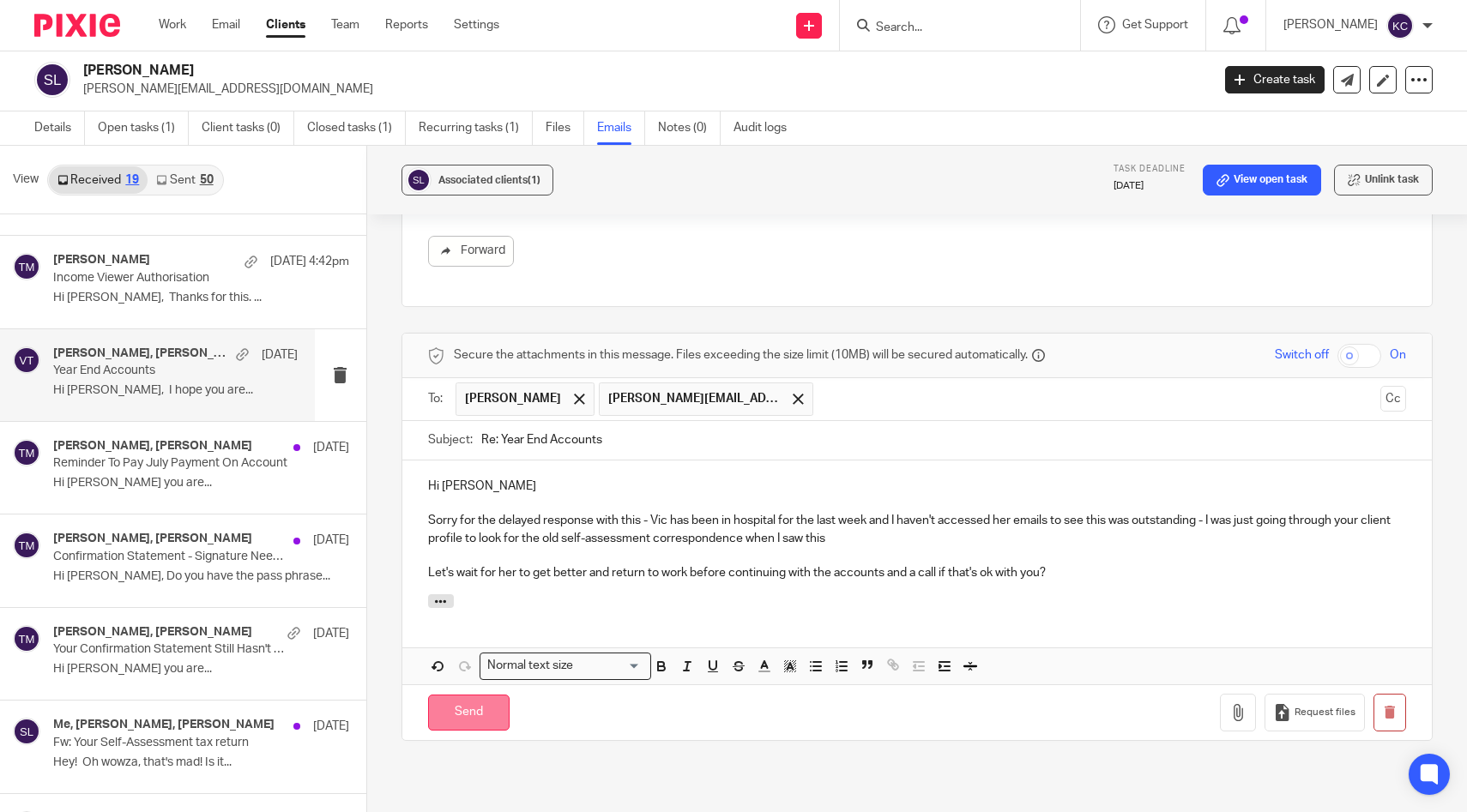
click at [465, 700] on input "Send" at bounding box center [468, 713] width 81 height 36
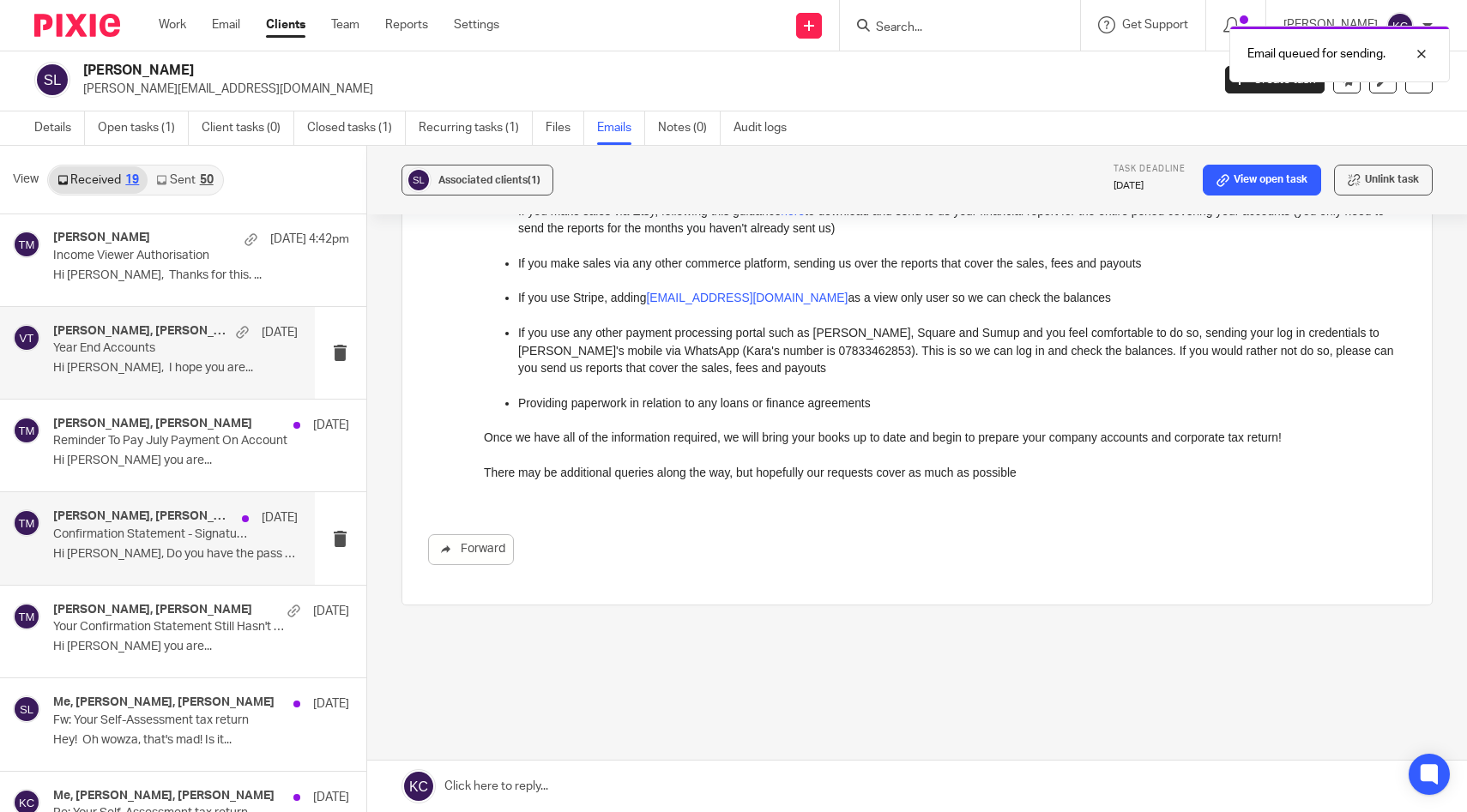
scroll to position [95, 0]
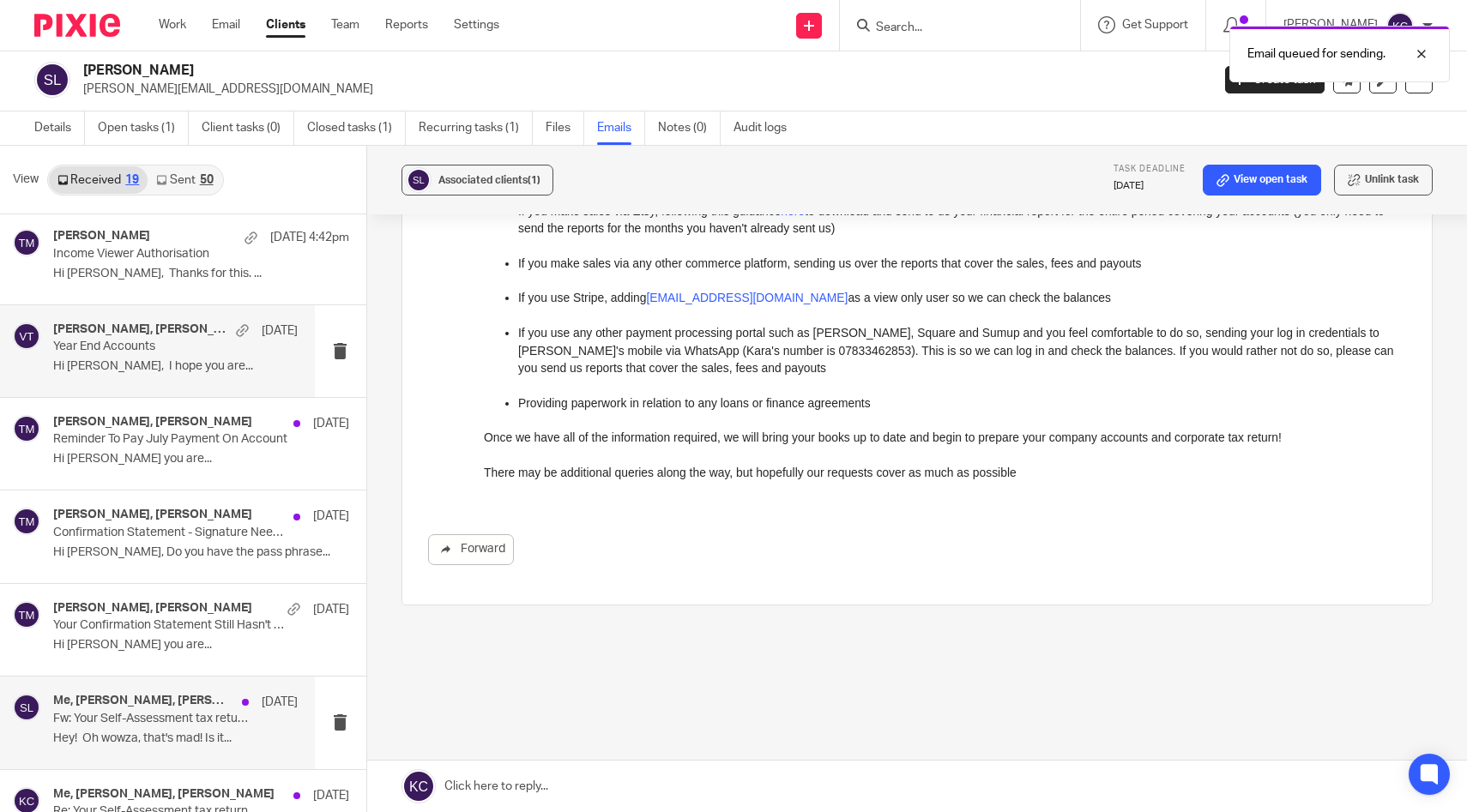
click at [181, 734] on p "Hey! Oh wowza, that's mad! Is it..." at bounding box center [175, 739] width 245 height 15
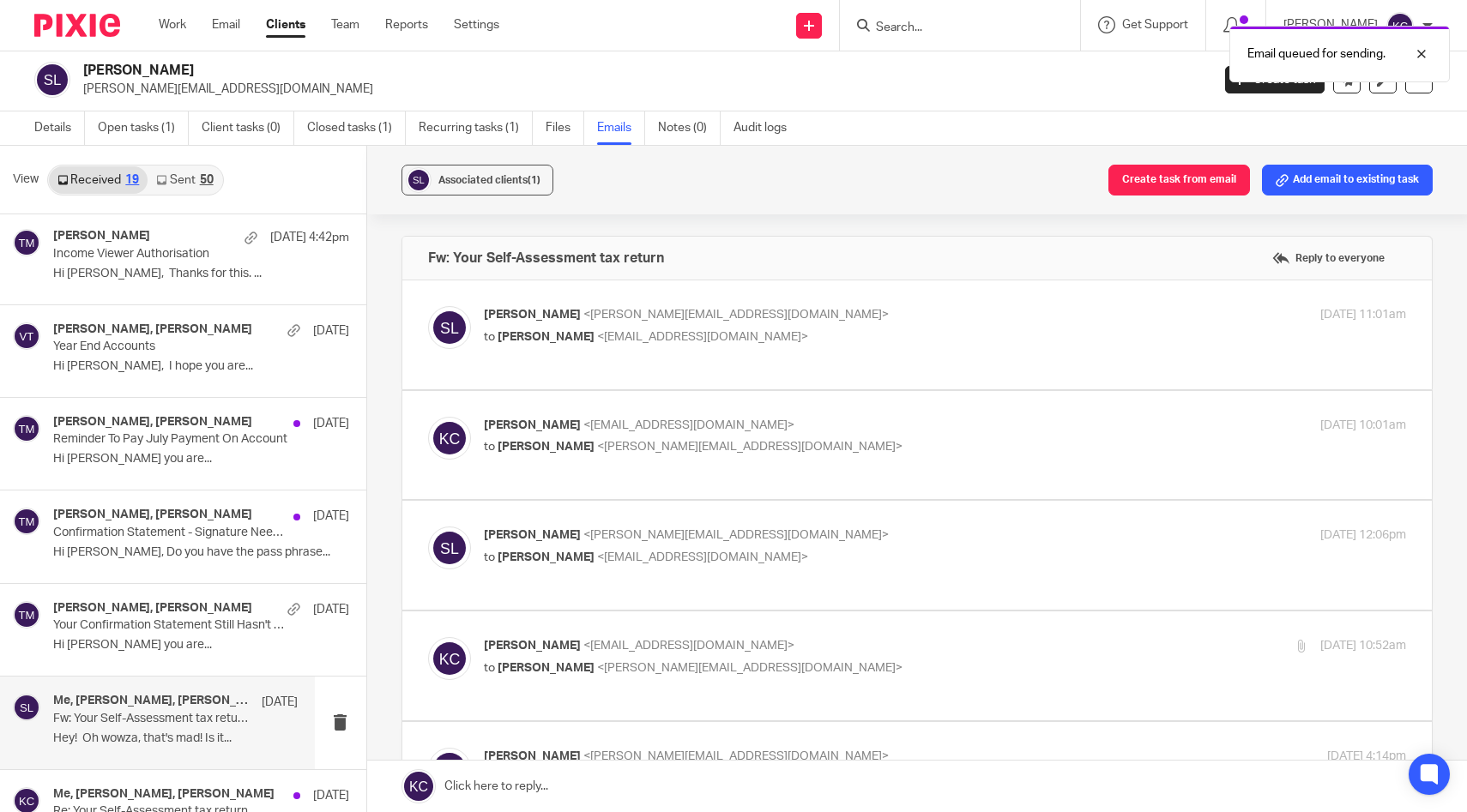
scroll to position [0, 0]
click at [760, 298] on label at bounding box center [917, 334] width 1031 height 109
click at [428, 306] on input "checkbox" at bounding box center [427, 306] width 1 height 1
checkbox input "true"
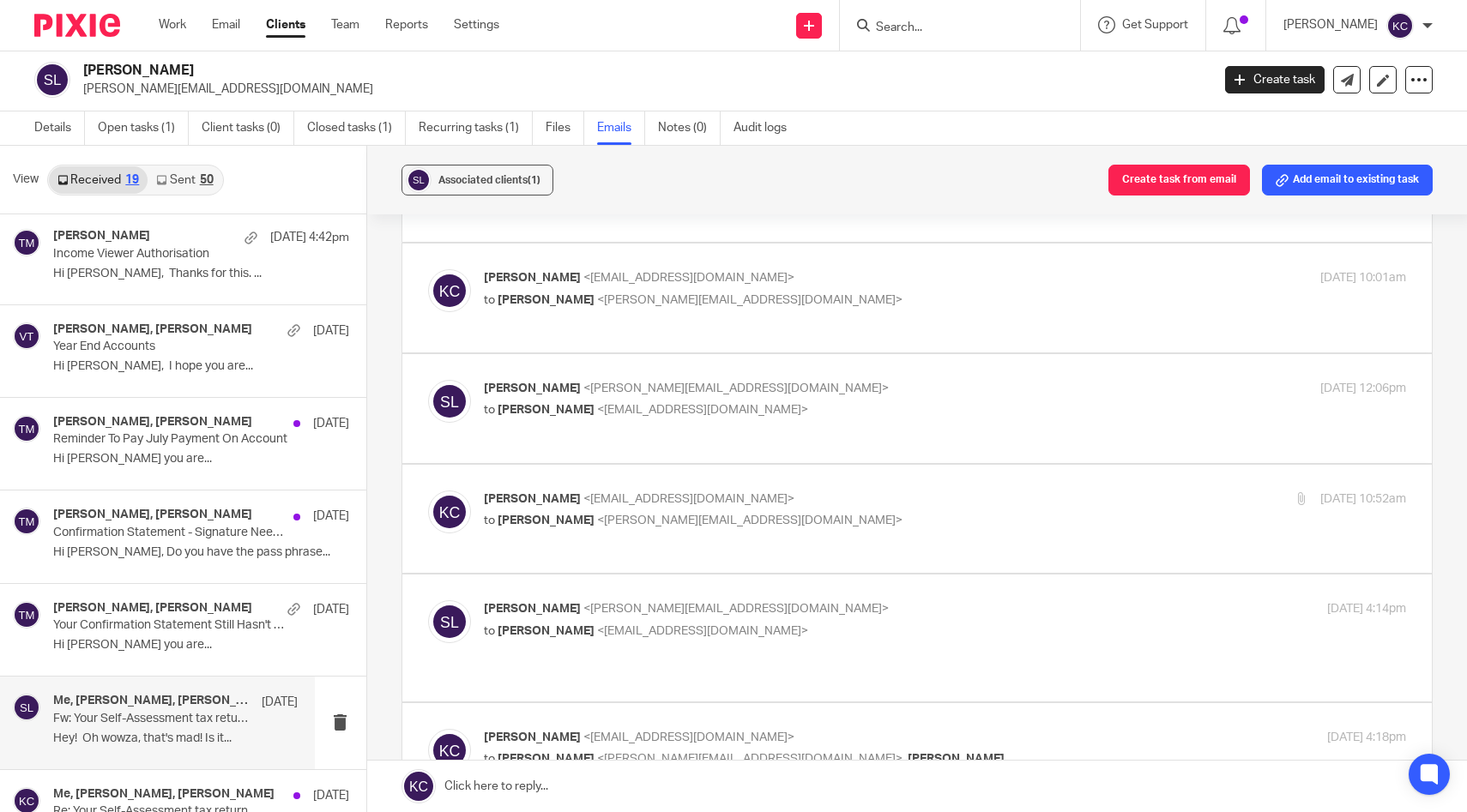
scroll to position [1894, 0]
click at [802, 277] on p "Kara Curtayne <kara@karaccounts.com>" at bounding box center [791, 276] width 615 height 18
checkbox input "true"
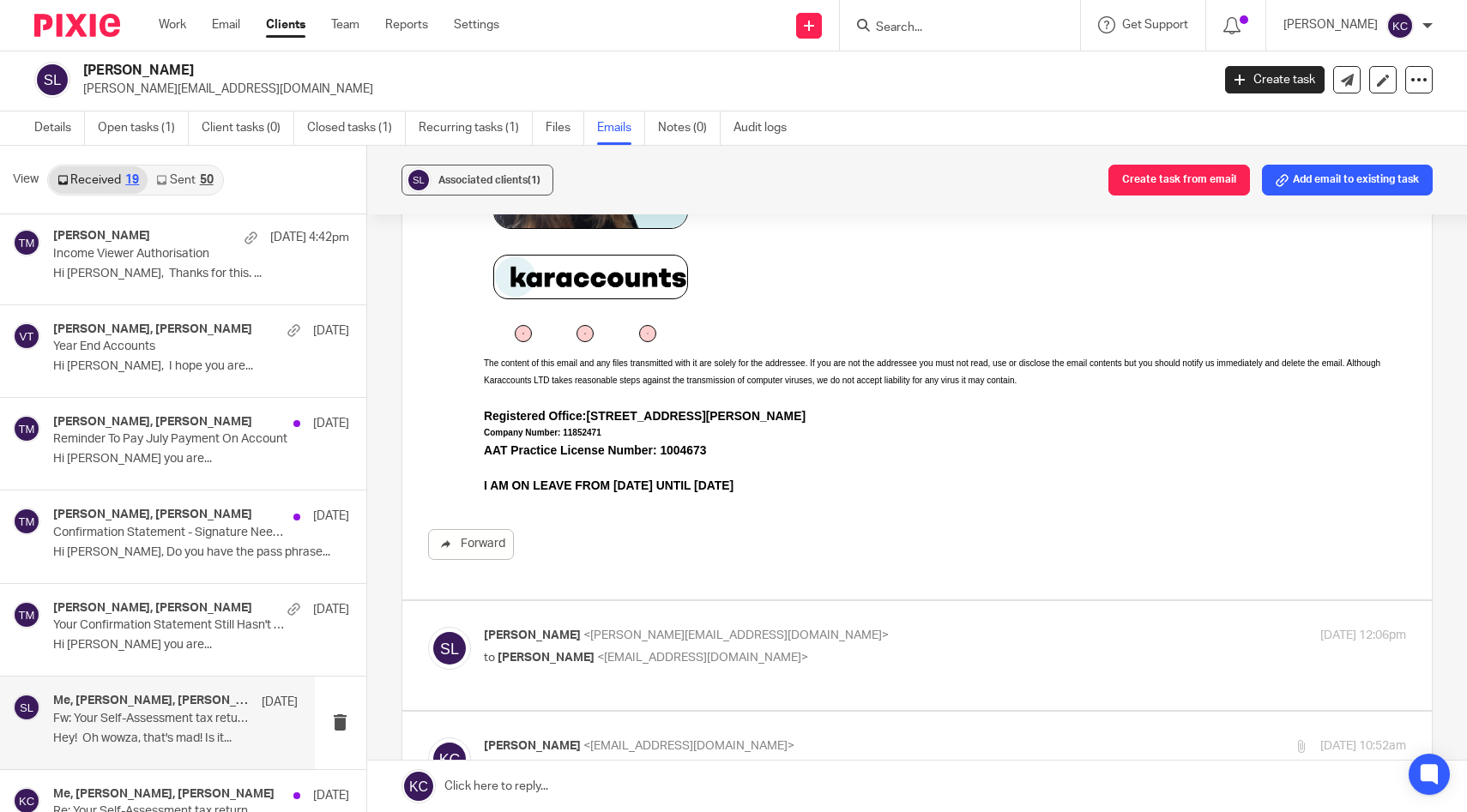
scroll to position [2466, 0]
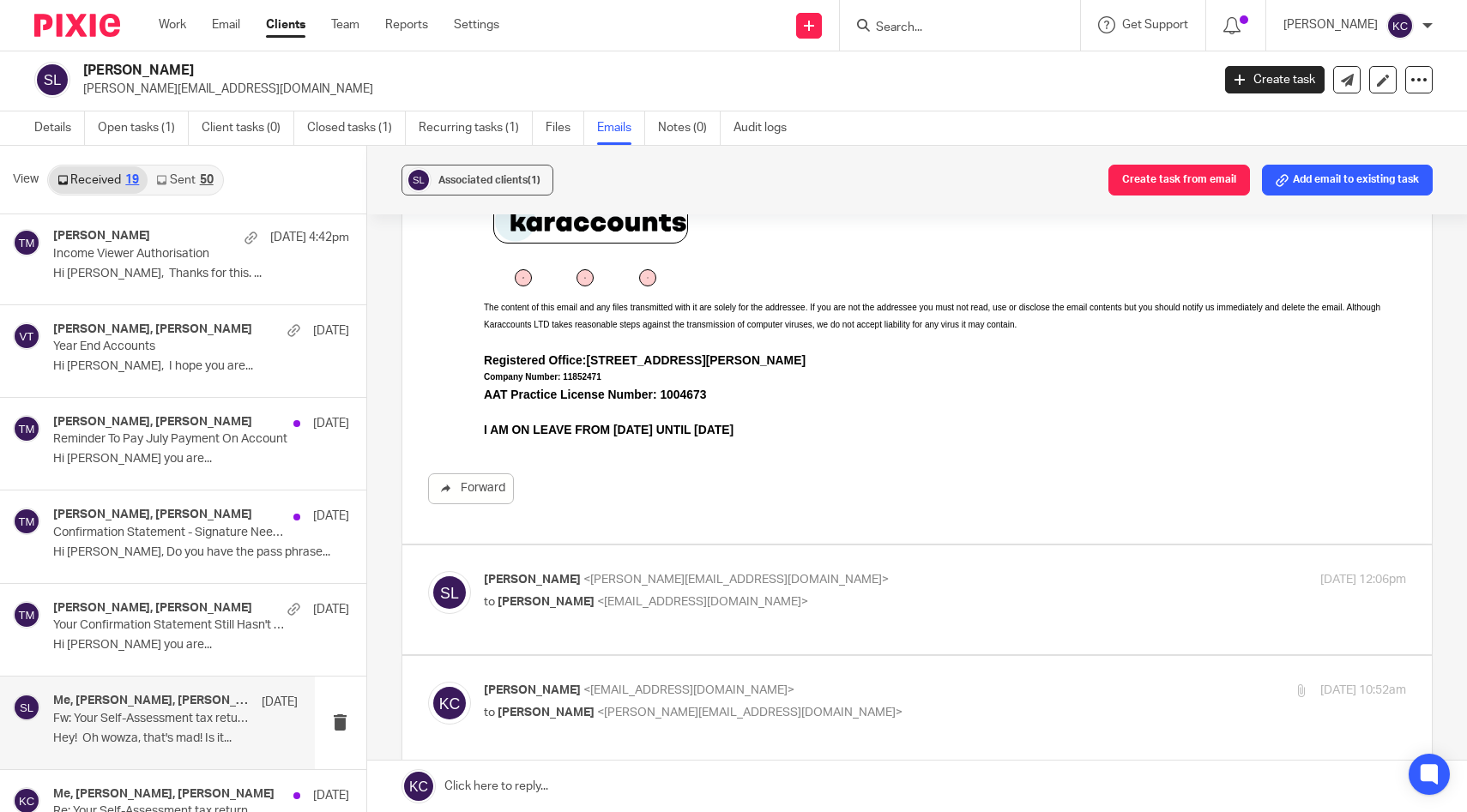
click at [728, 603] on p "to Kara Curtayne <kara@karaccounts.com>" at bounding box center [791, 602] width 615 height 18
checkbox input "true"
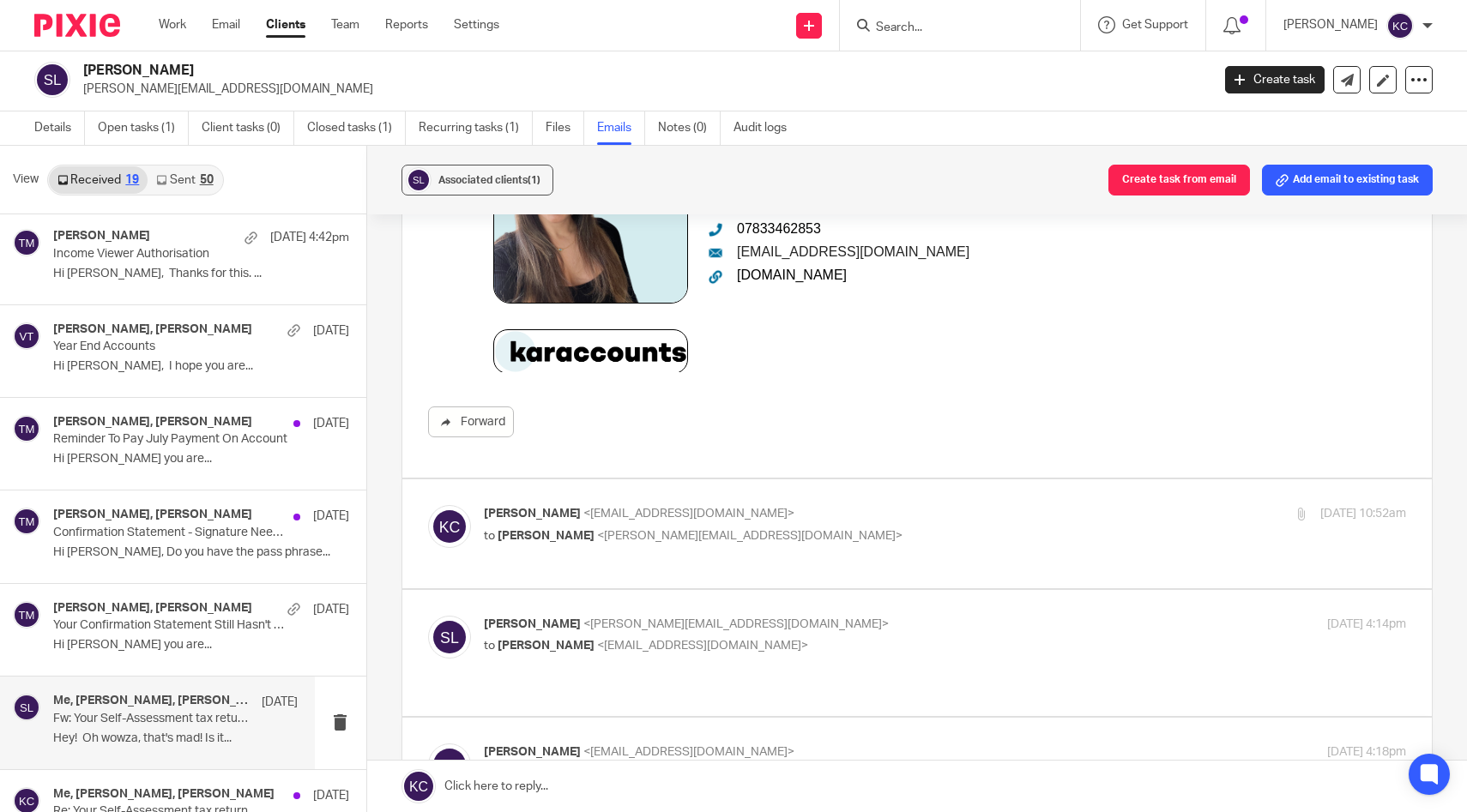
scroll to position [5298, 0]
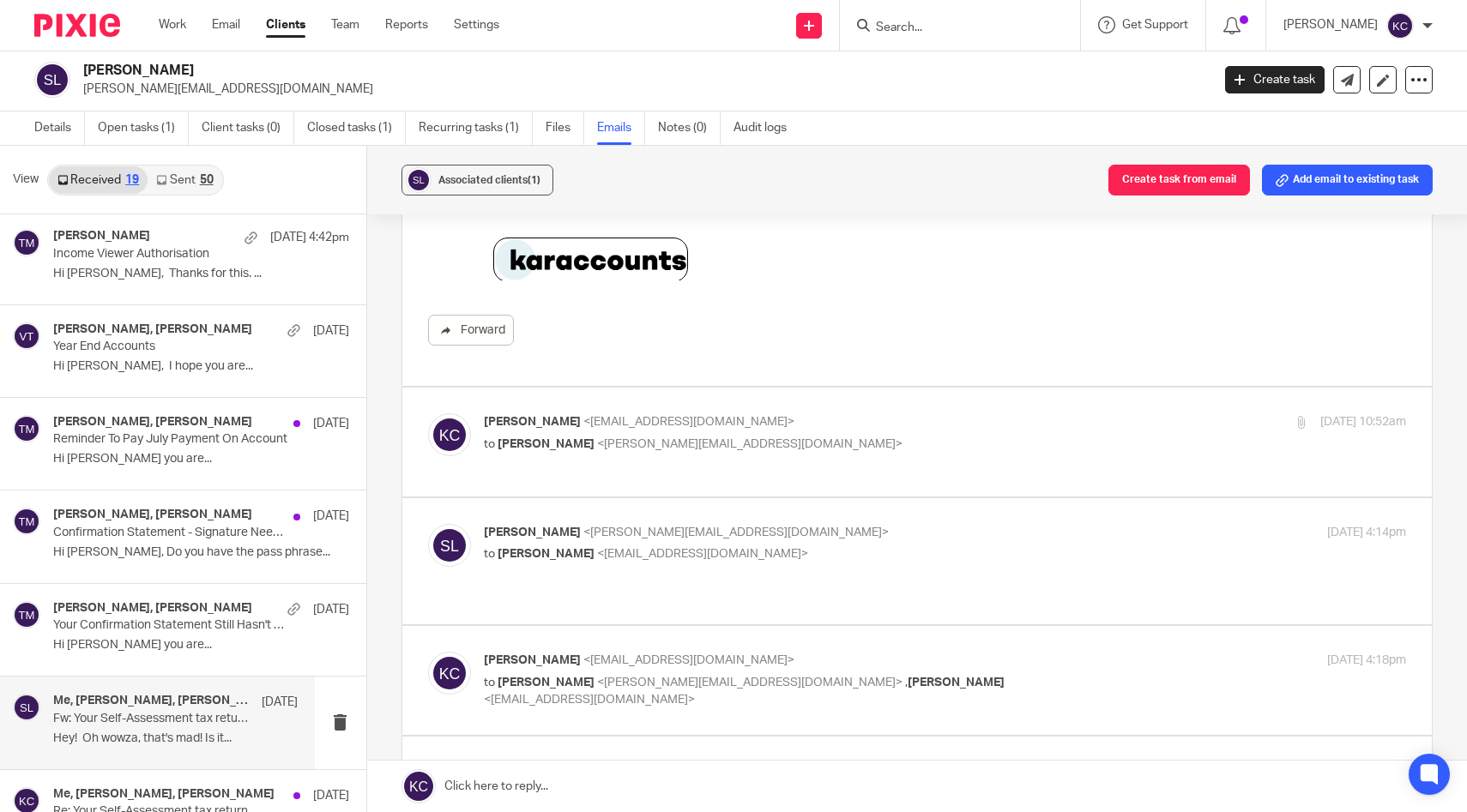
click at [777, 402] on label at bounding box center [917, 442] width 1031 height 109
click at [428, 412] on input "checkbox" at bounding box center [427, 412] width 1 height 1
checkbox input "true"
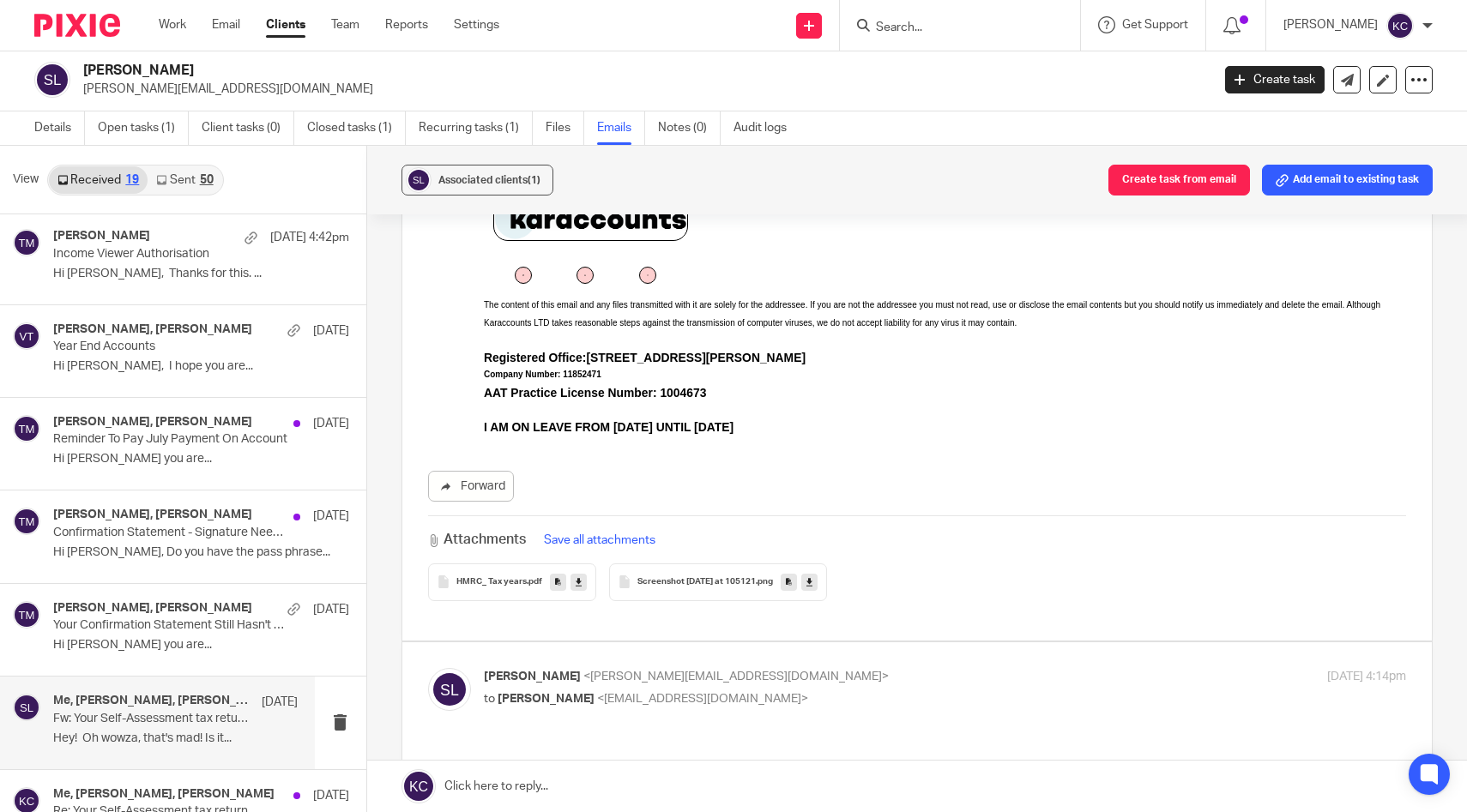
scroll to position [6345, 0]
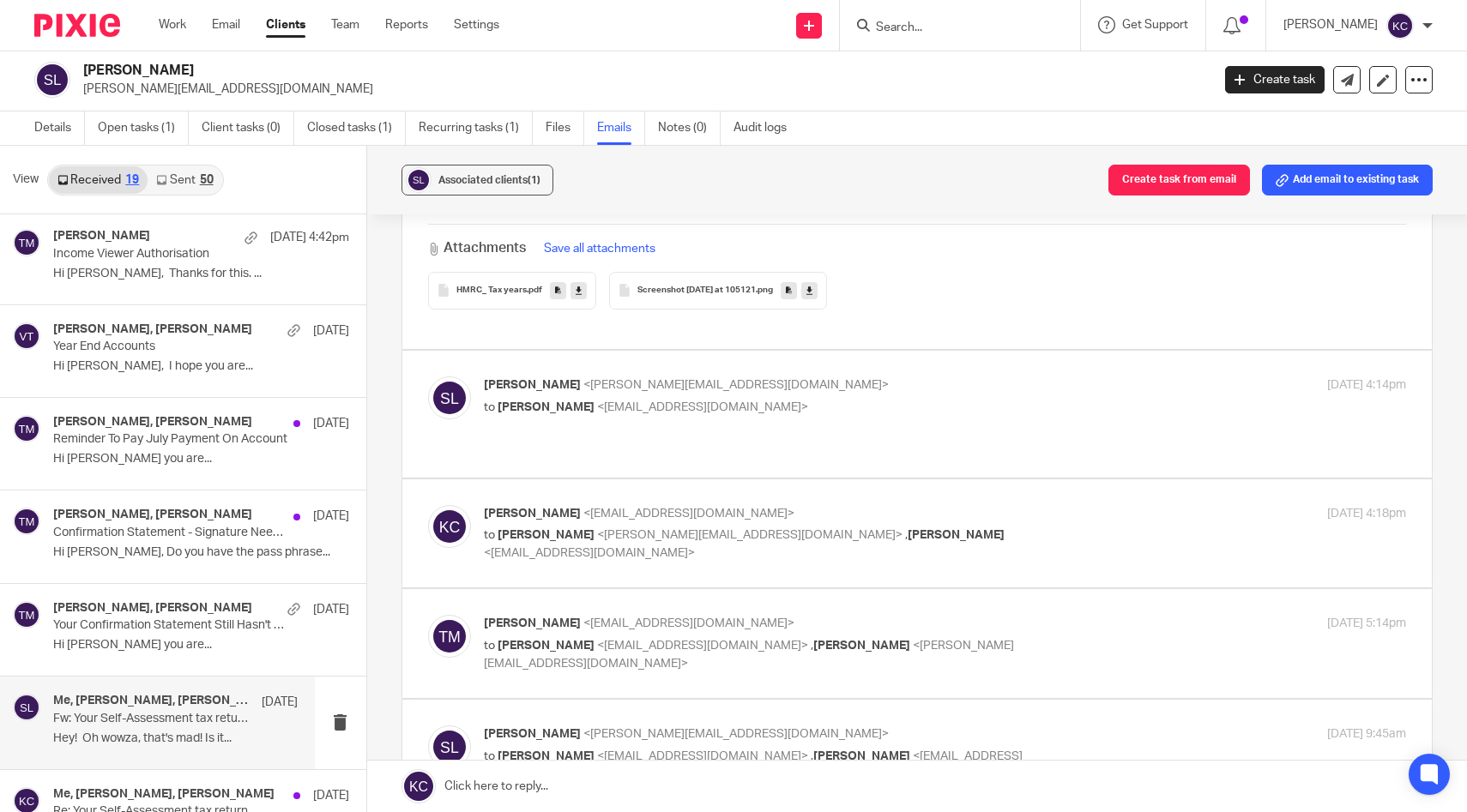
click at [777, 530] on p "to Stephen Lock <stephen.lock@zacharyparker.co.uk> , Taylor Moss <admin@karacco…" at bounding box center [791, 544] width 615 height 36
checkbox input "true"
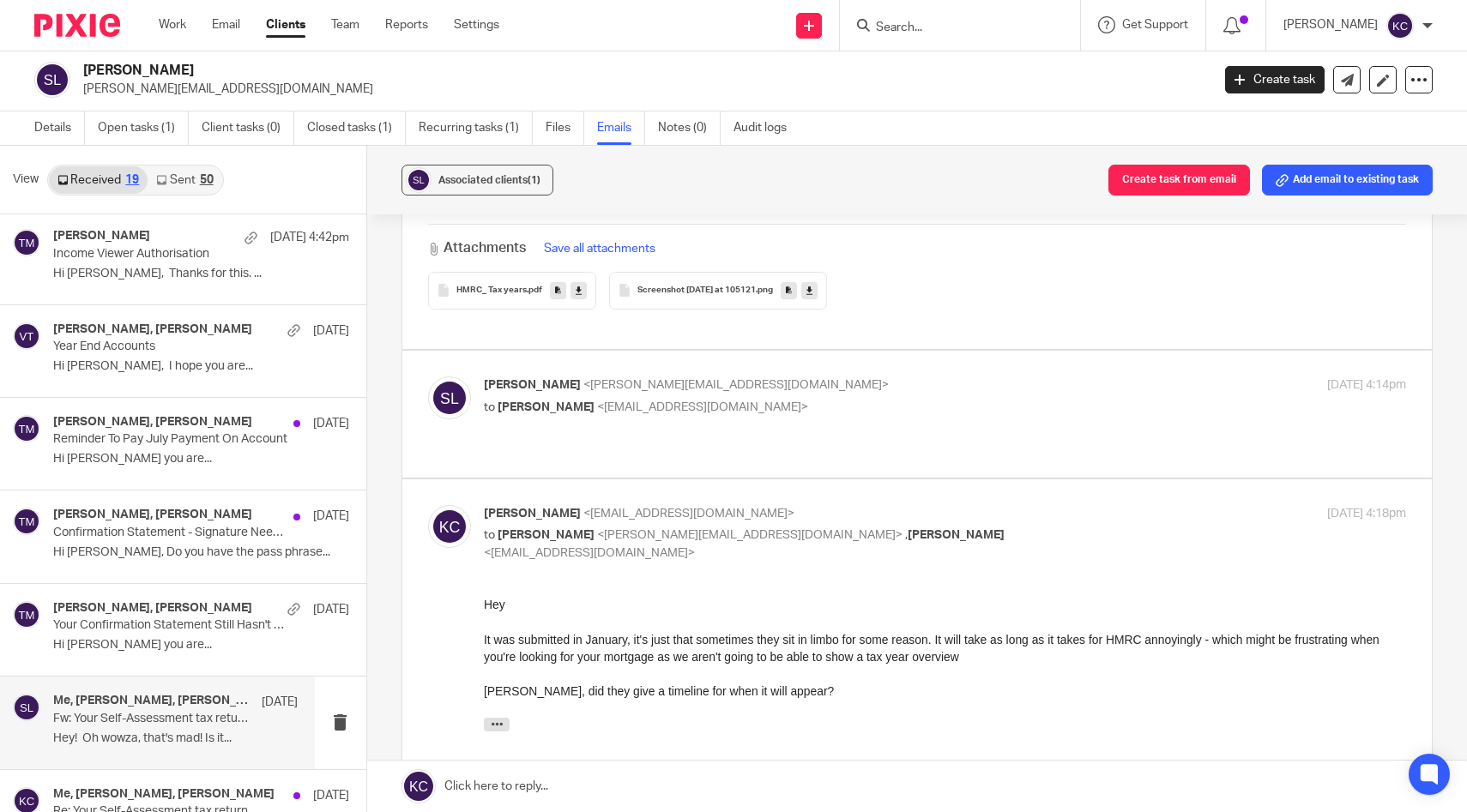
scroll to position [0, 0]
click at [783, 427] on div "Stephen Lock <stephen.lock@zacharyparker.co.uk> to Kara Curtayne <kara@karaccou…" at bounding box center [917, 414] width 979 height 75
click at [791, 385] on p "Stephen Lock <stephen.lock@zacharyparker.co.uk>" at bounding box center [791, 386] width 615 height 18
checkbox input "true"
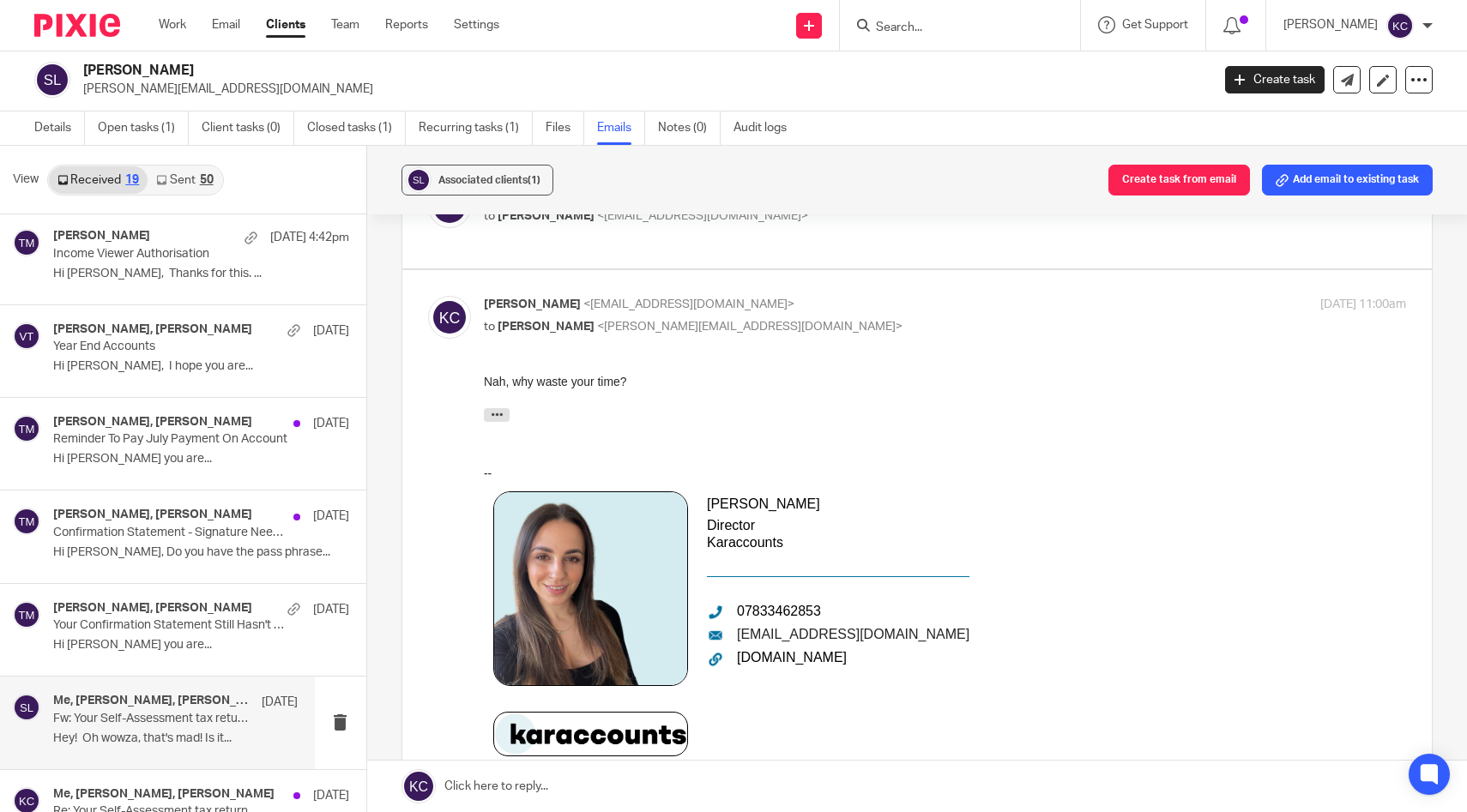
scroll to position [11427, 0]
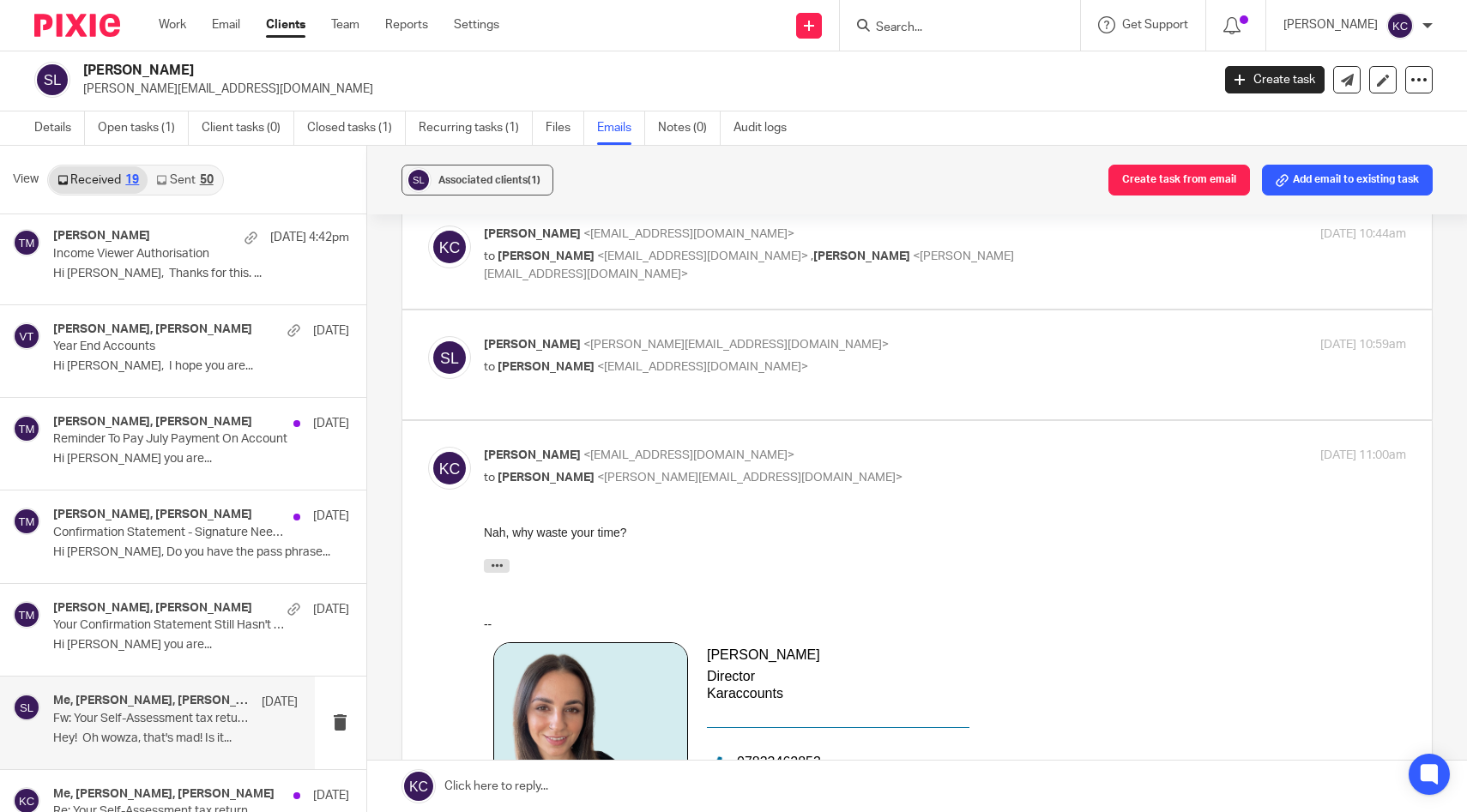
click at [742, 345] on p "Stephen Lock <stephen.lock@zacharyparker.co.uk>" at bounding box center [791, 345] width 615 height 18
checkbox input "true"
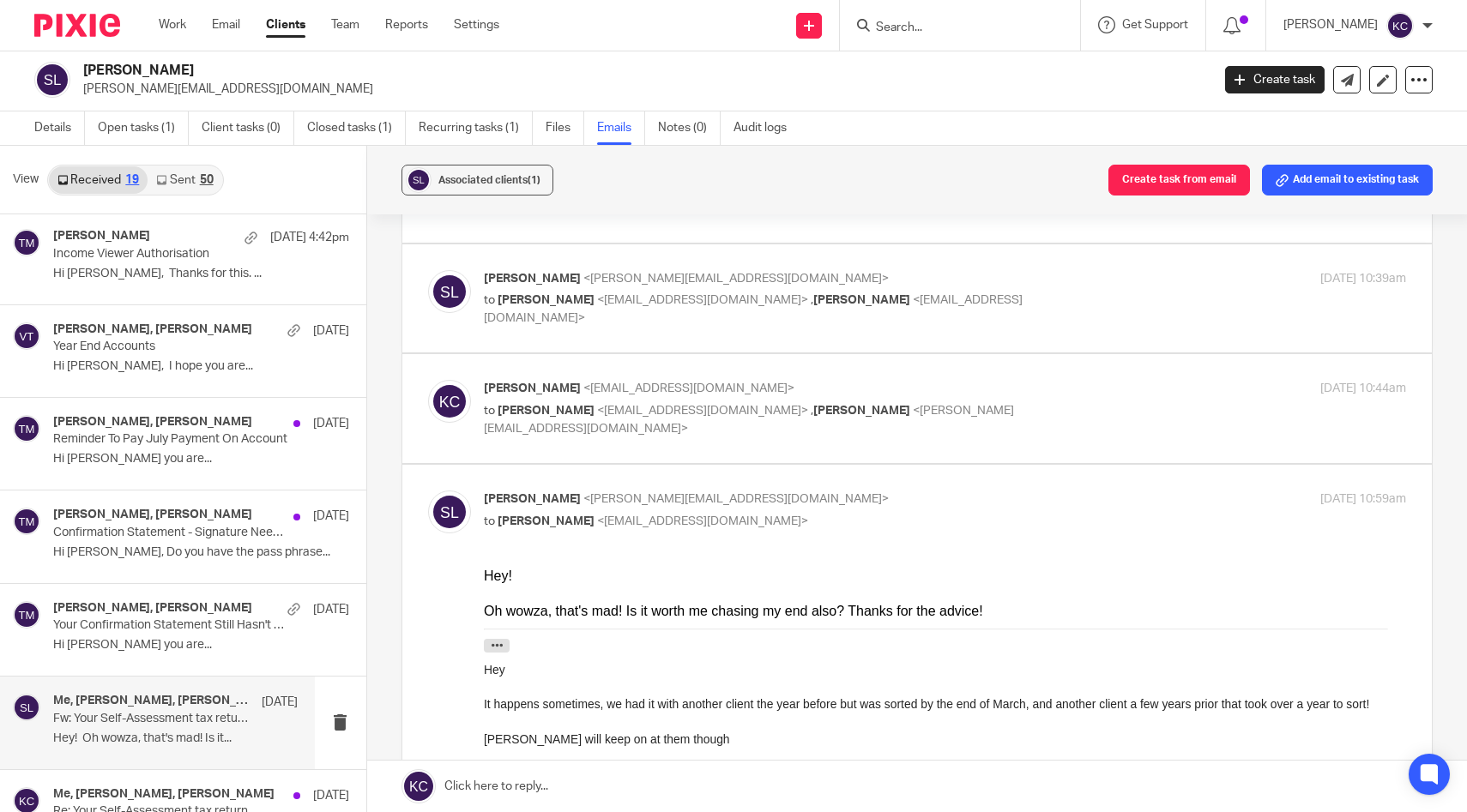
scroll to position [11234, 0]
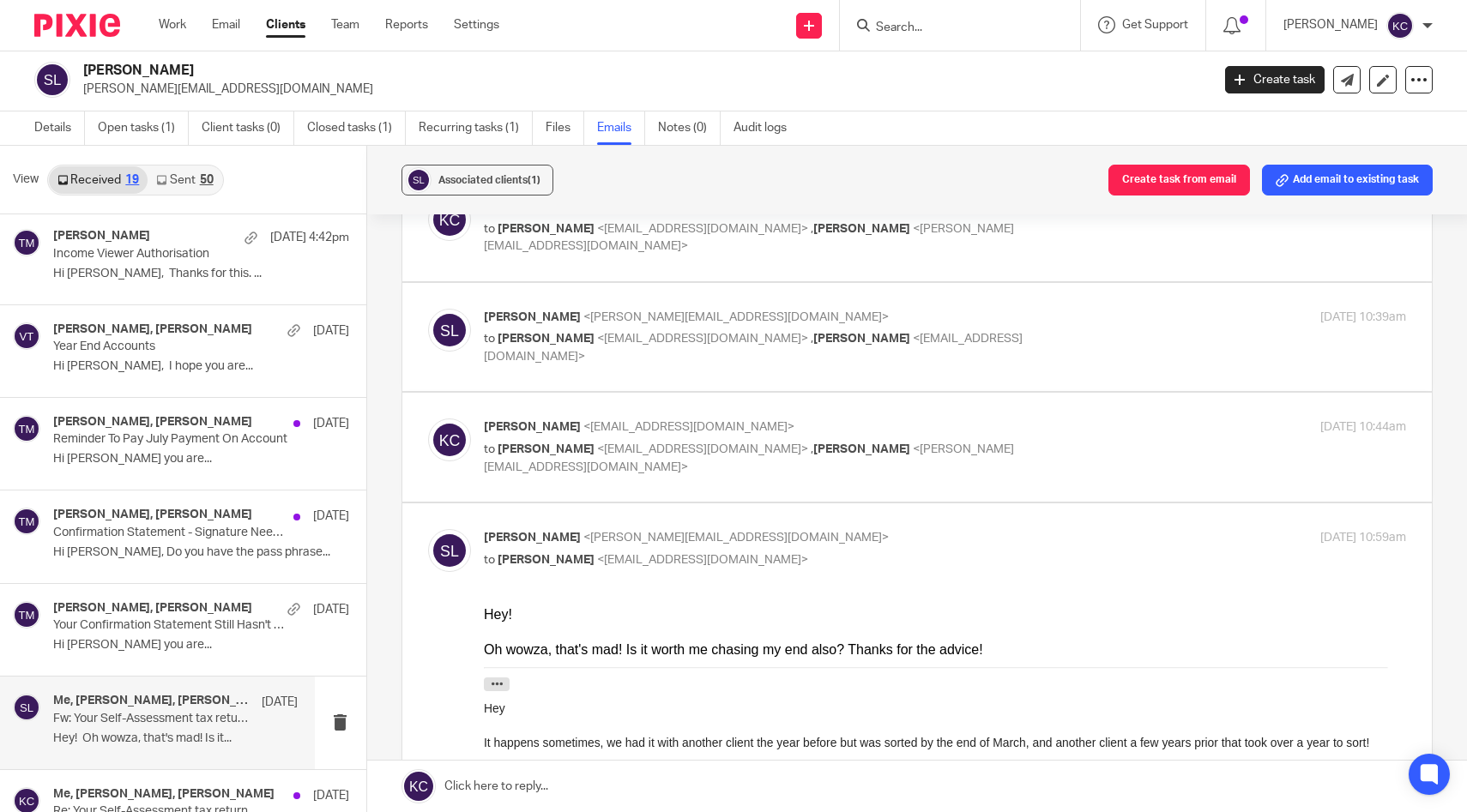
click at [631, 402] on label at bounding box center [917, 446] width 1031 height 109
click at [428, 418] on input "checkbox" at bounding box center [427, 418] width 1 height 1
checkbox input "true"
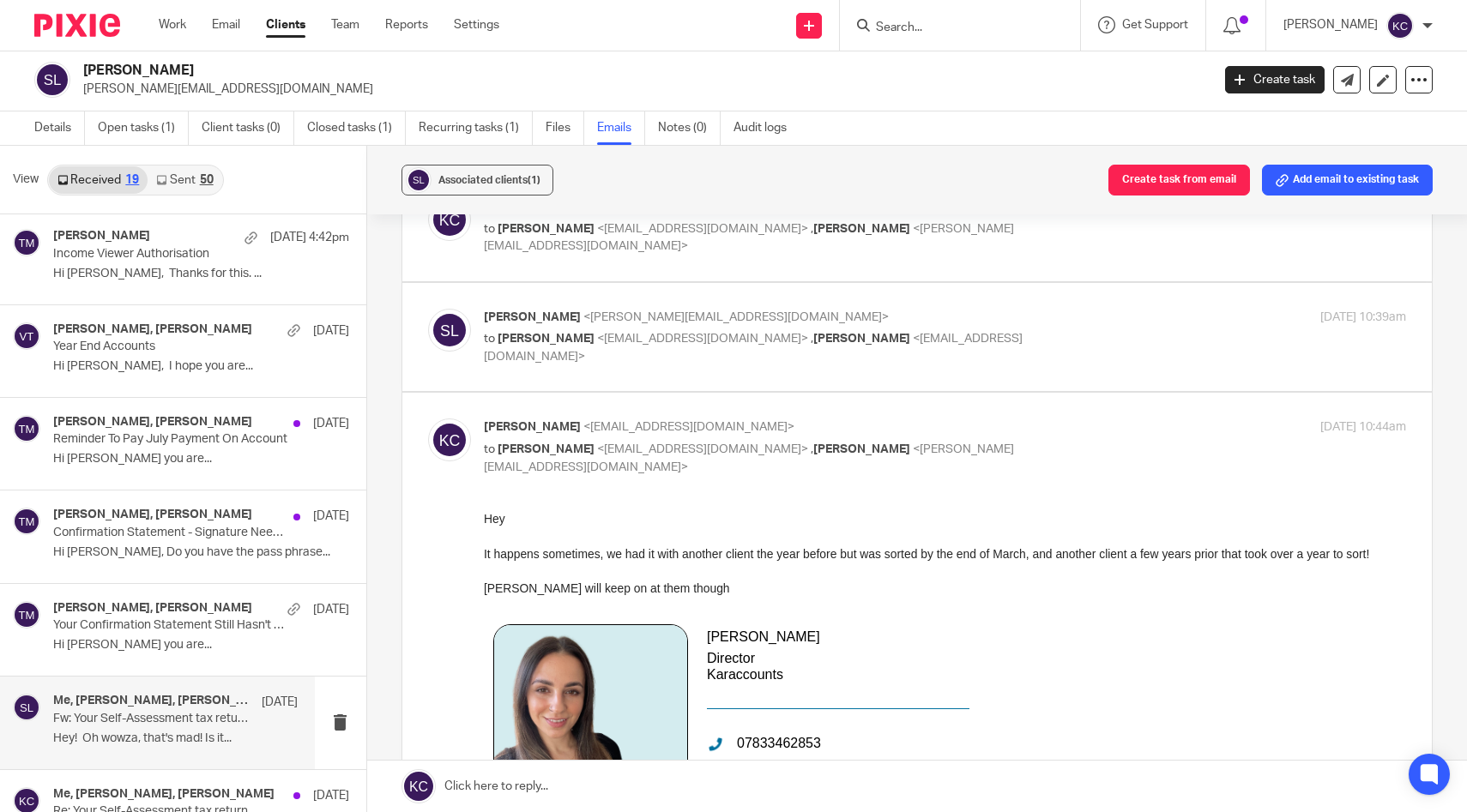
scroll to position [0, 0]
click at [646, 311] on span "<stephen.lock@zacharyparker.co.uk>" at bounding box center [736, 317] width 306 height 12
checkbox input "true"
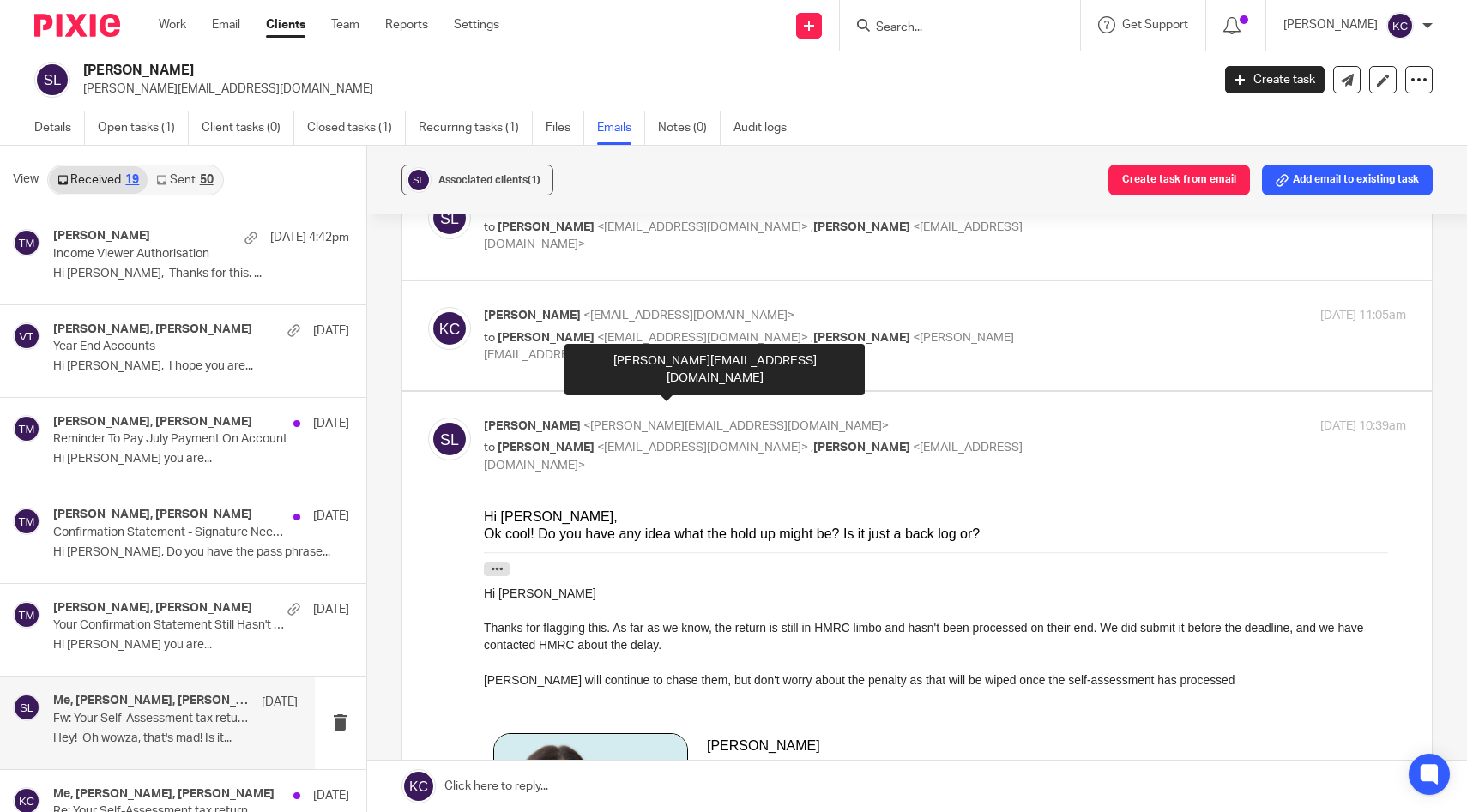
scroll to position [11124, 0]
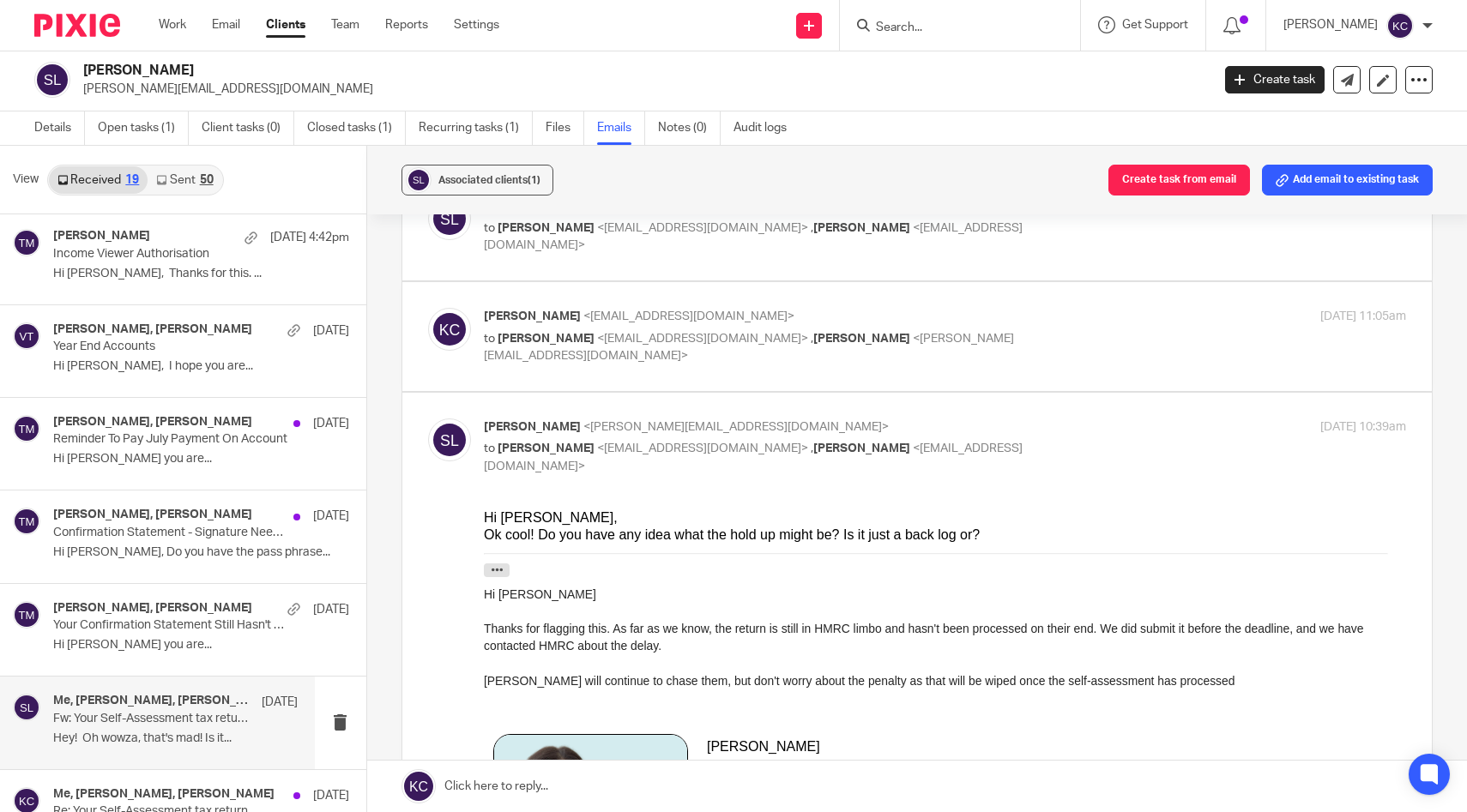
click at [619, 318] on div "Kara Curtayne <kara@karaccounts.com> to Taylor Moss <admin@karaccounts.com> , S…" at bounding box center [791, 336] width 615 height 57
checkbox input "true"
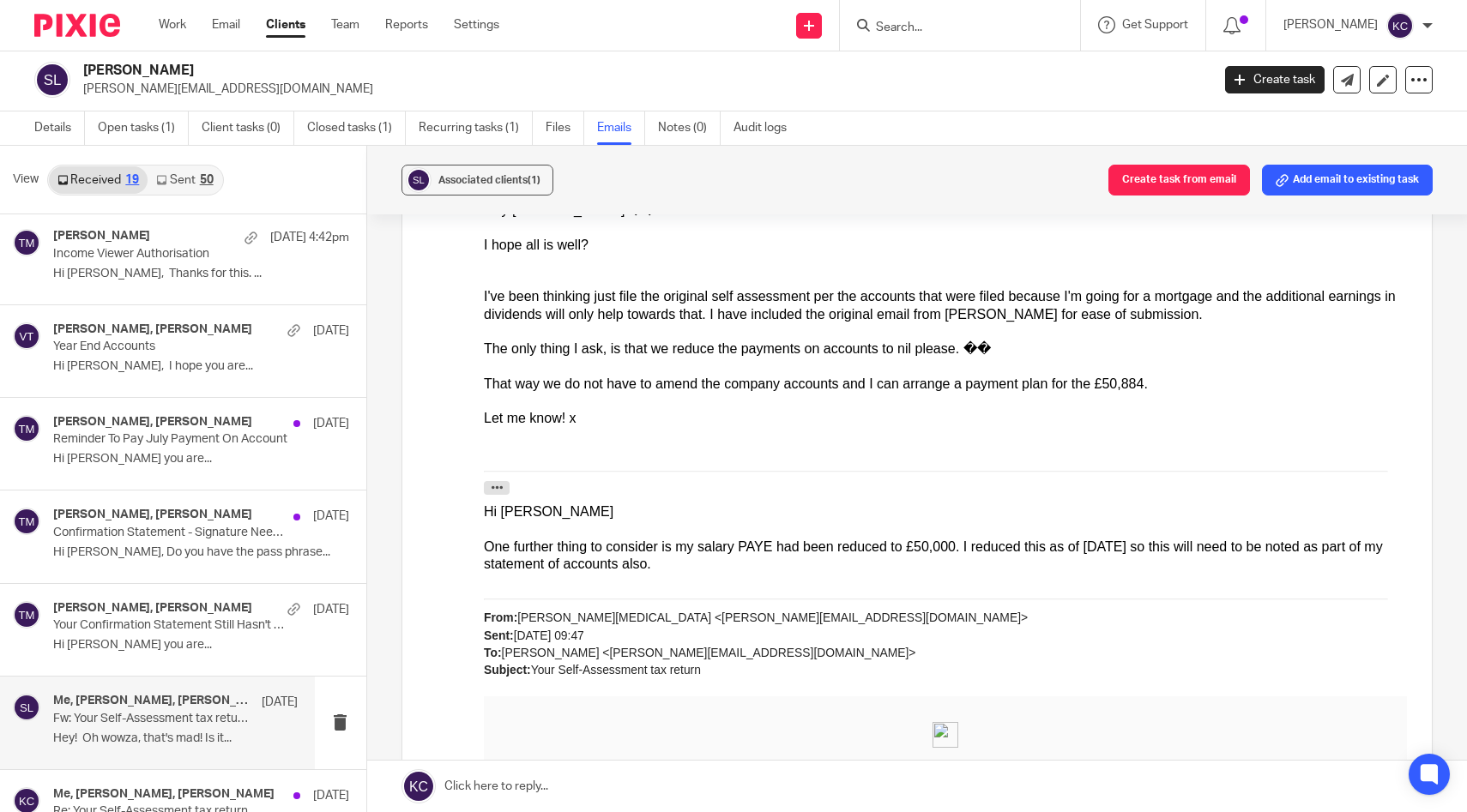
scroll to position [0, 0]
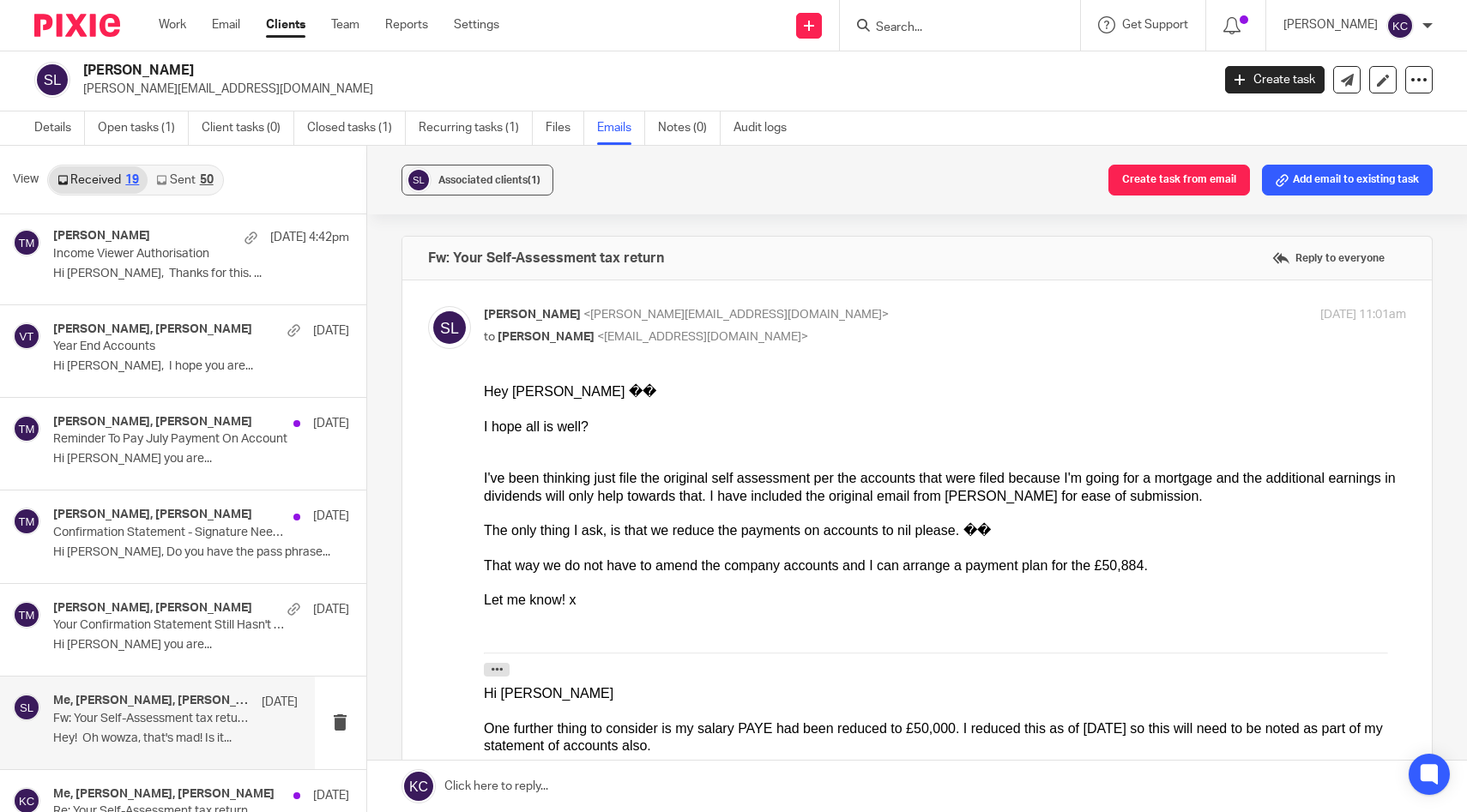
click at [178, 181] on link "Sent 50" at bounding box center [184, 180] width 74 height 27
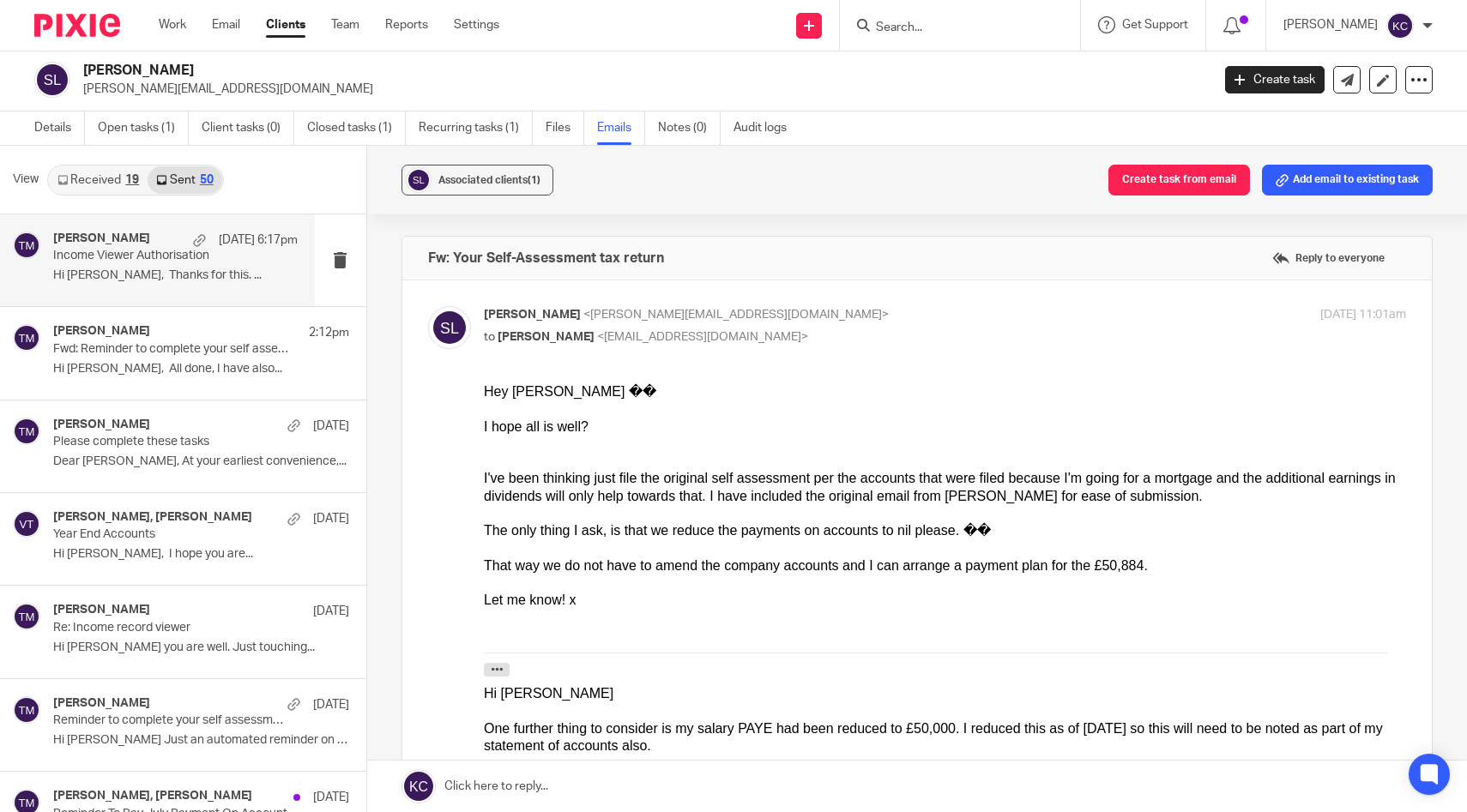
click at [136, 278] on p "Hi Taylor, Thanks for this. ..." at bounding box center [175, 276] width 245 height 15
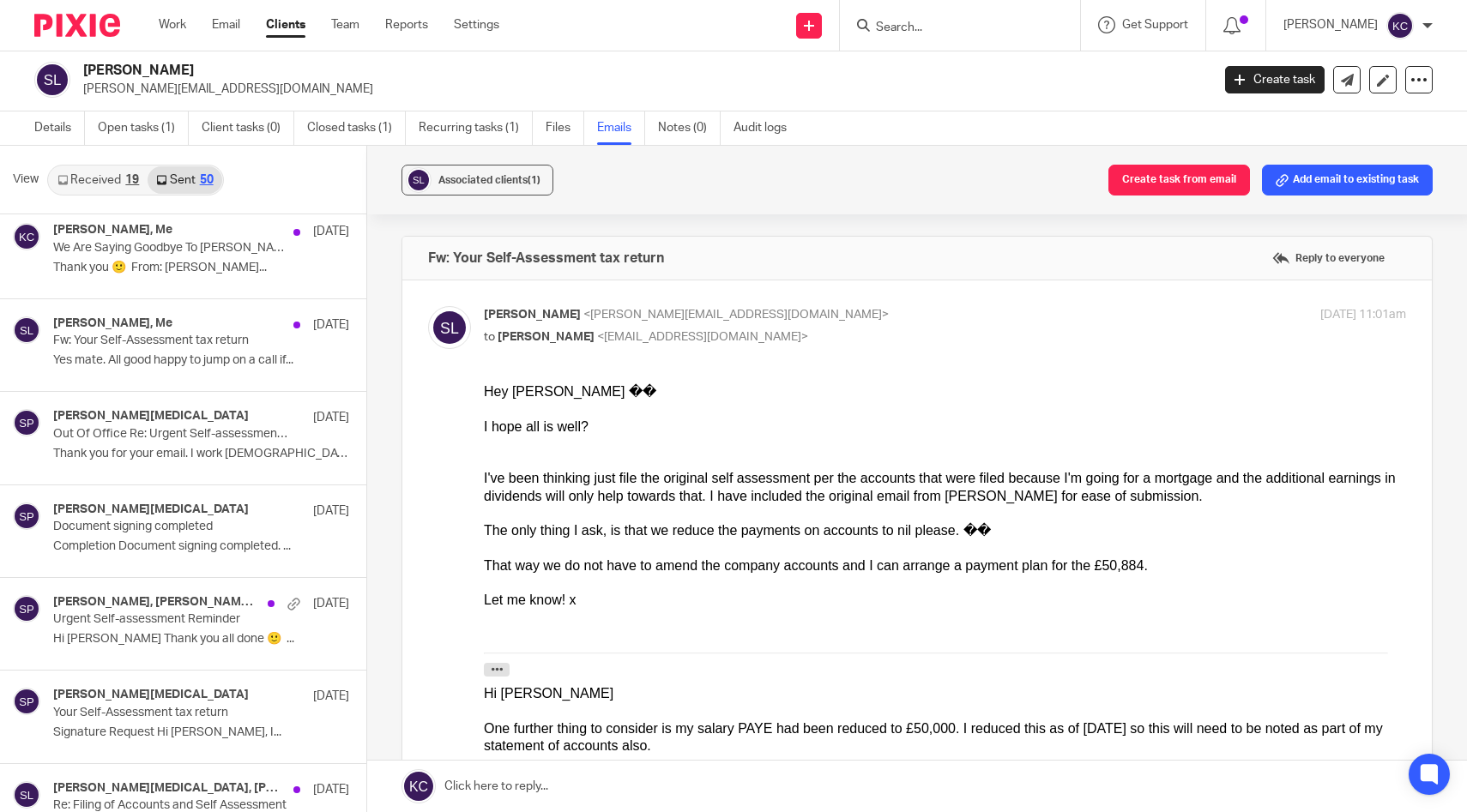
scroll to position [2069, 0]
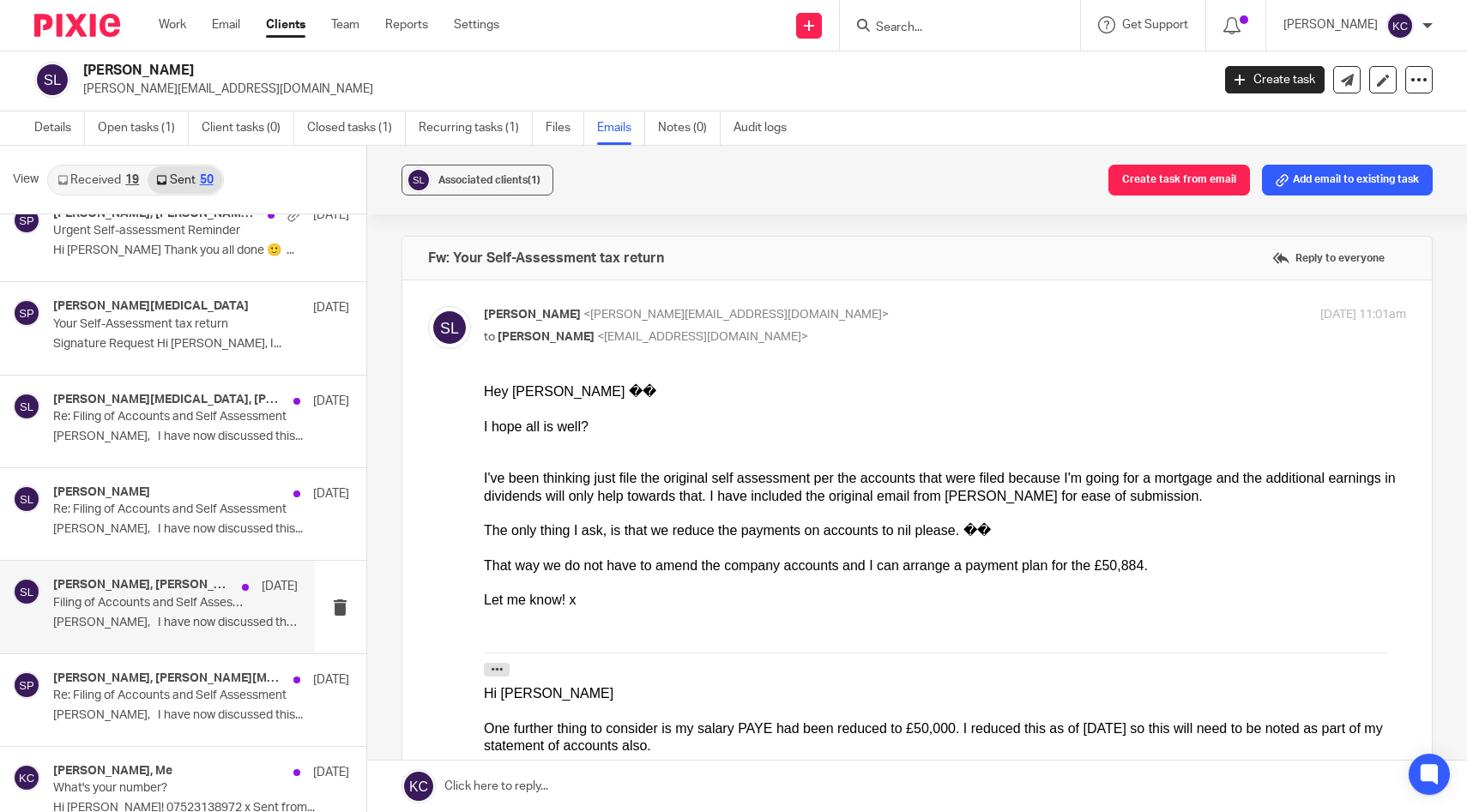
click at [131, 630] on p "Stacey, I have now discussed this..." at bounding box center [175, 623] width 245 height 15
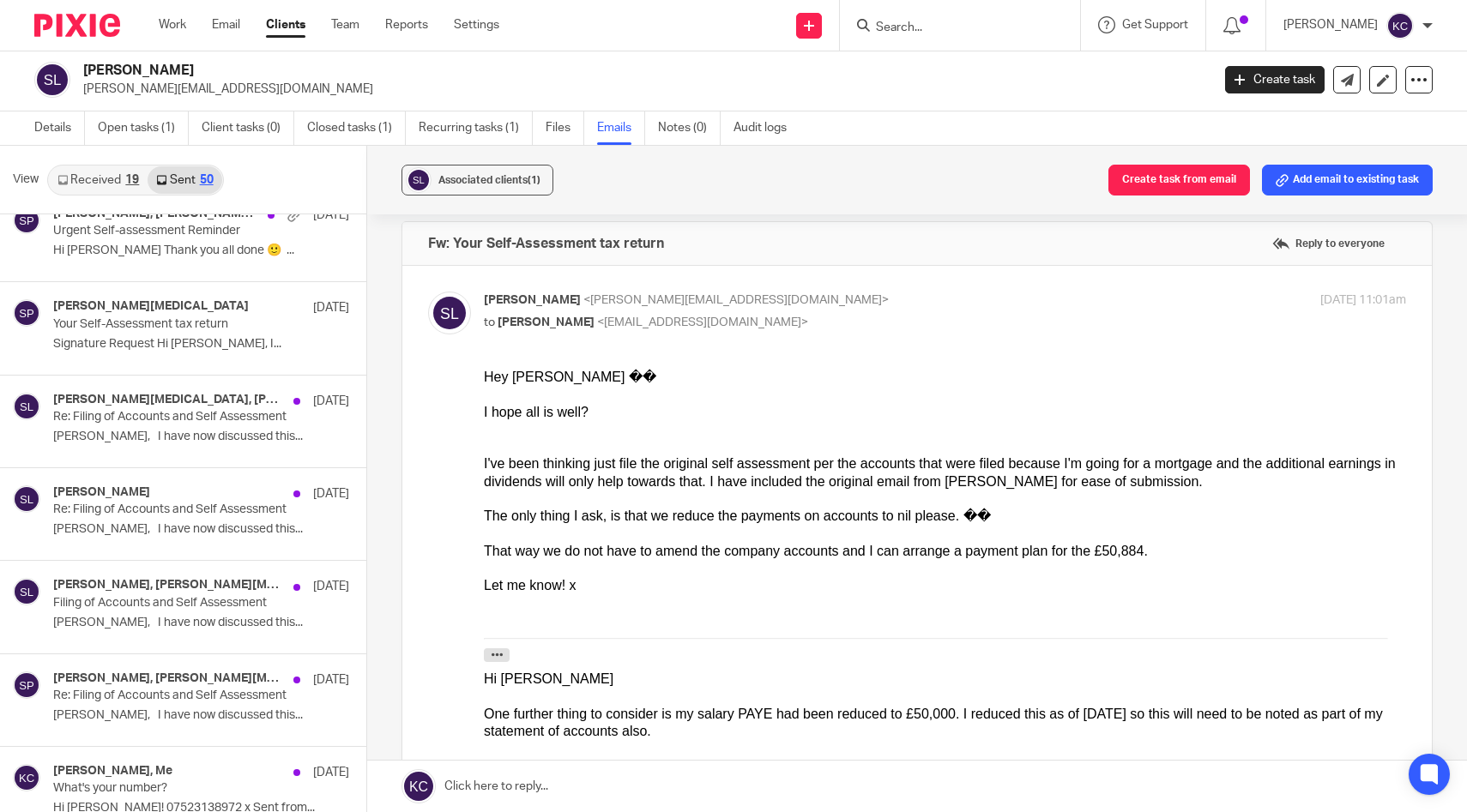
scroll to position [16, 0]
click at [127, 593] on div "Stephen Lock, Stacey Parkinson 28 Jan" at bounding box center [175, 586] width 245 height 17
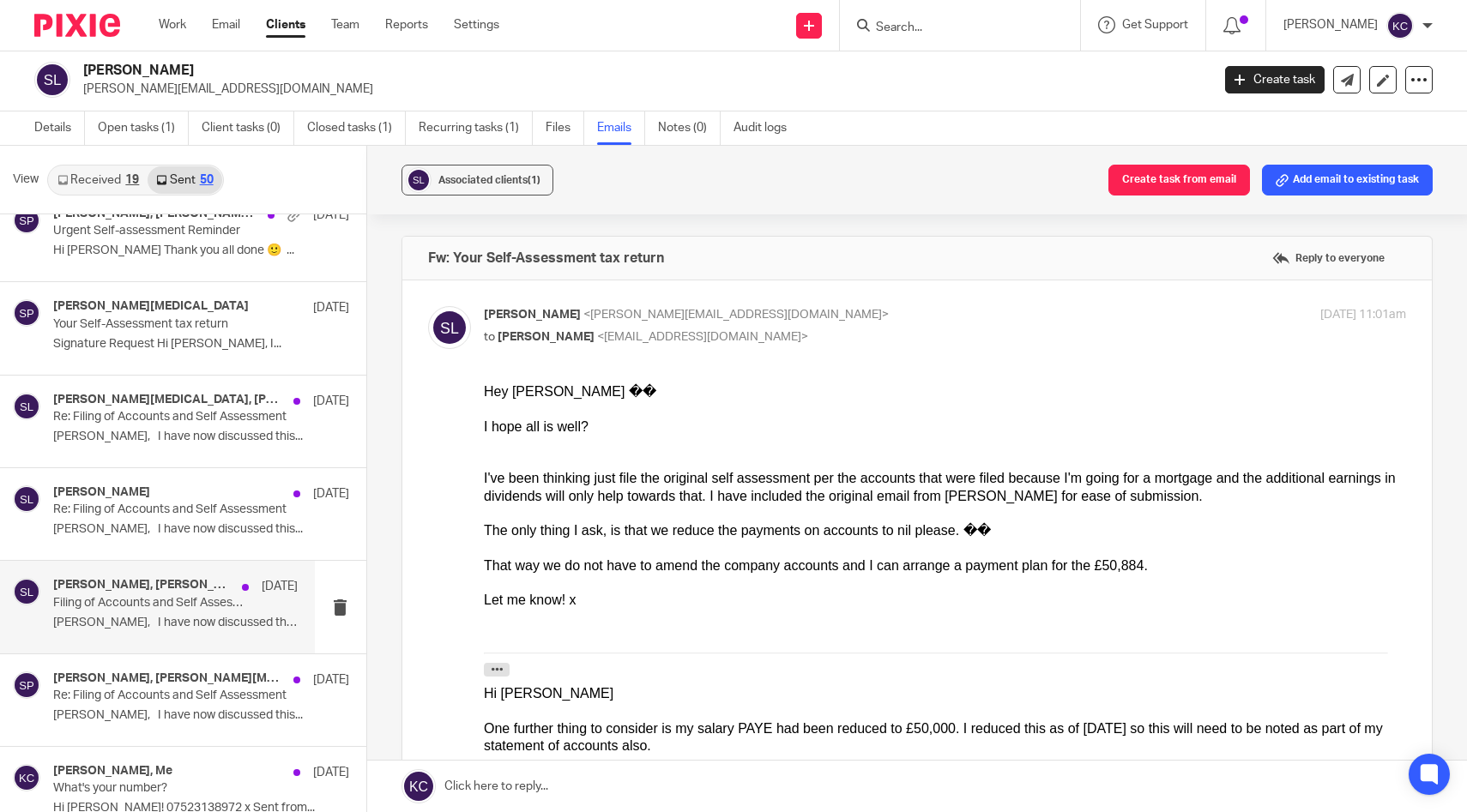
click at [154, 619] on p "Stacey, I have now discussed this..." at bounding box center [175, 623] width 245 height 15
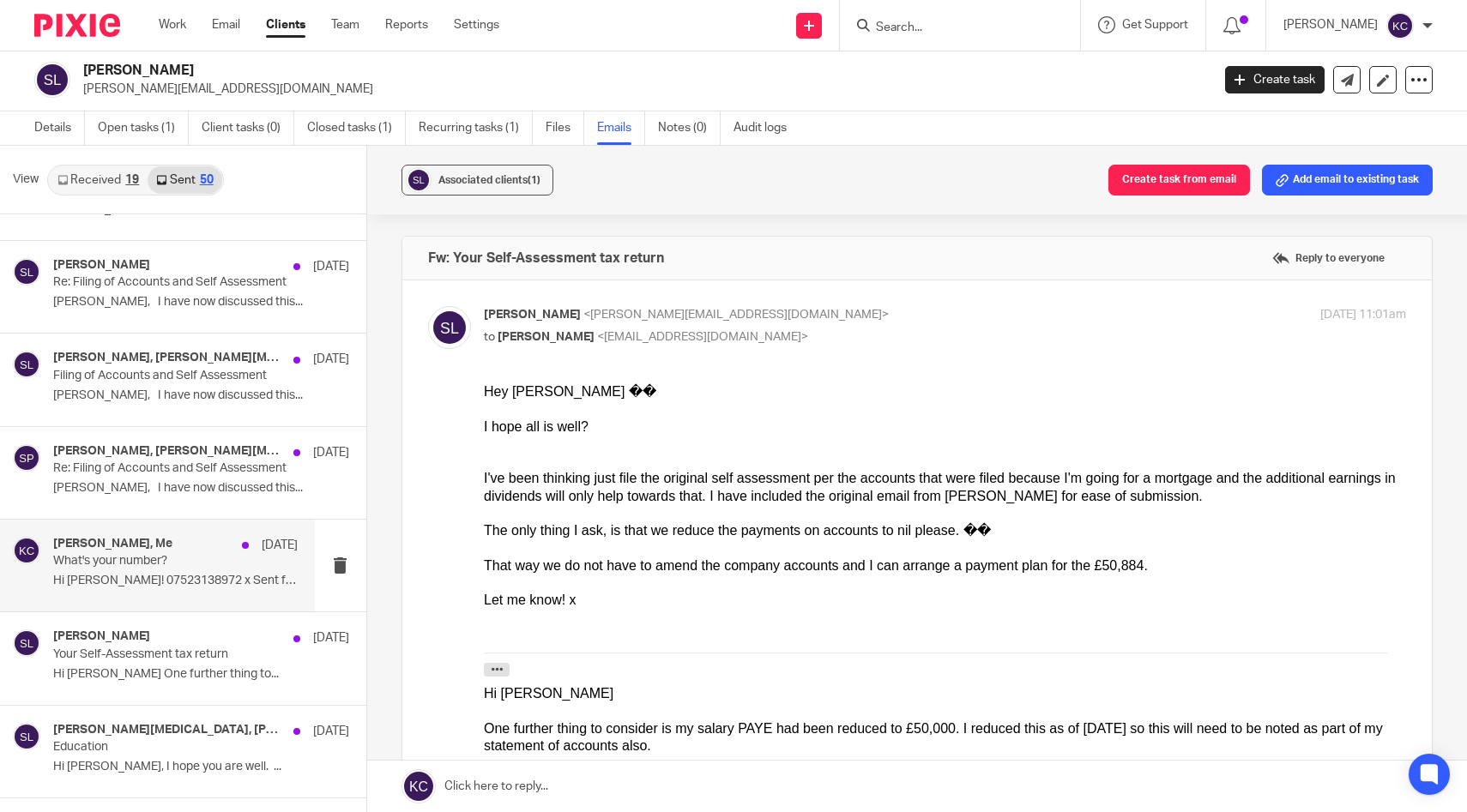
scroll to position [2315, 0]
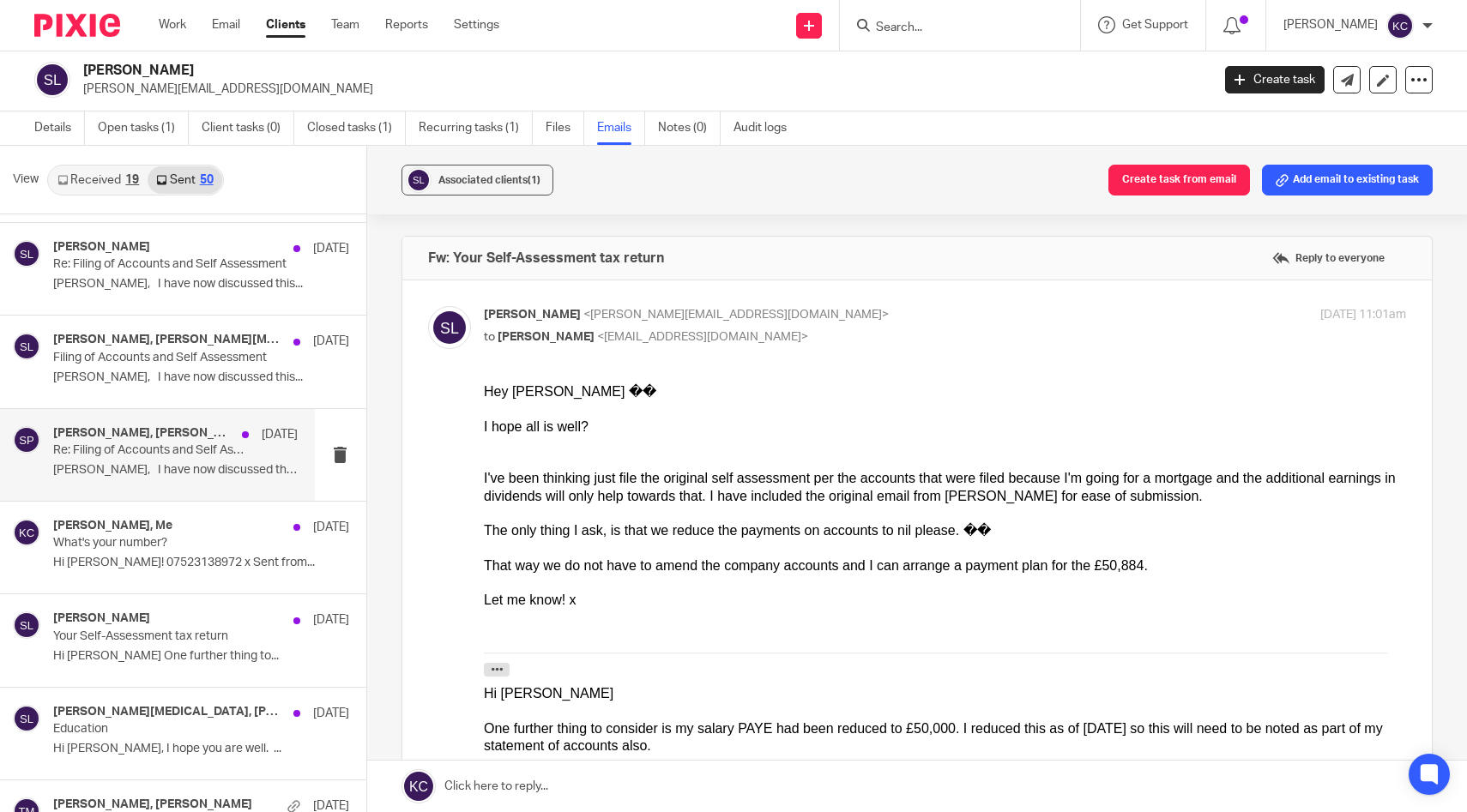
click at [170, 474] on p "Stacey, I have now discussed this..." at bounding box center [175, 470] width 245 height 15
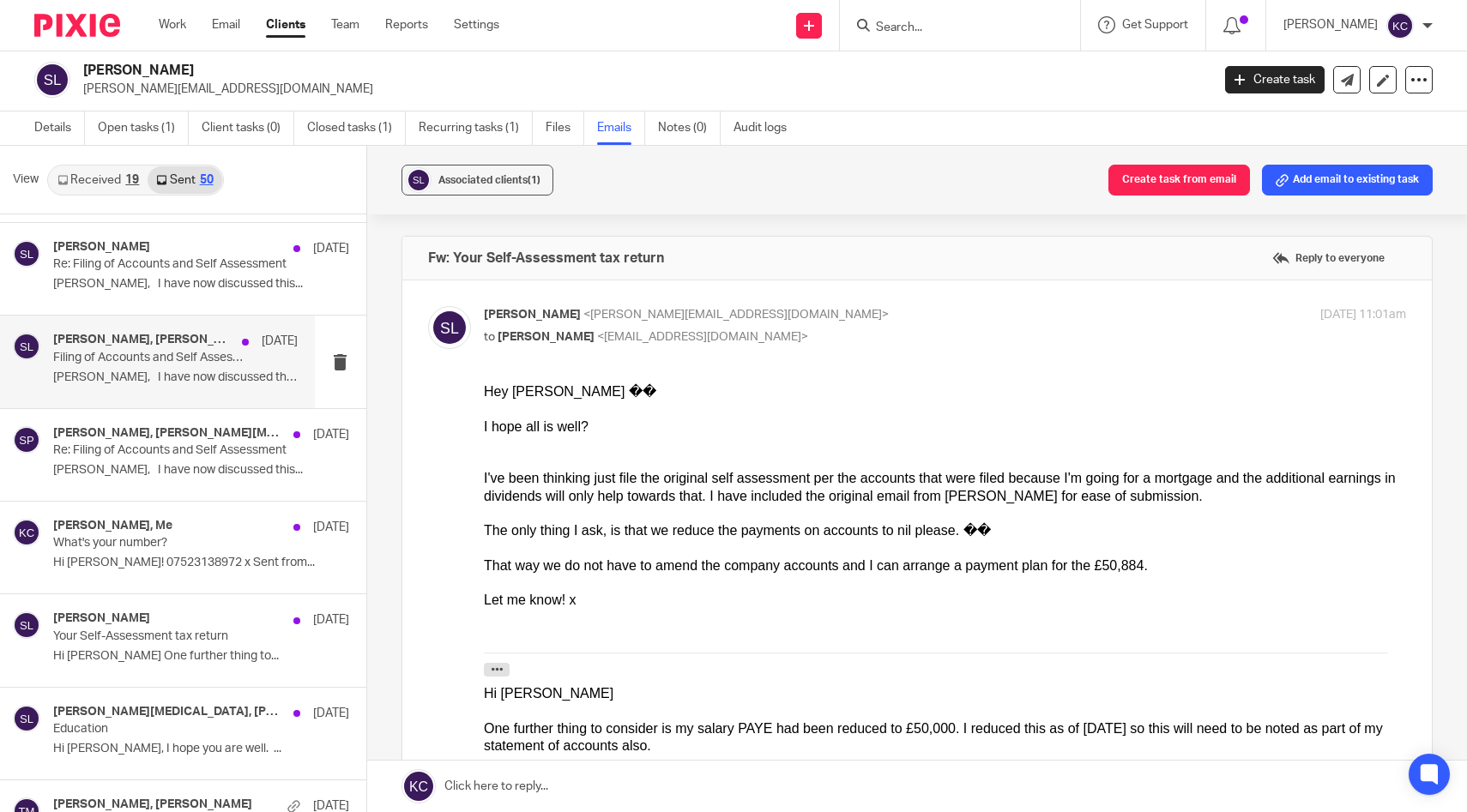
click at [162, 351] on p "Filing of Accounts and Self Assessment" at bounding box center [151, 358] width 195 height 15
click at [176, 382] on p "Stacey, I have now discussed this..." at bounding box center [175, 378] width 245 height 15
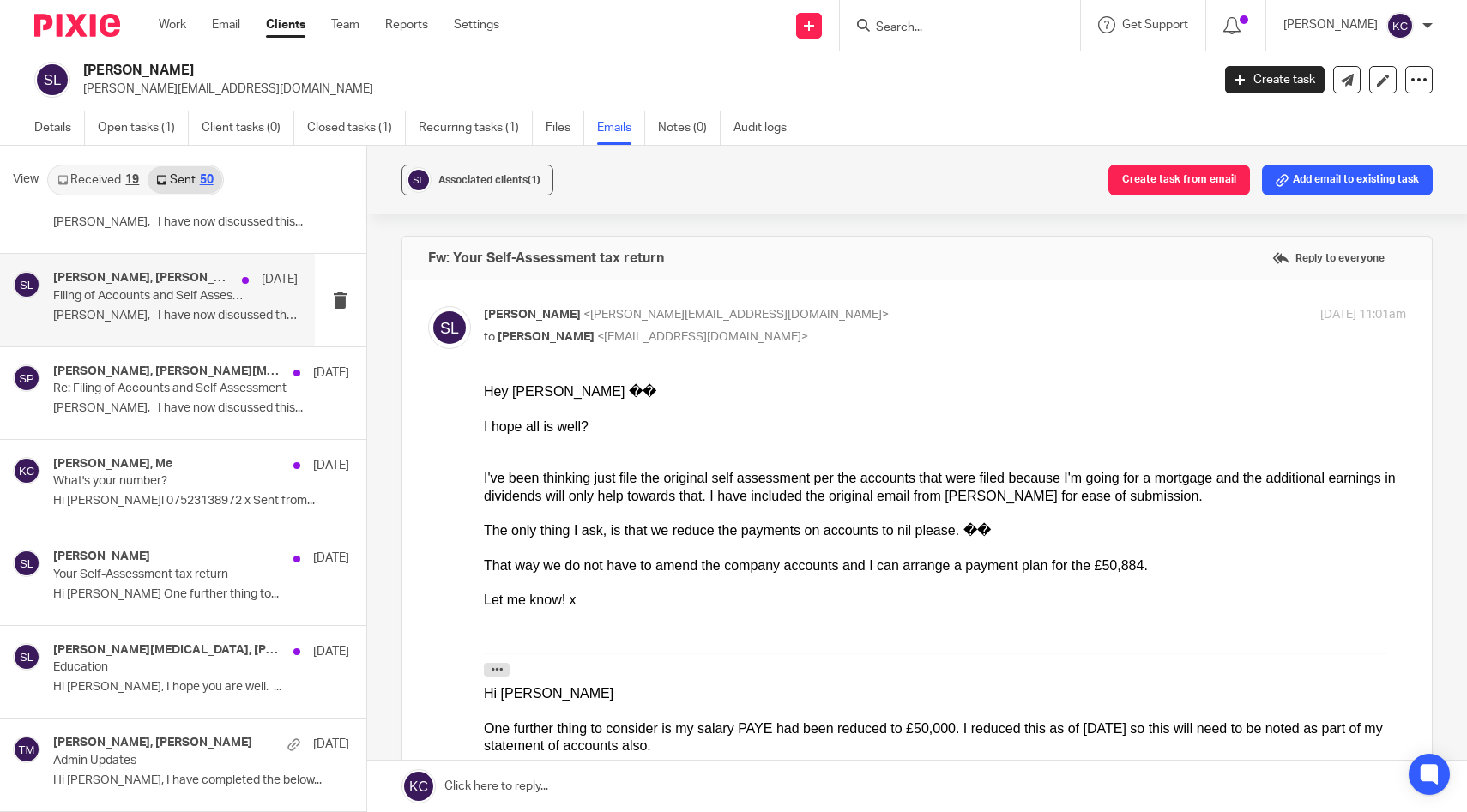
scroll to position [2373, 0]
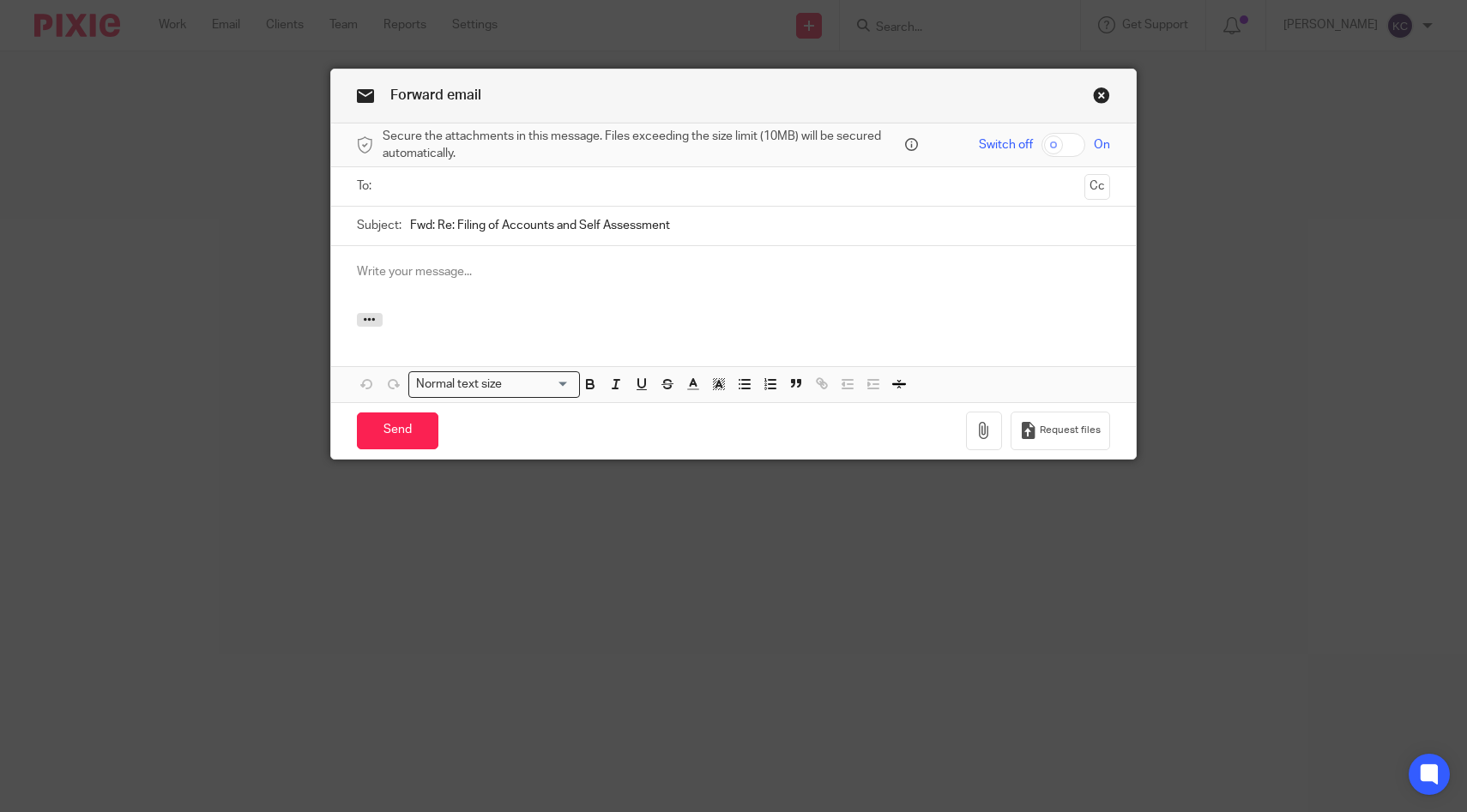
click at [477, 190] on input "text" at bounding box center [733, 187] width 689 height 20
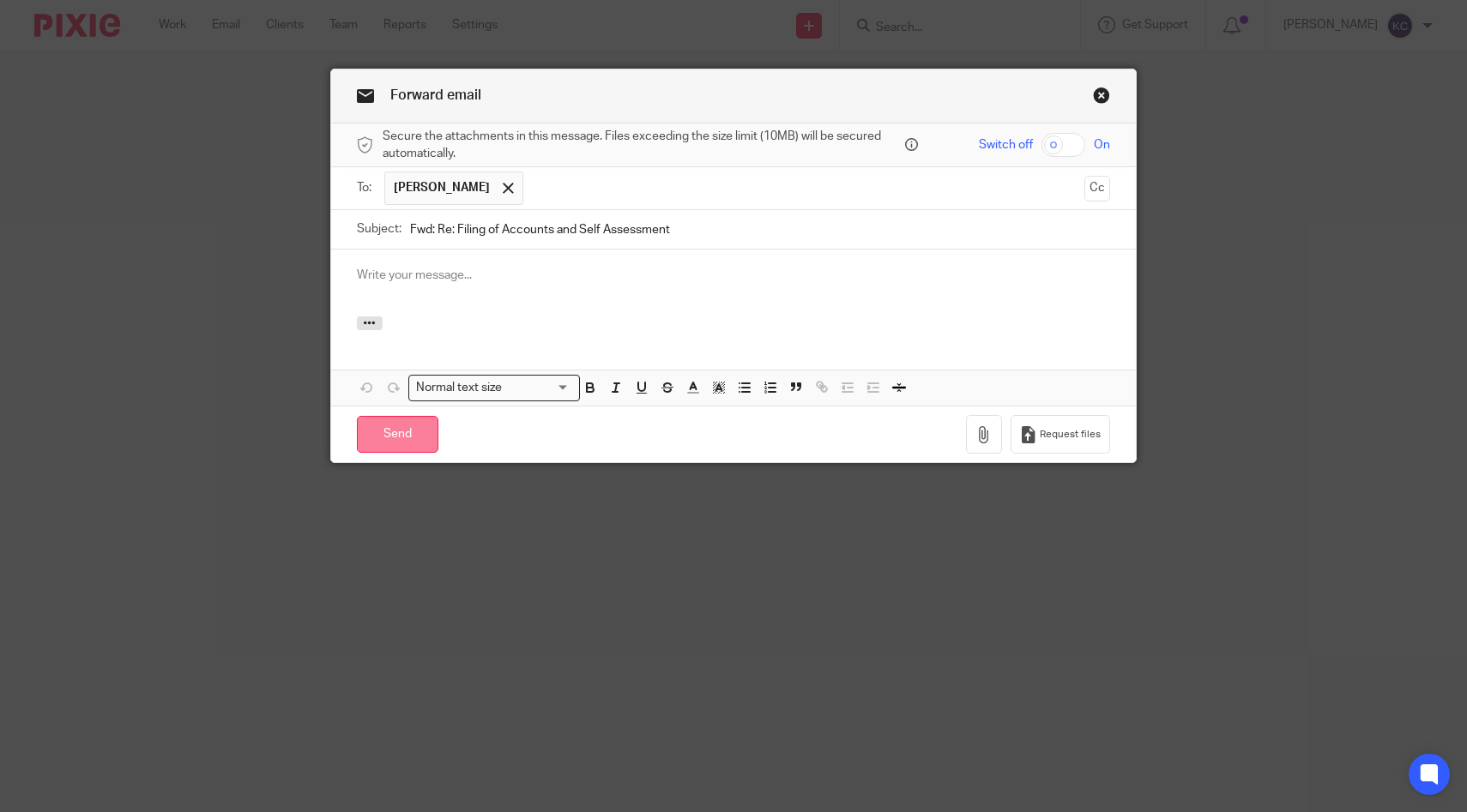
click at [408, 442] on input "Send" at bounding box center [397, 434] width 81 height 36
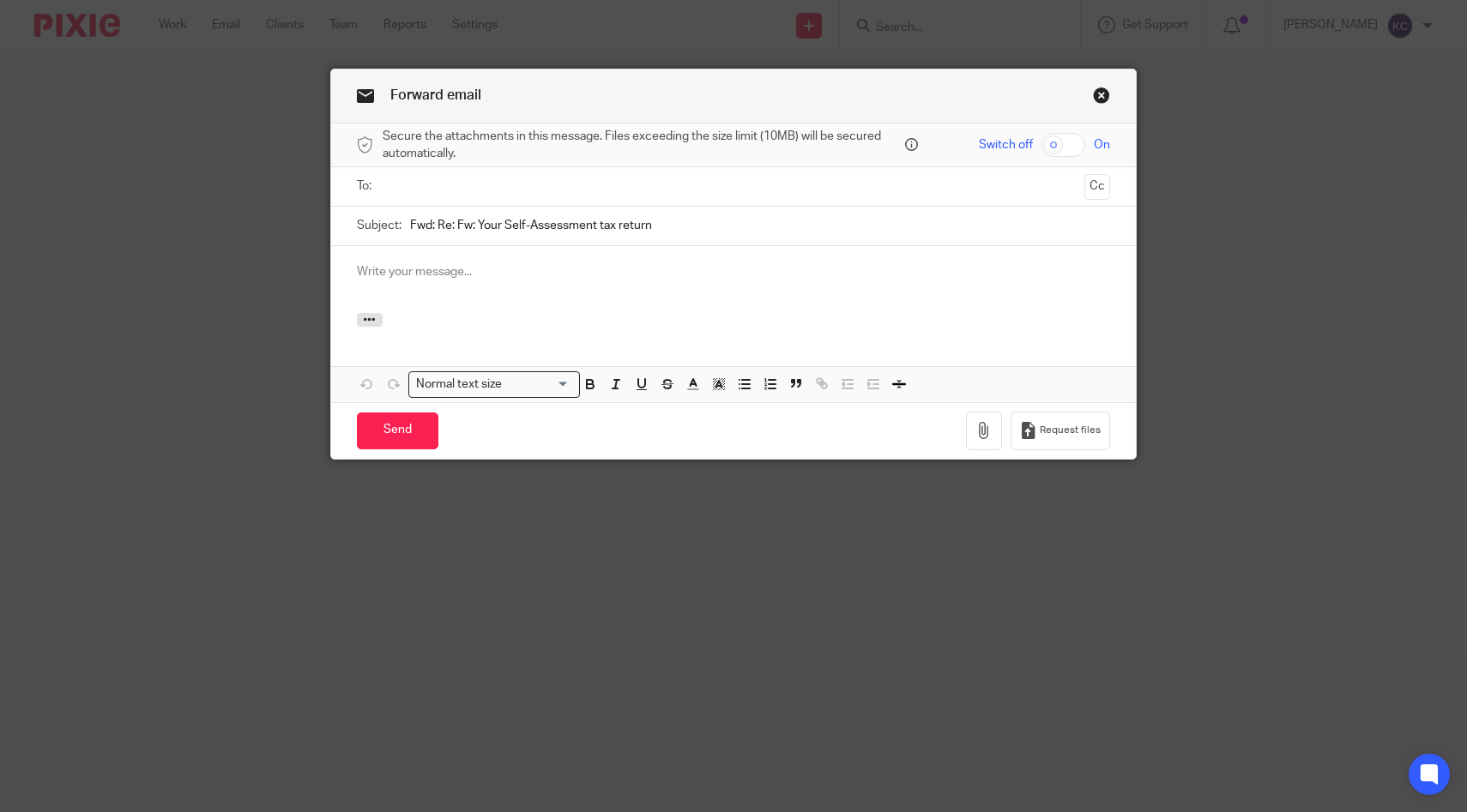
click at [745, 187] on input "text" at bounding box center [733, 187] width 689 height 20
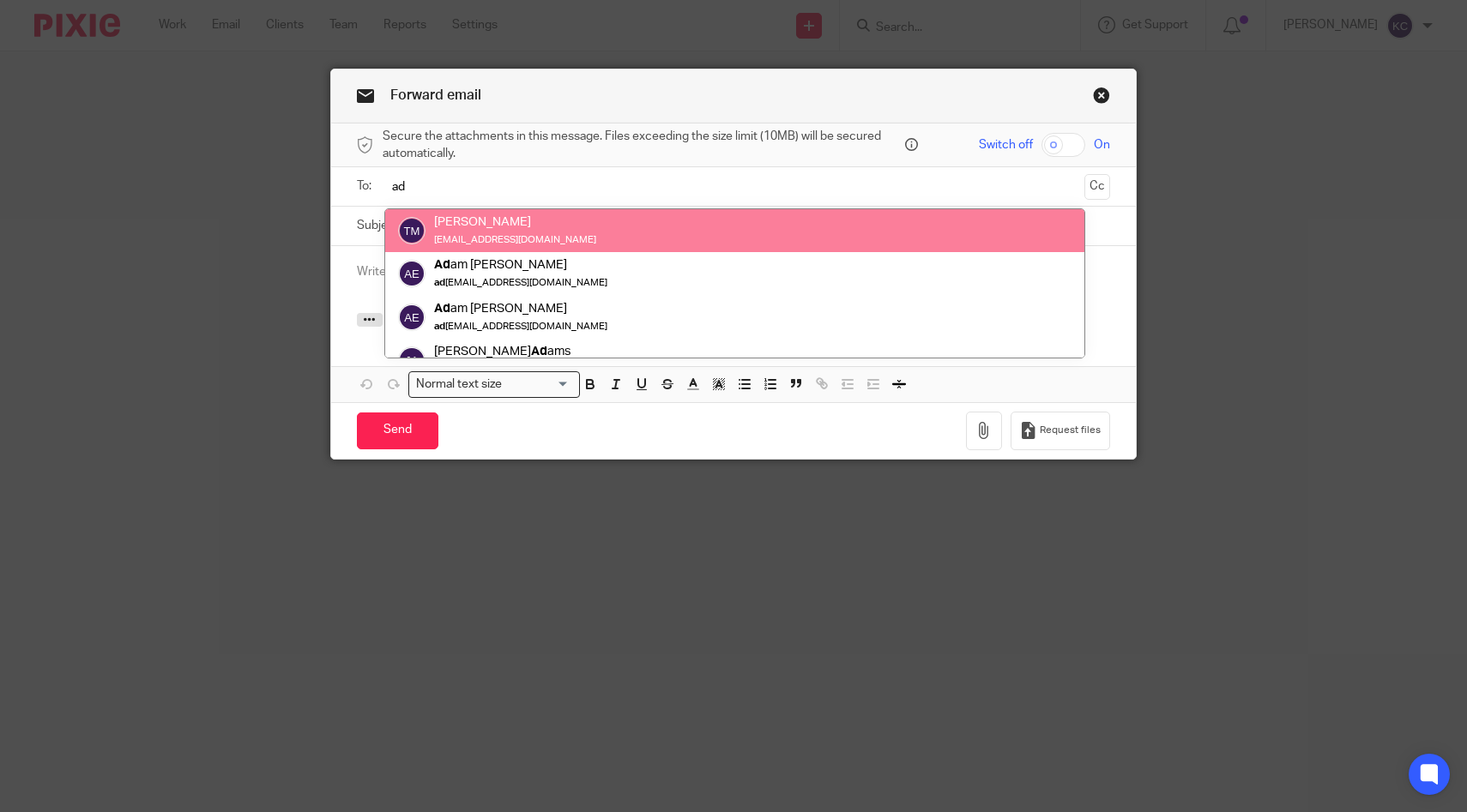
type input "ad"
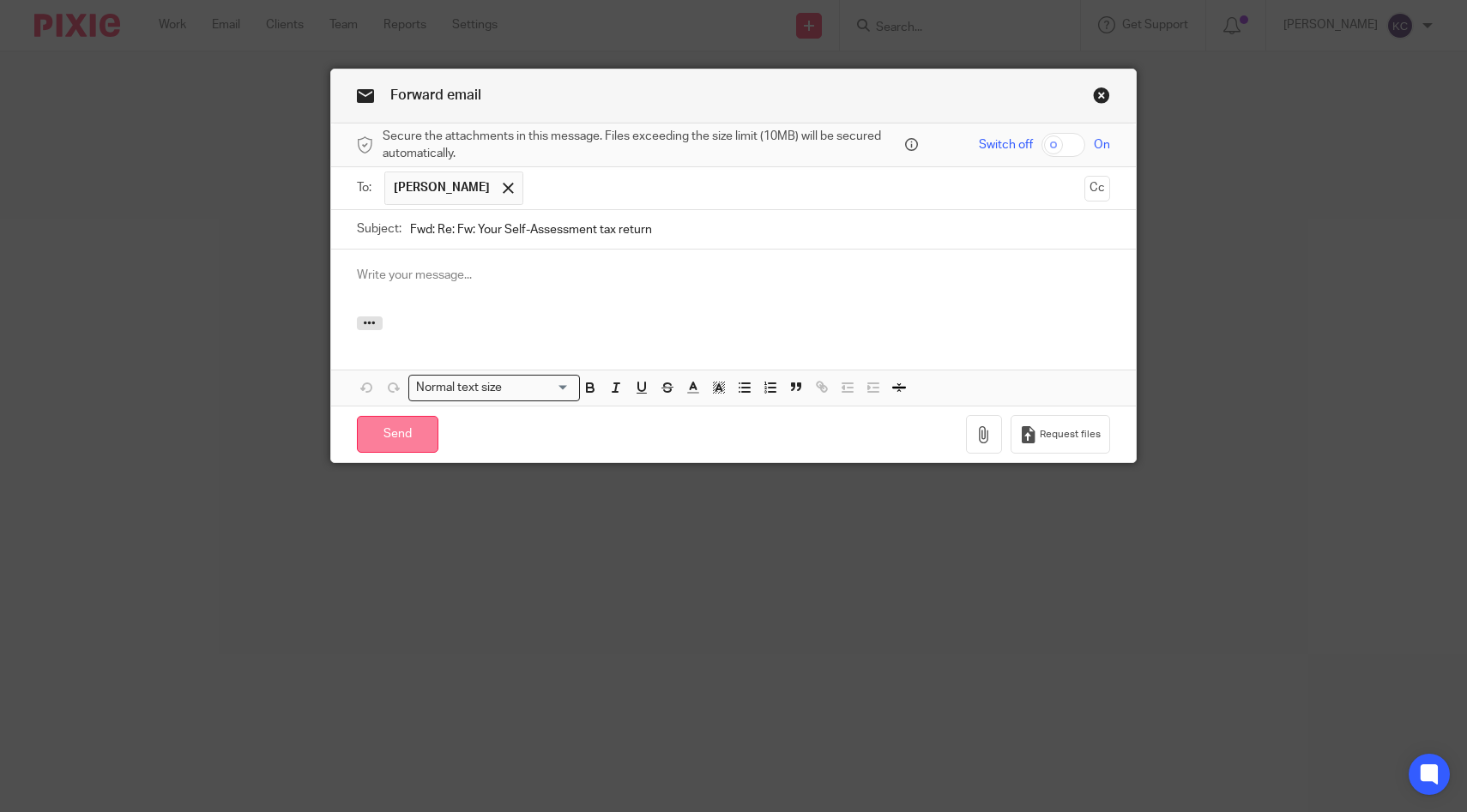
click at [409, 434] on input "Send" at bounding box center [397, 434] width 81 height 36
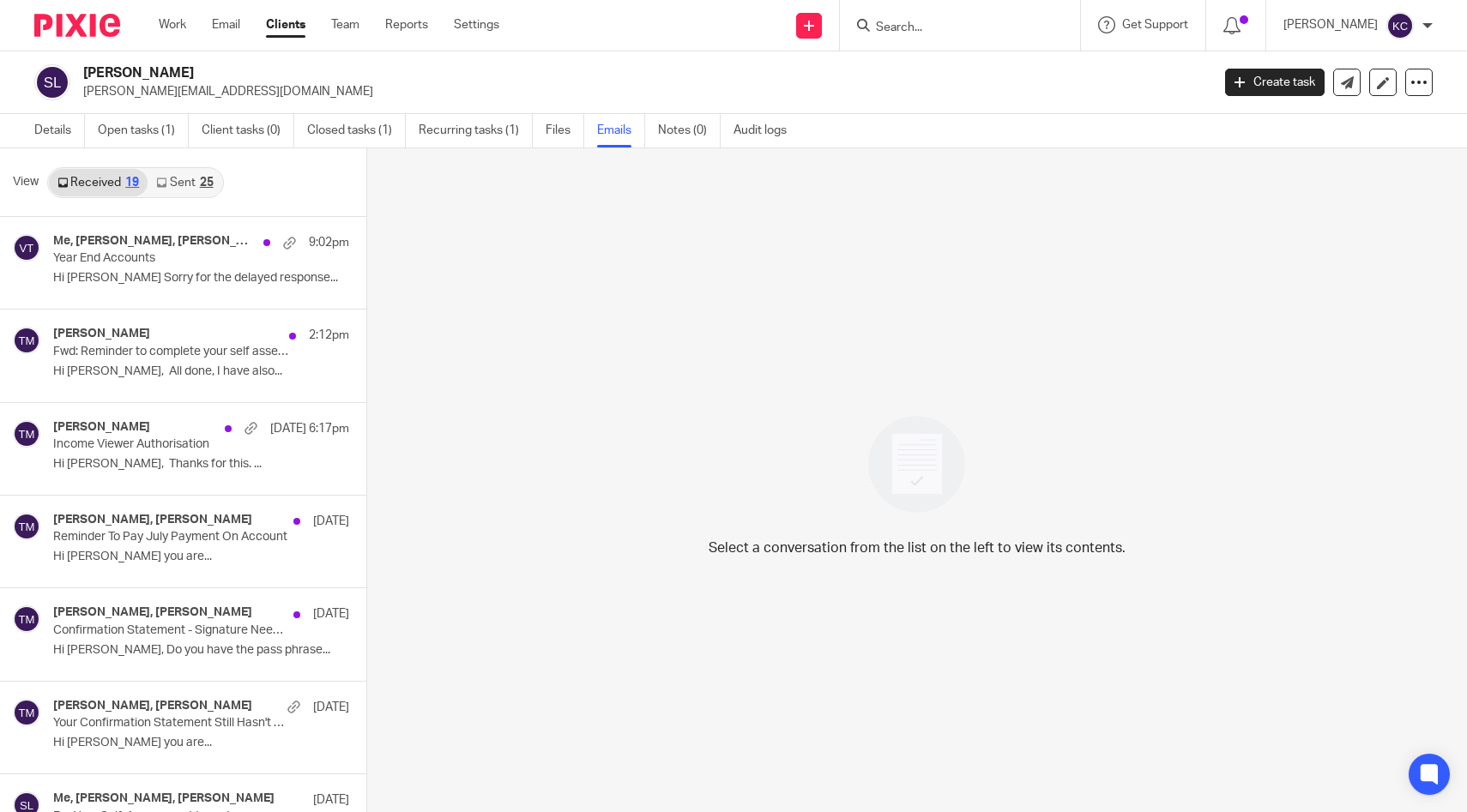
click at [180, 180] on link "Sent 25" at bounding box center [184, 182] width 74 height 27
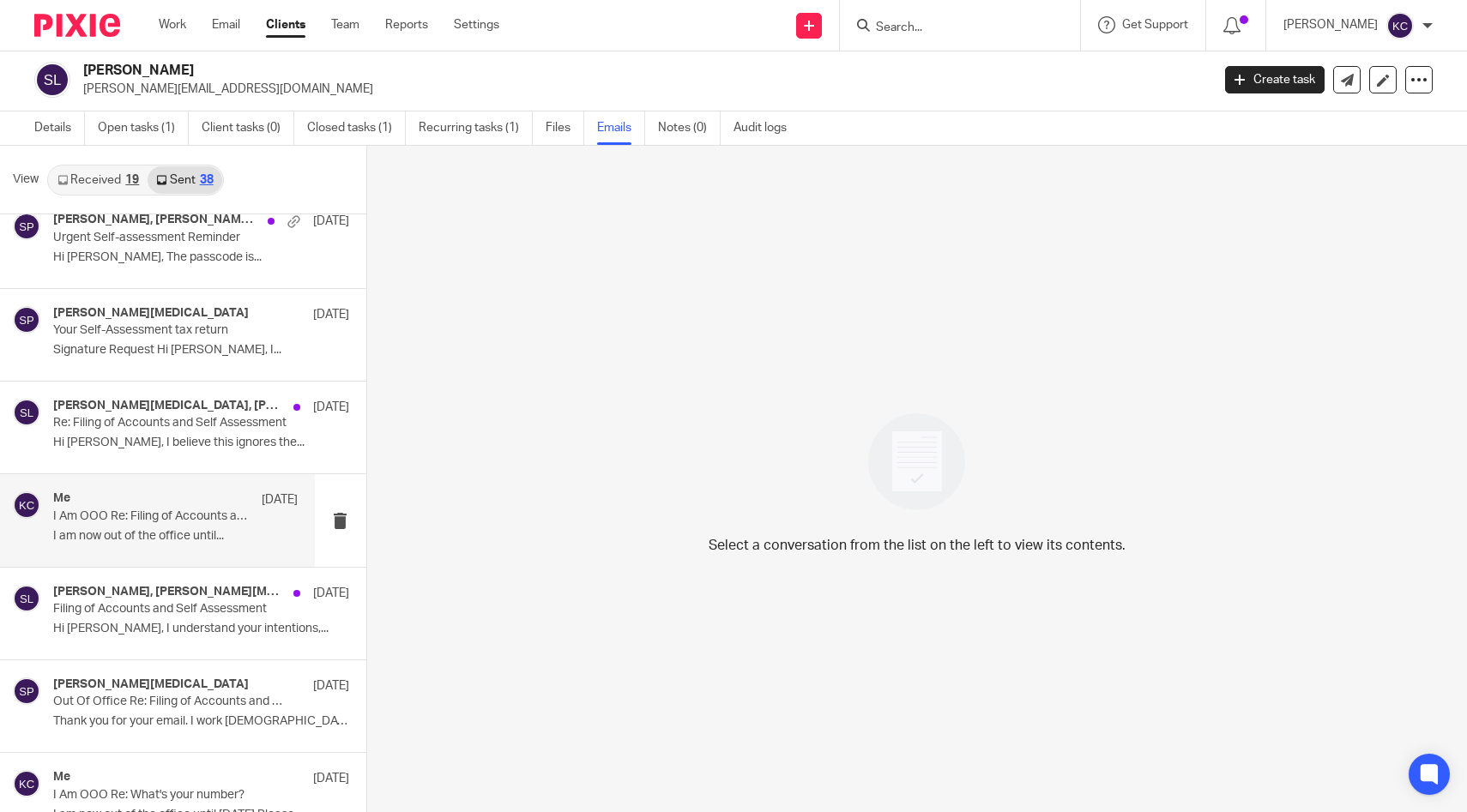
scroll to position [2217, 0]
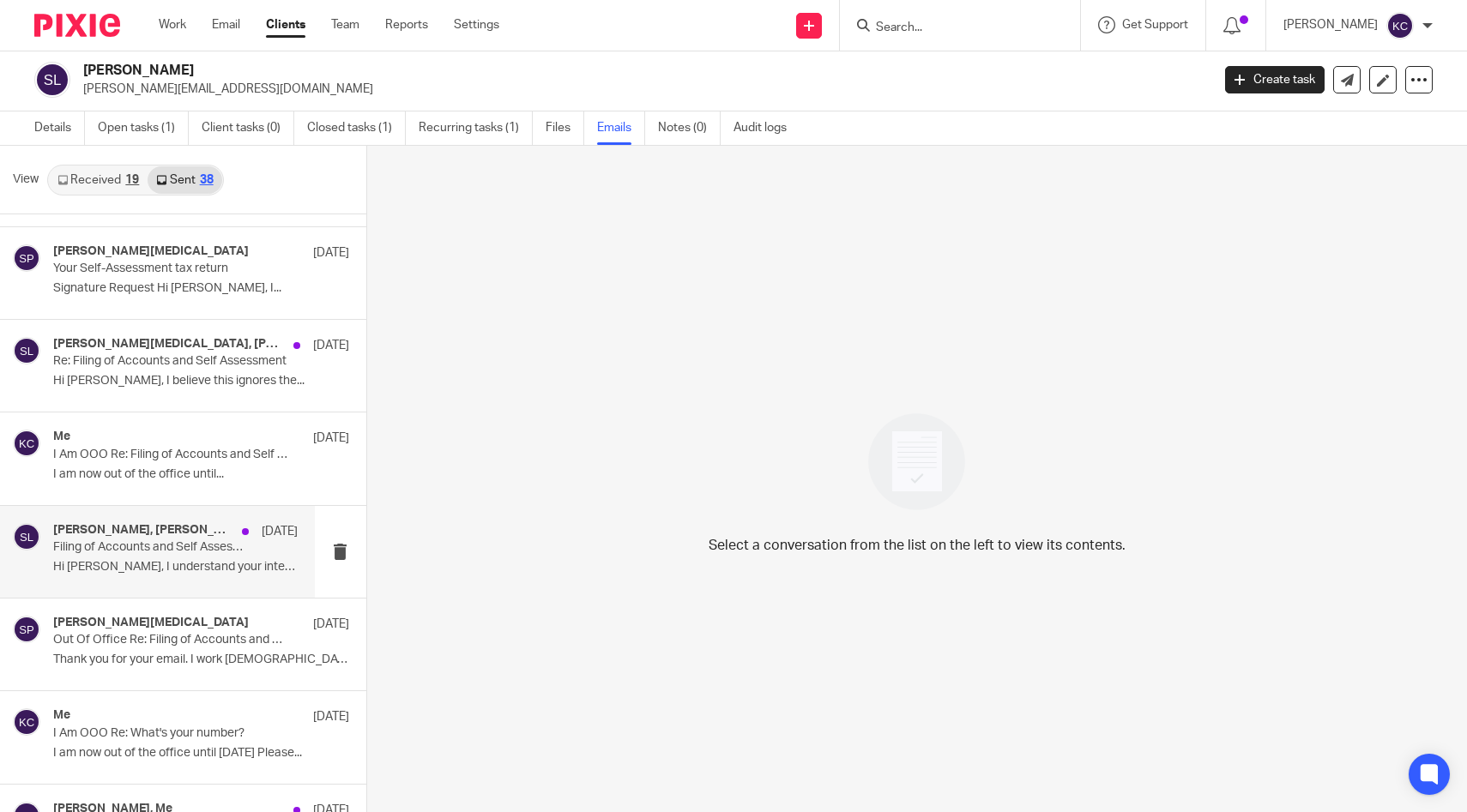
click at [139, 532] on h4 "[PERSON_NAME], [PERSON_NAME][MEDICAL_DATA]" at bounding box center [142, 530] width 180 height 15
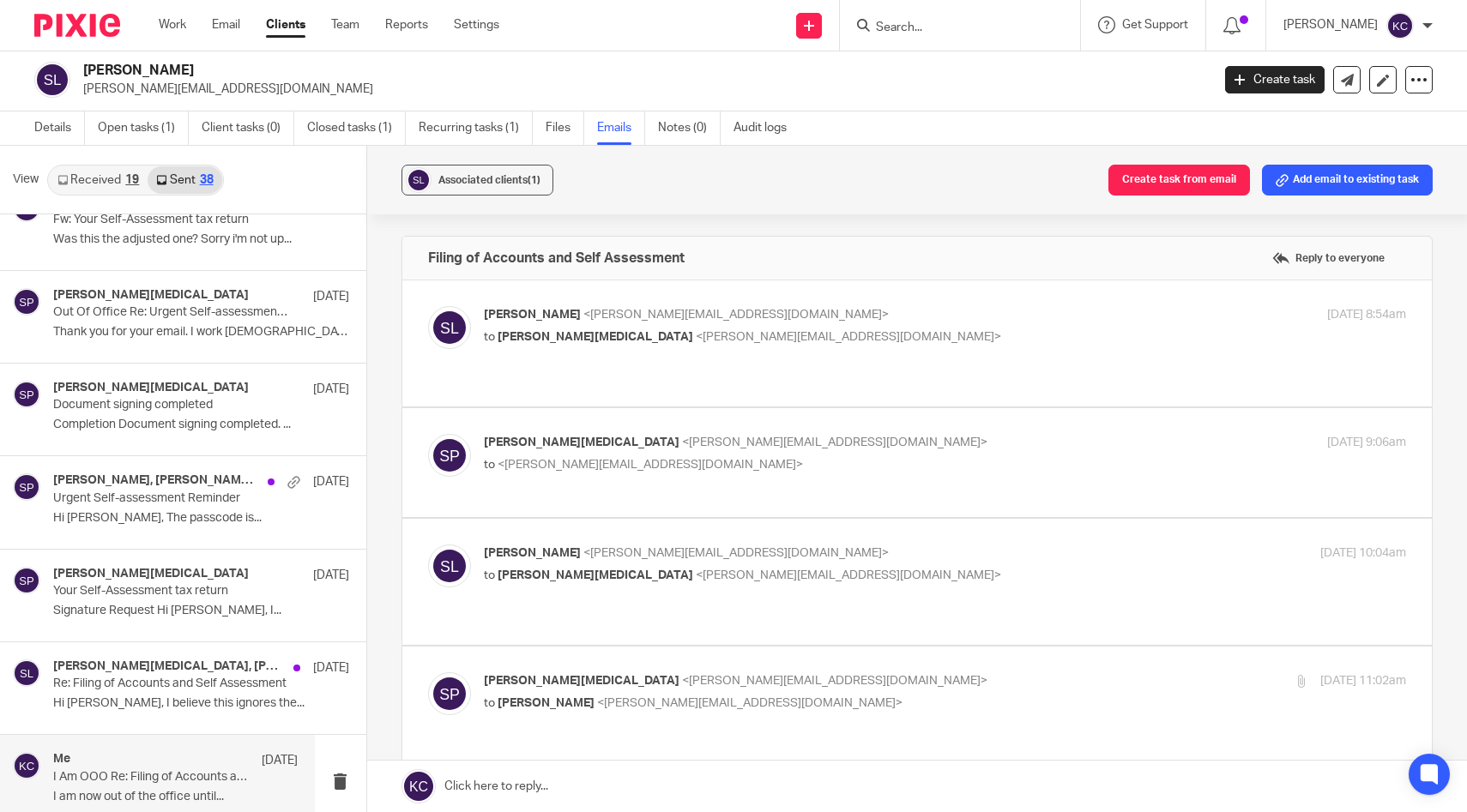
scroll to position [1873, 0]
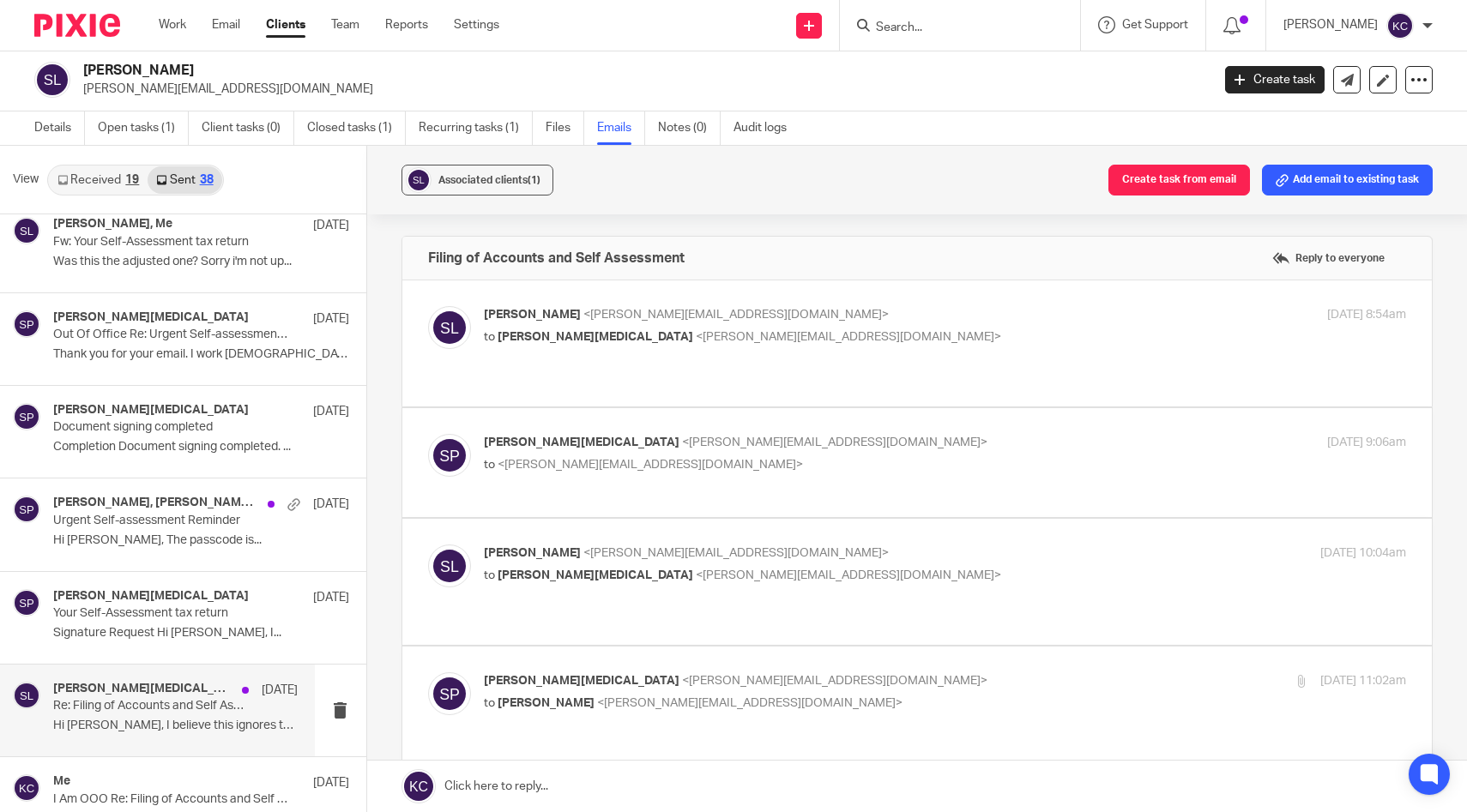
click at [111, 692] on h4 "[PERSON_NAME][MEDICAL_DATA], [PERSON_NAME]" at bounding box center [142, 689] width 180 height 15
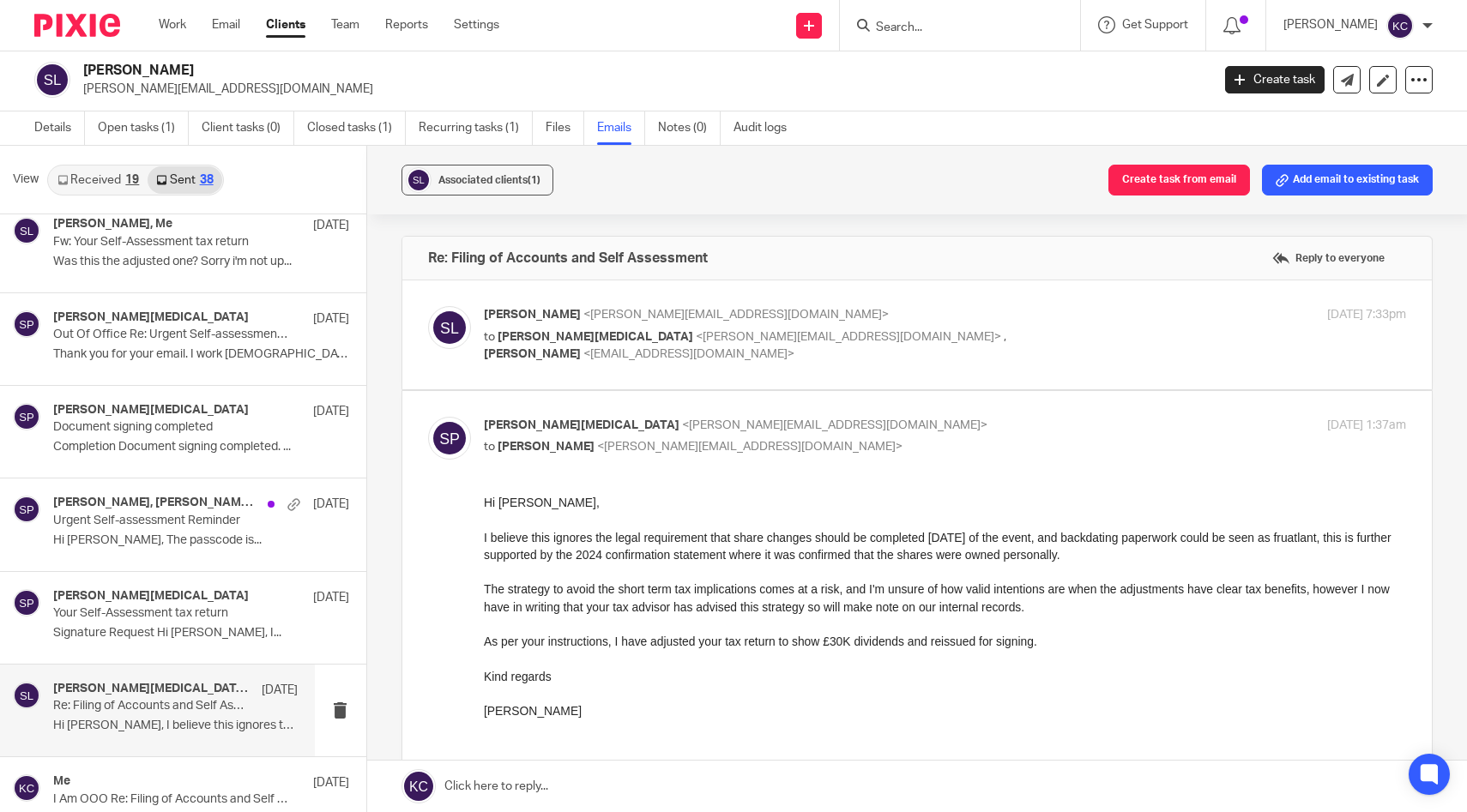
scroll to position [0, 0]
click at [676, 374] on label at bounding box center [917, 334] width 1031 height 109
click at [428, 307] on input "checkbox" at bounding box center [427, 306] width 1 height 1
checkbox input "true"
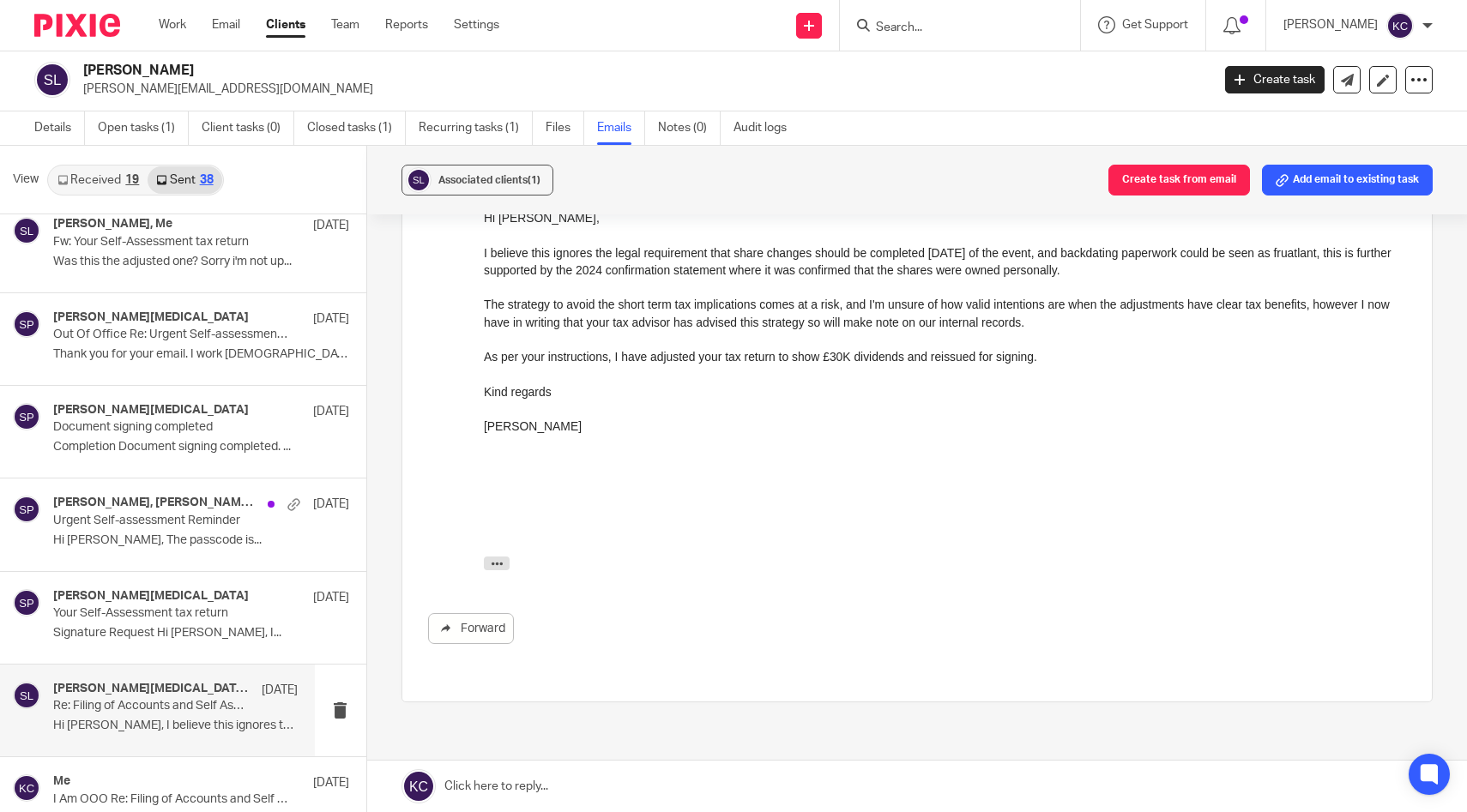
scroll to position [5717, 0]
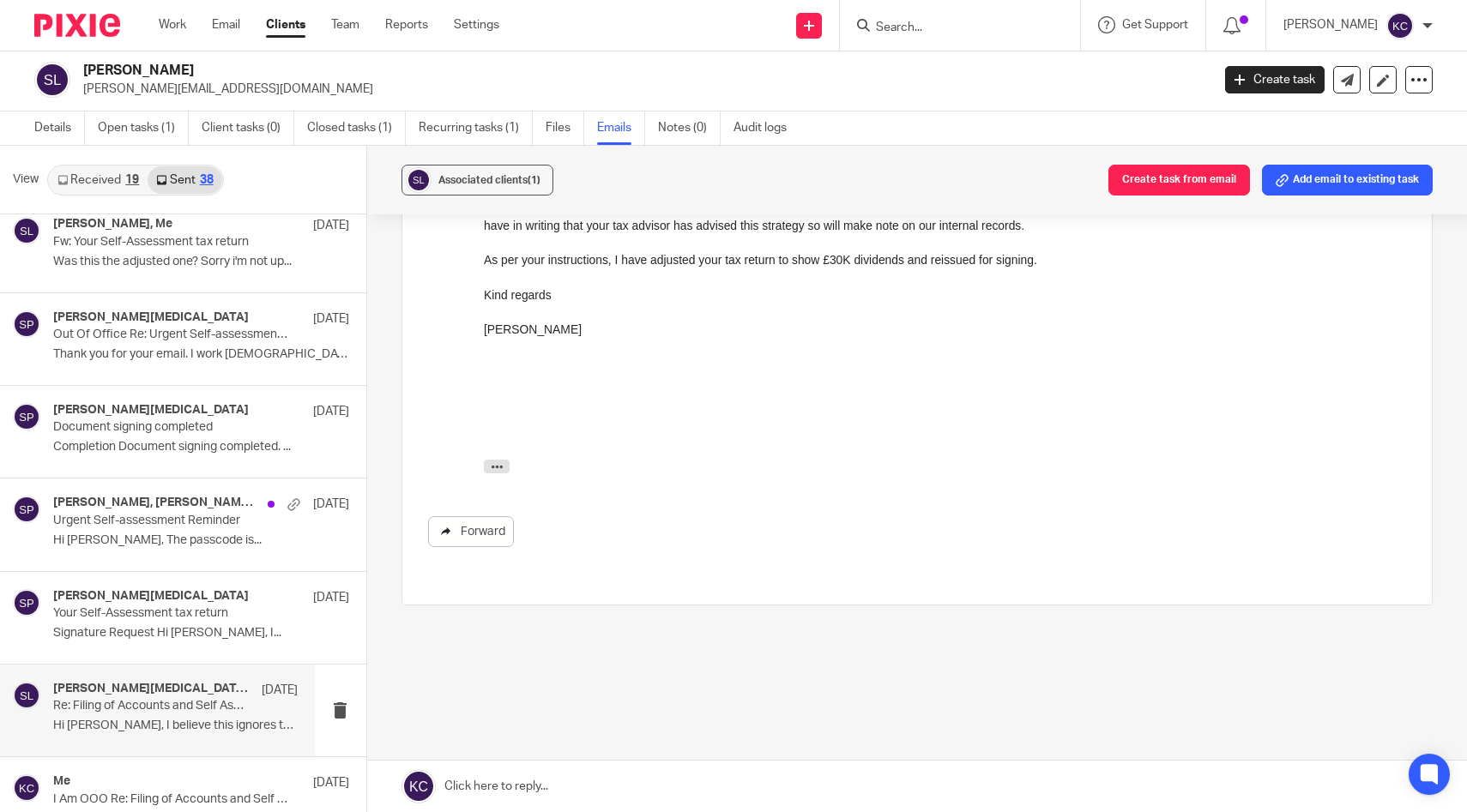
click at [449, 536] on icon at bounding box center [445, 531] width 13 height 13
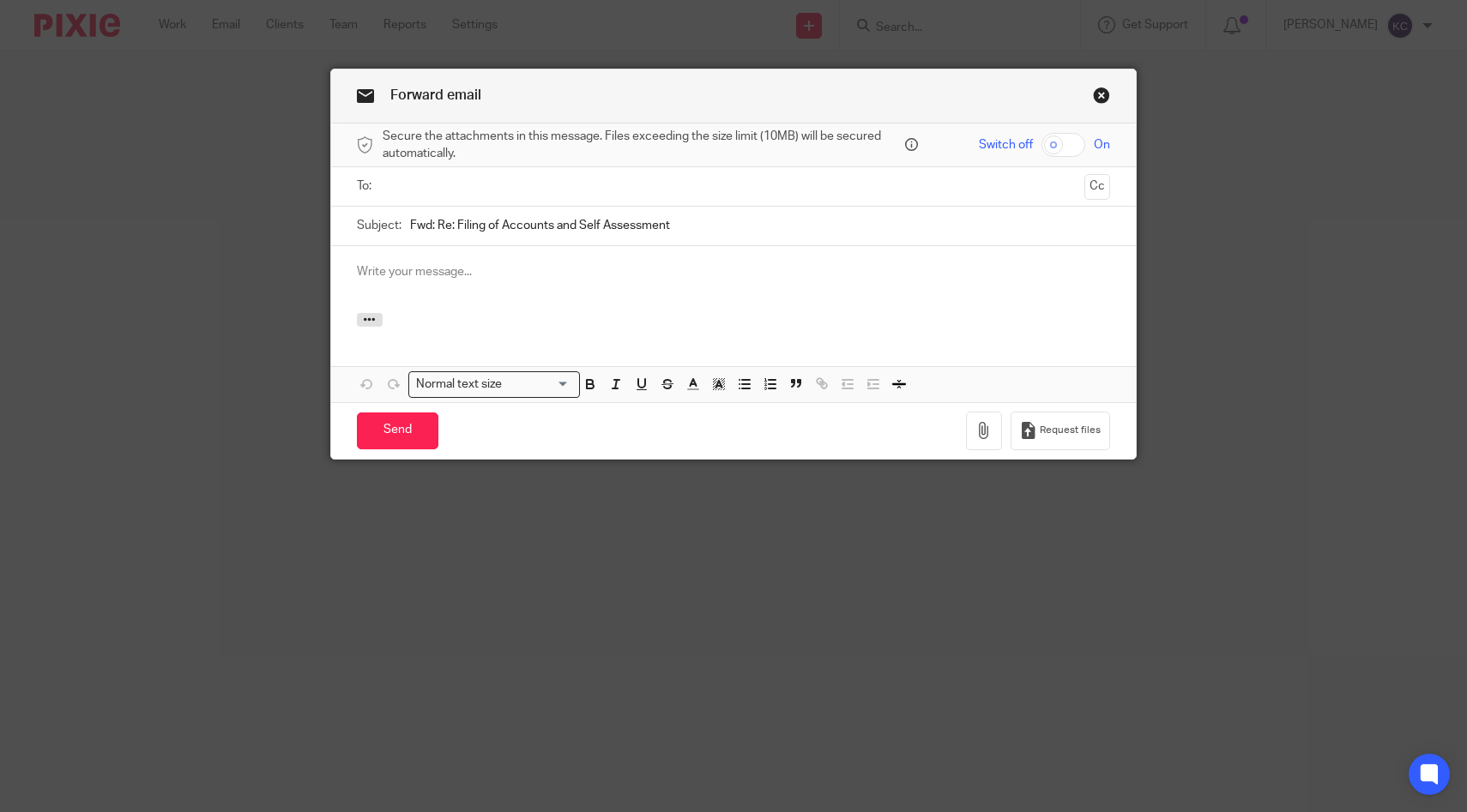
click at [688, 181] on input "text" at bounding box center [733, 187] width 689 height 20
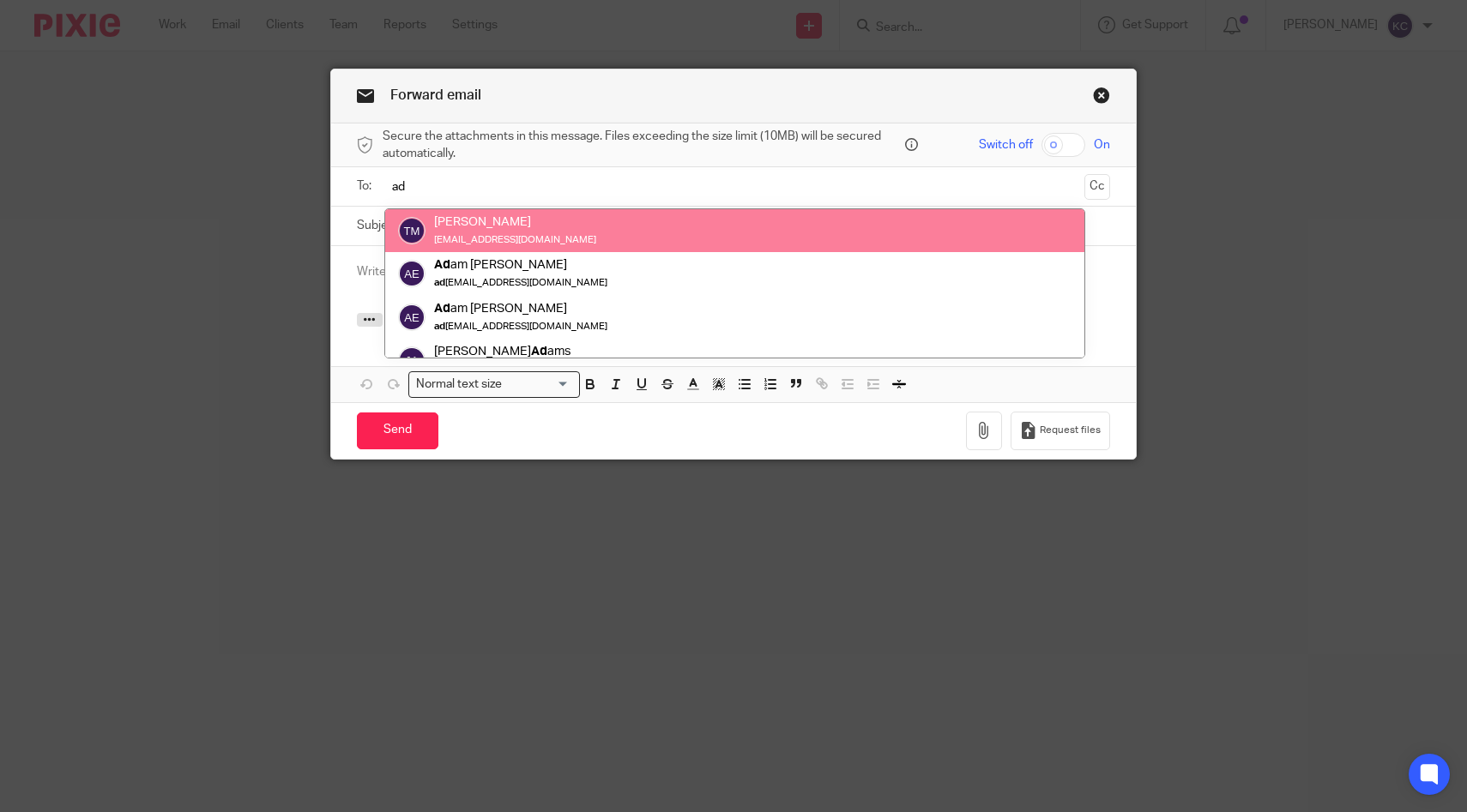
type input "ad"
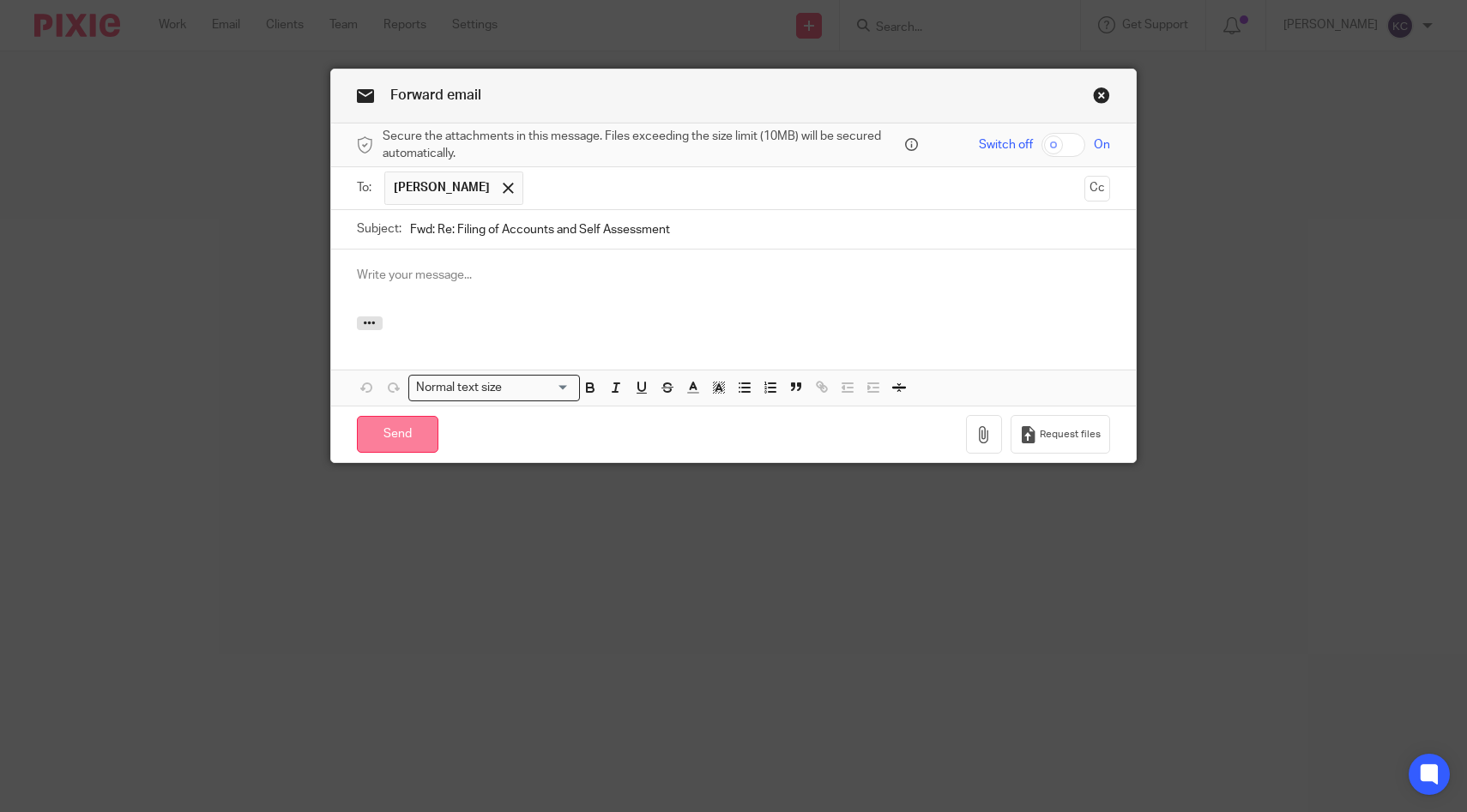
click at [401, 441] on input "Send" at bounding box center [397, 434] width 81 height 36
